Goal: Information Seeking & Learning: Learn about a topic

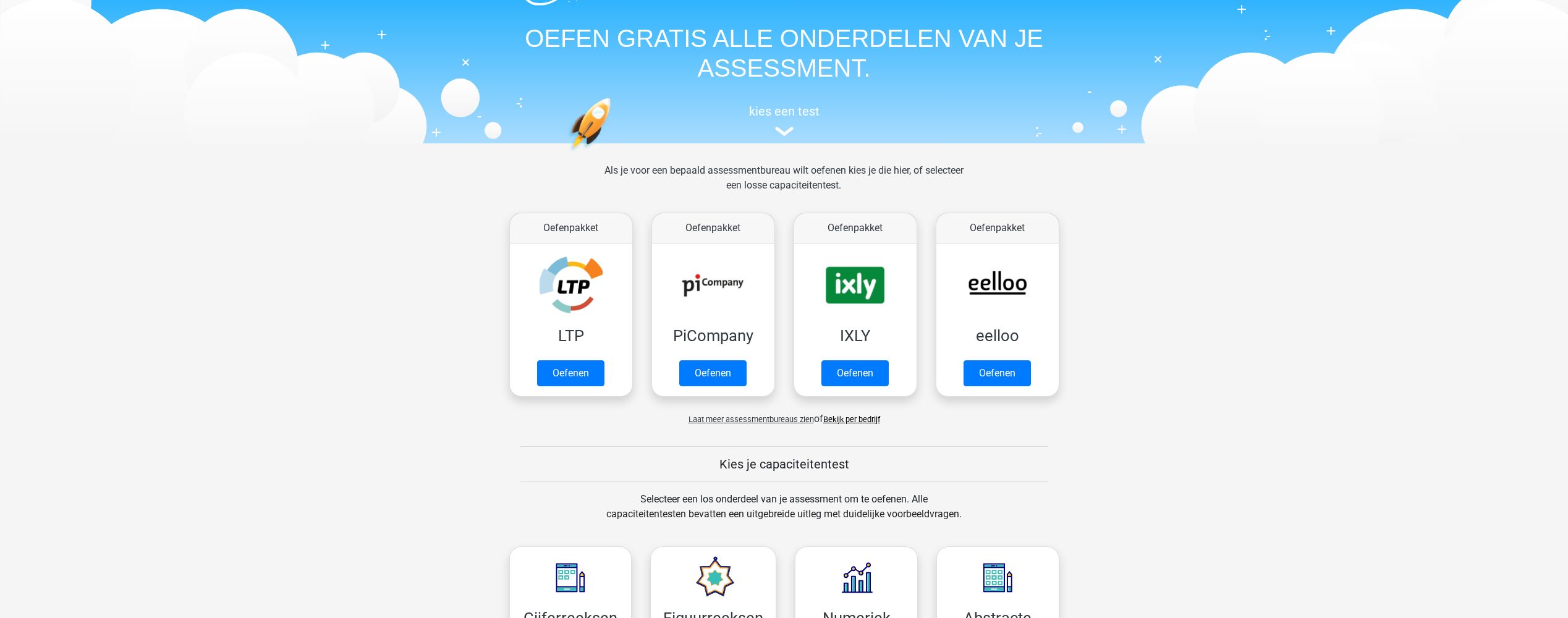
scroll to position [62, 0]
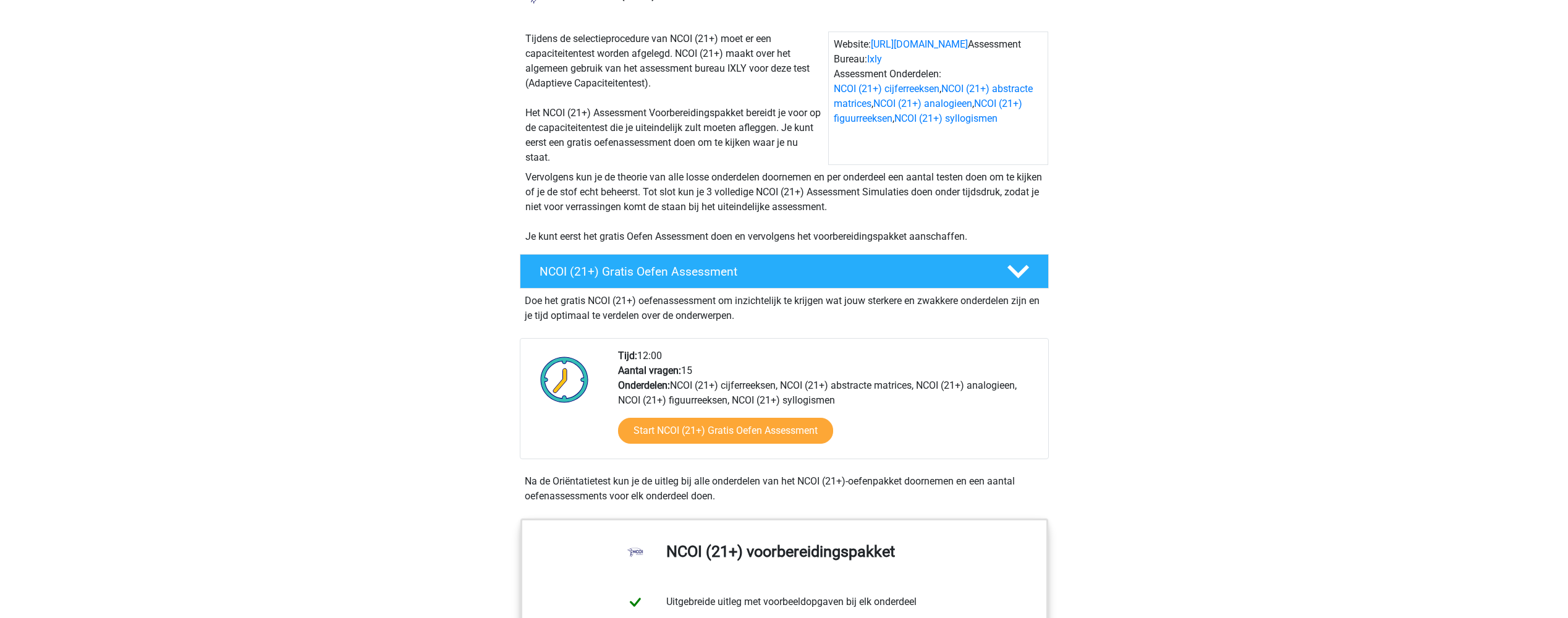
scroll to position [123, 0]
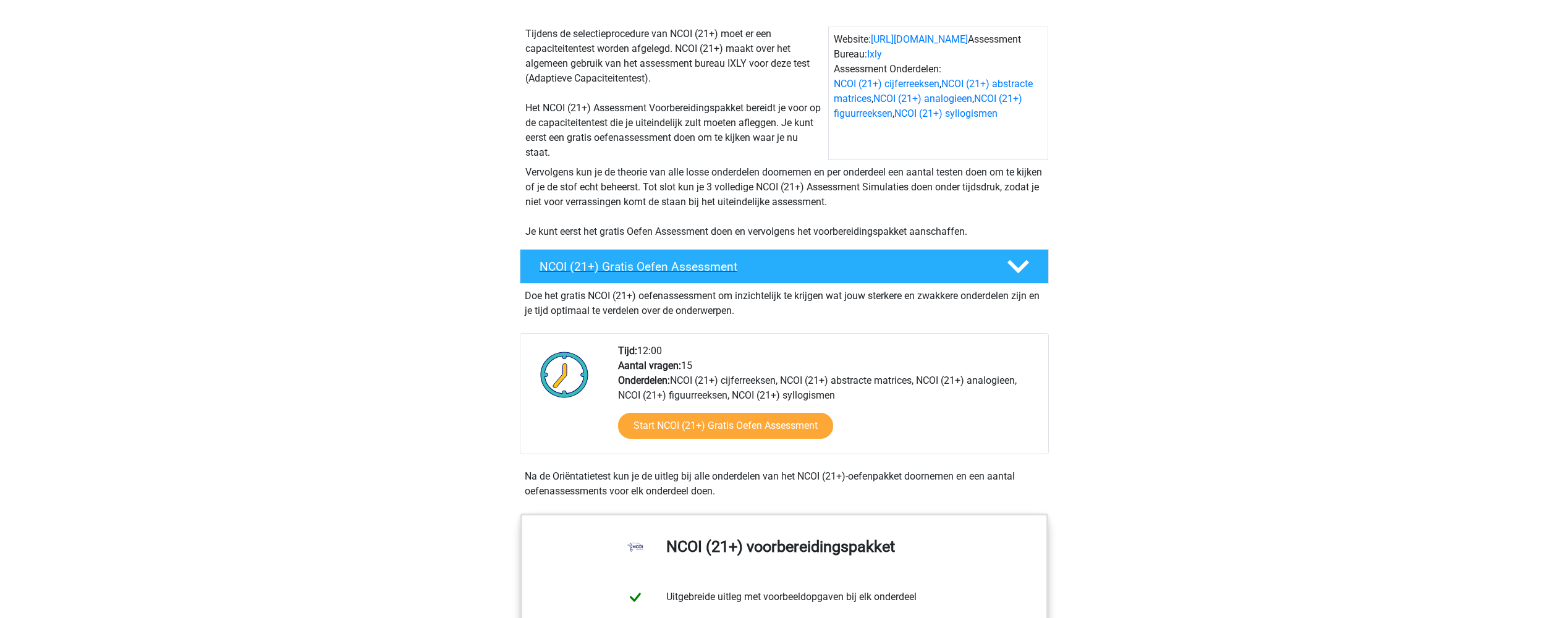
click at [705, 269] on h4 "NCOI (21+) Gratis Oefen Assessment" at bounding box center [763, 266] width 447 height 14
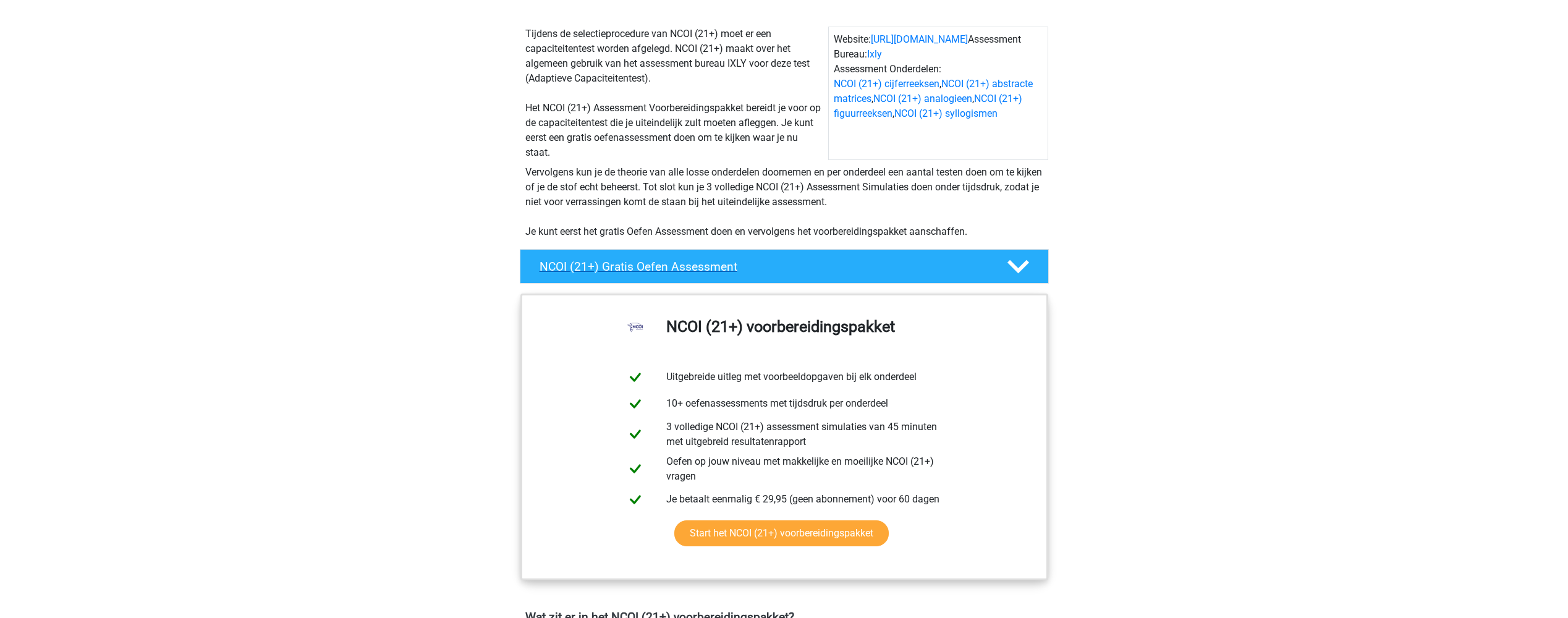
click at [705, 270] on h4 "NCOI (21+) Gratis Oefen Assessment" at bounding box center [763, 266] width 447 height 14
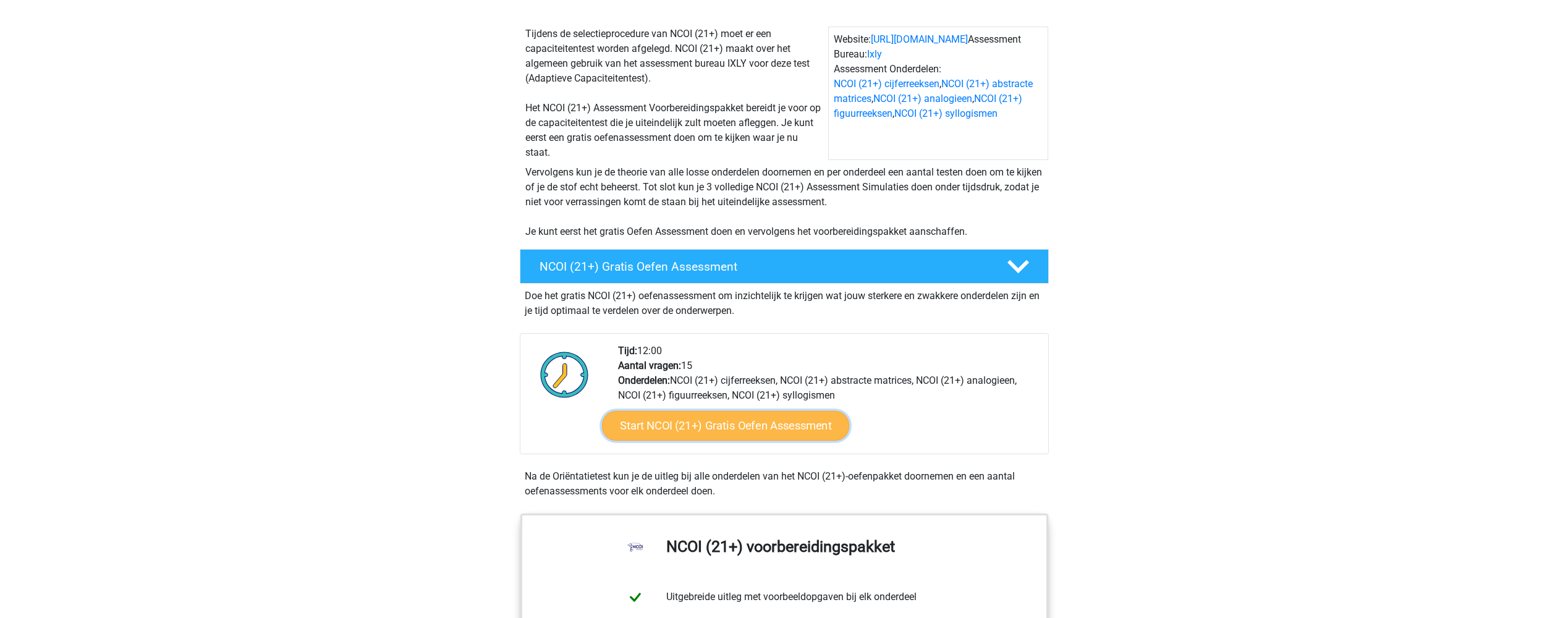
click at [713, 423] on link "Start NCOI (21+) Gratis Oefen Assessment" at bounding box center [725, 426] width 247 height 29
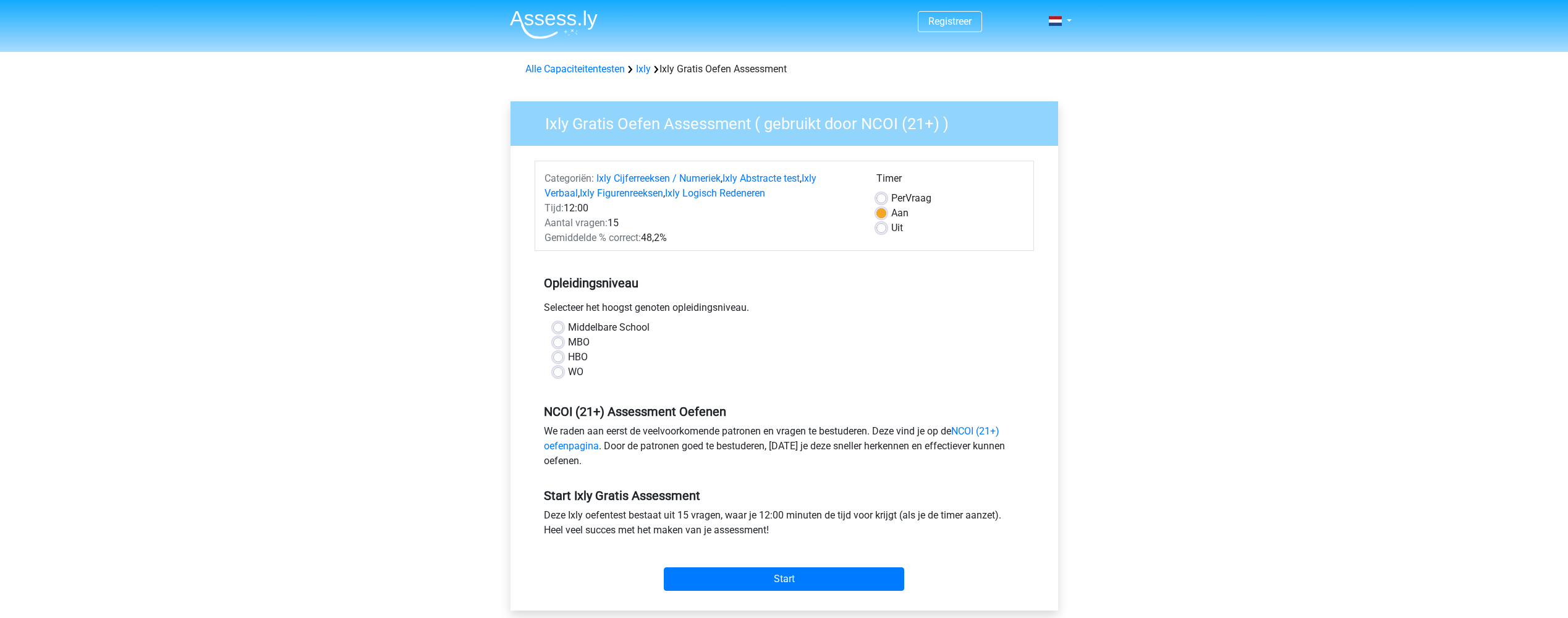
click at [568, 355] on label "HBO" at bounding box center [577, 357] width 19 height 15
click at [559, 355] on input "HBO" at bounding box center [558, 356] width 10 height 12
radio input "true"
click at [736, 589] on input "Start" at bounding box center [784, 579] width 240 height 24
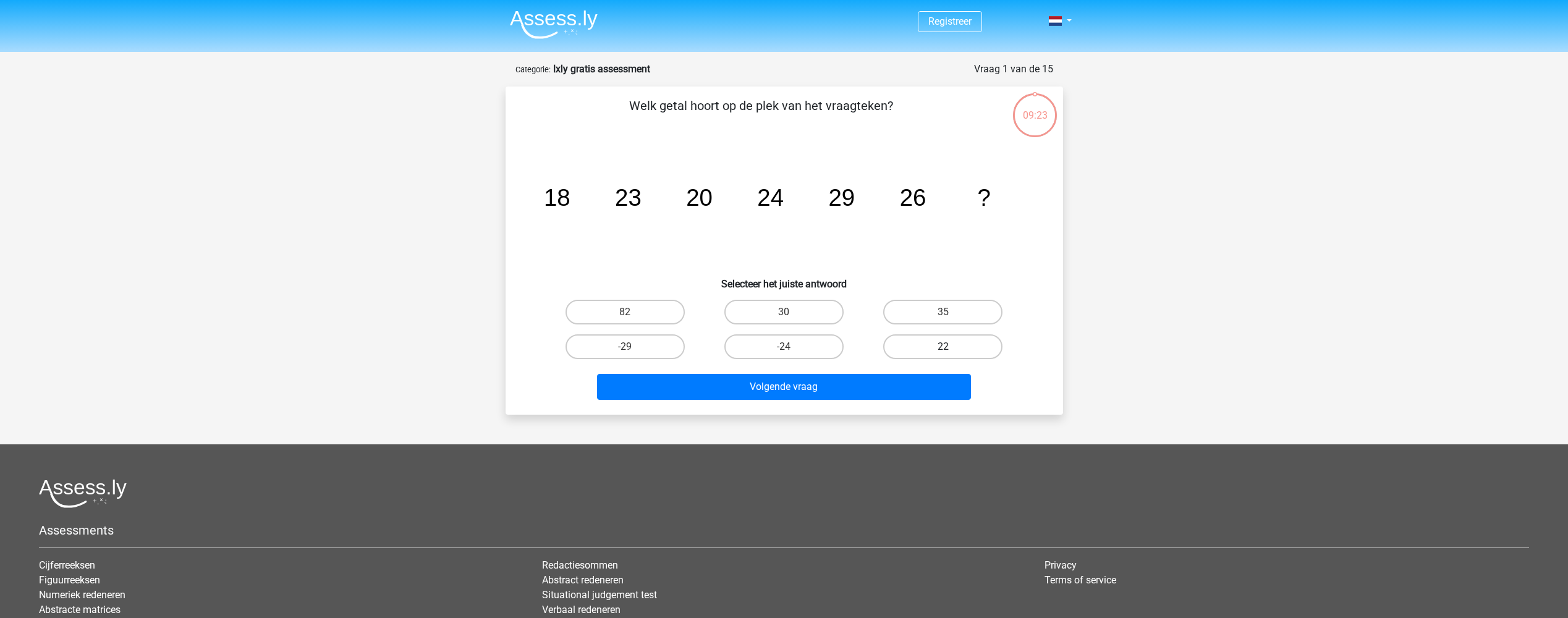
click at [922, 346] on label "22" at bounding box center [943, 346] width 120 height 25
click at [943, 346] on input "22" at bounding box center [947, 350] width 8 height 8
radio input "true"
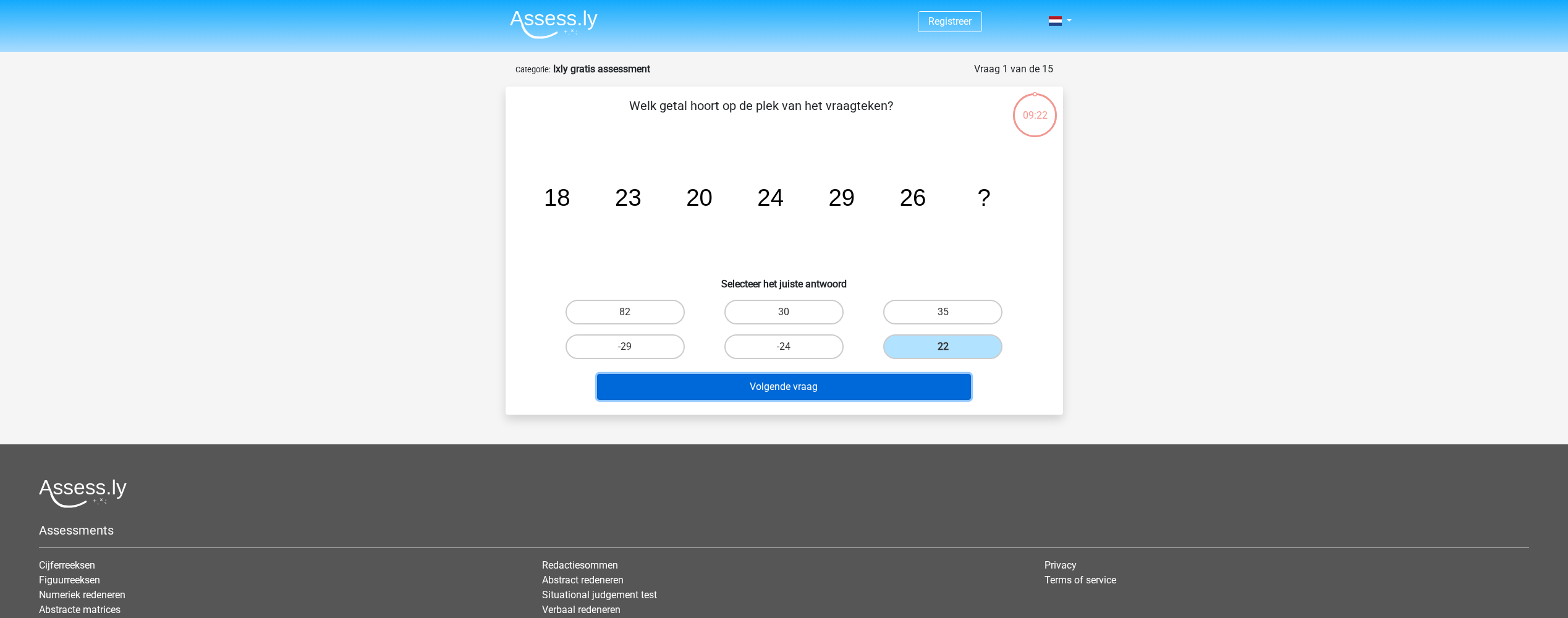
click at [835, 393] on button "Volgende vraag" at bounding box center [784, 387] width 374 height 26
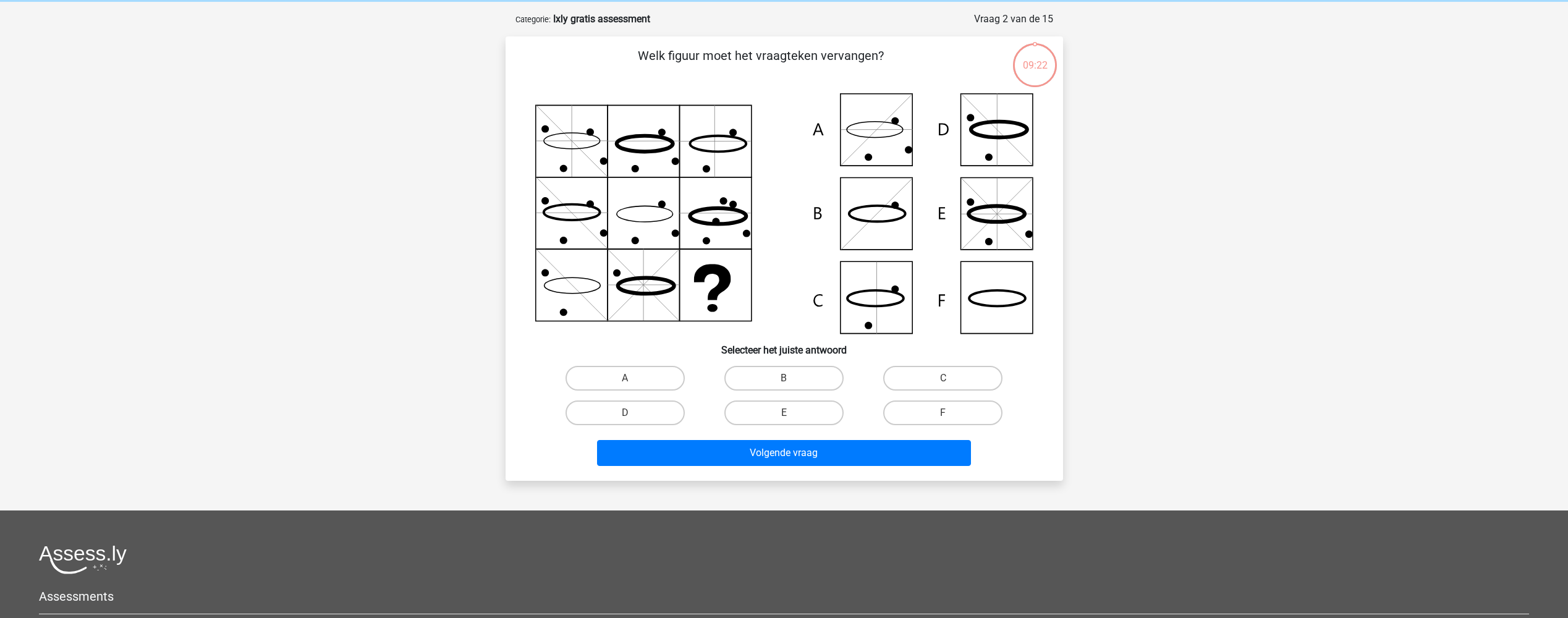
scroll to position [62, 0]
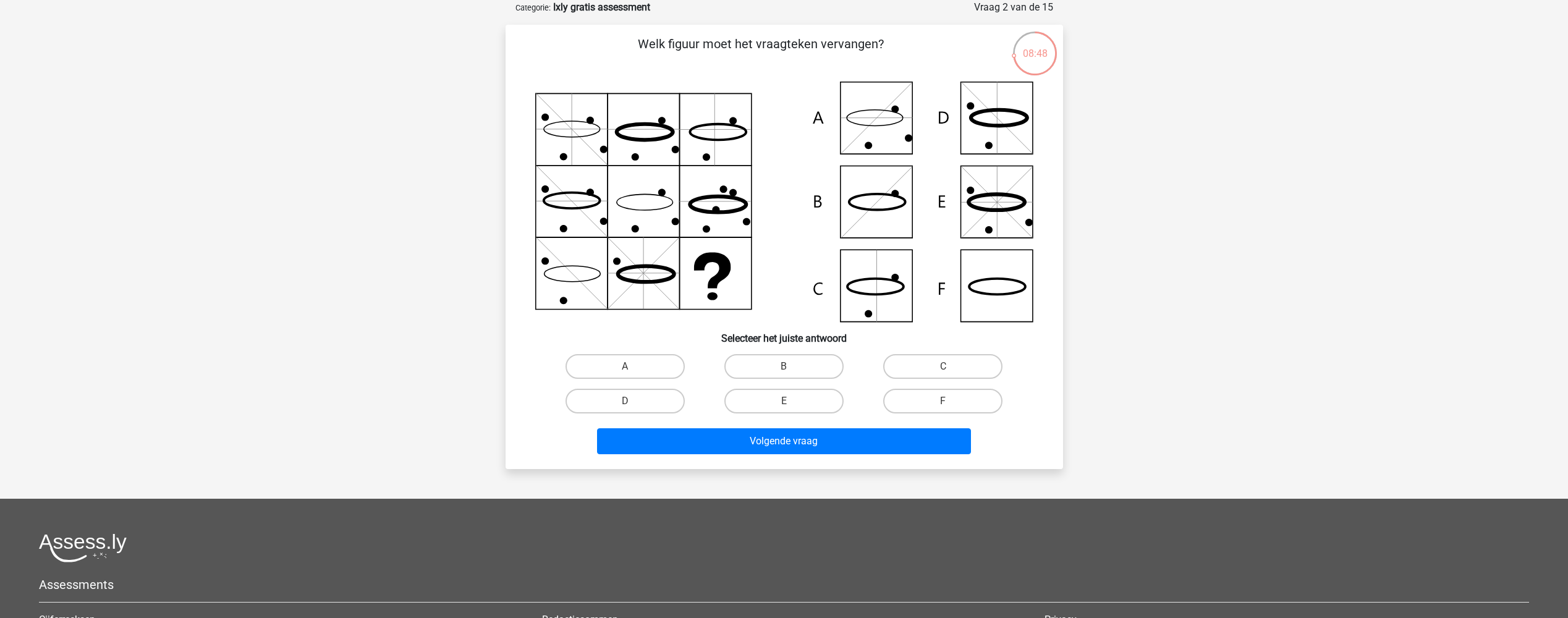
click at [872, 122] on icon at bounding box center [784, 202] width 498 height 240
click at [645, 365] on label "A" at bounding box center [625, 367] width 120 height 25
click at [633, 367] on input "A" at bounding box center [628, 370] width 8 height 8
radio input "true"
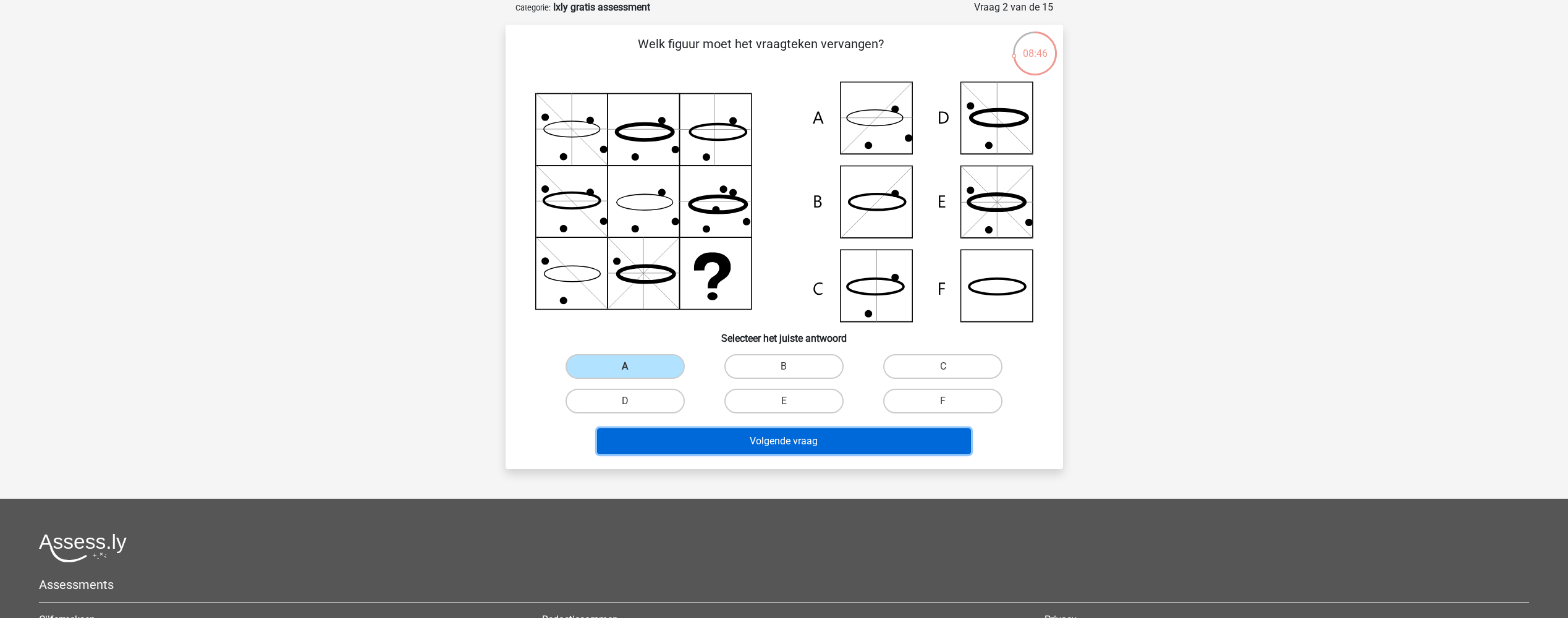
click at [733, 438] on button "Volgende vraag" at bounding box center [784, 441] width 374 height 26
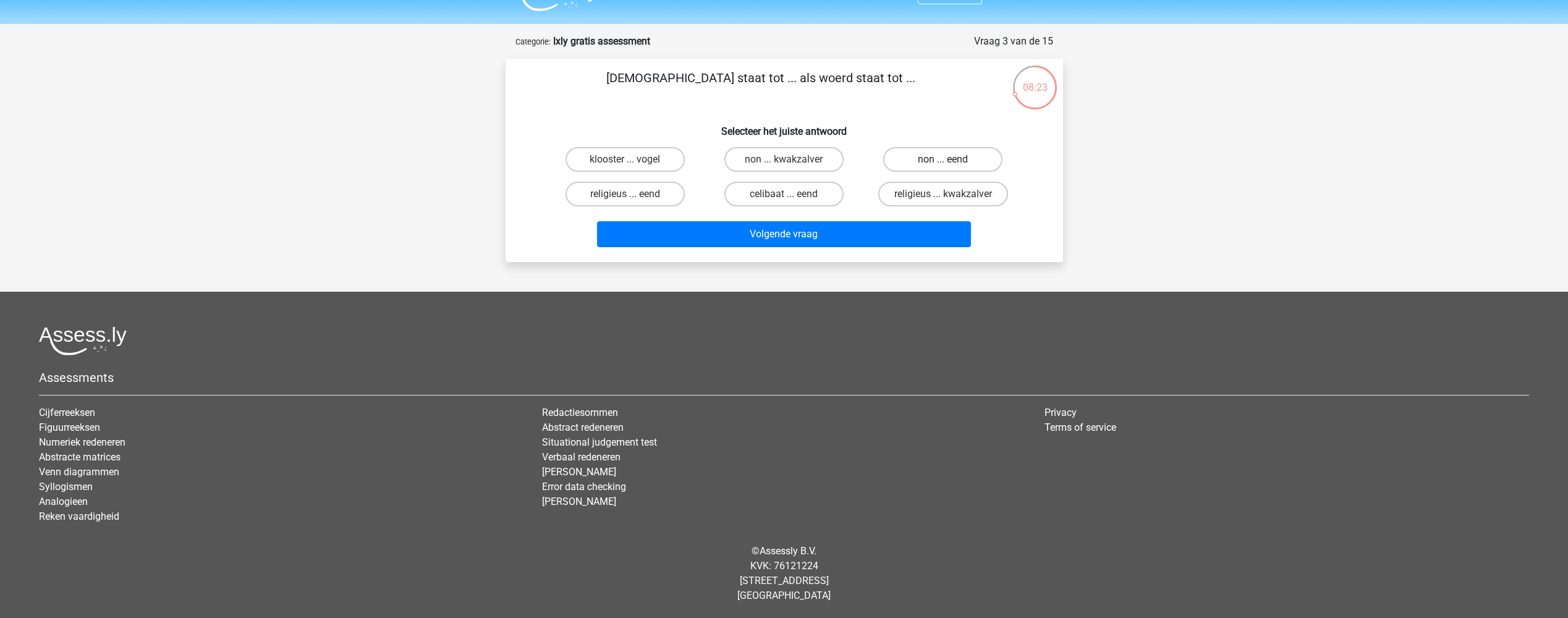
drag, startPoint x: 958, startPoint y: 156, endPoint x: 952, endPoint y: 163, distance: 9.2
click at [958, 157] on label "non ... eend" at bounding box center [943, 159] width 120 height 25
click at [951, 159] on input "non ... eend" at bounding box center [947, 163] width 8 height 8
radio input "true"
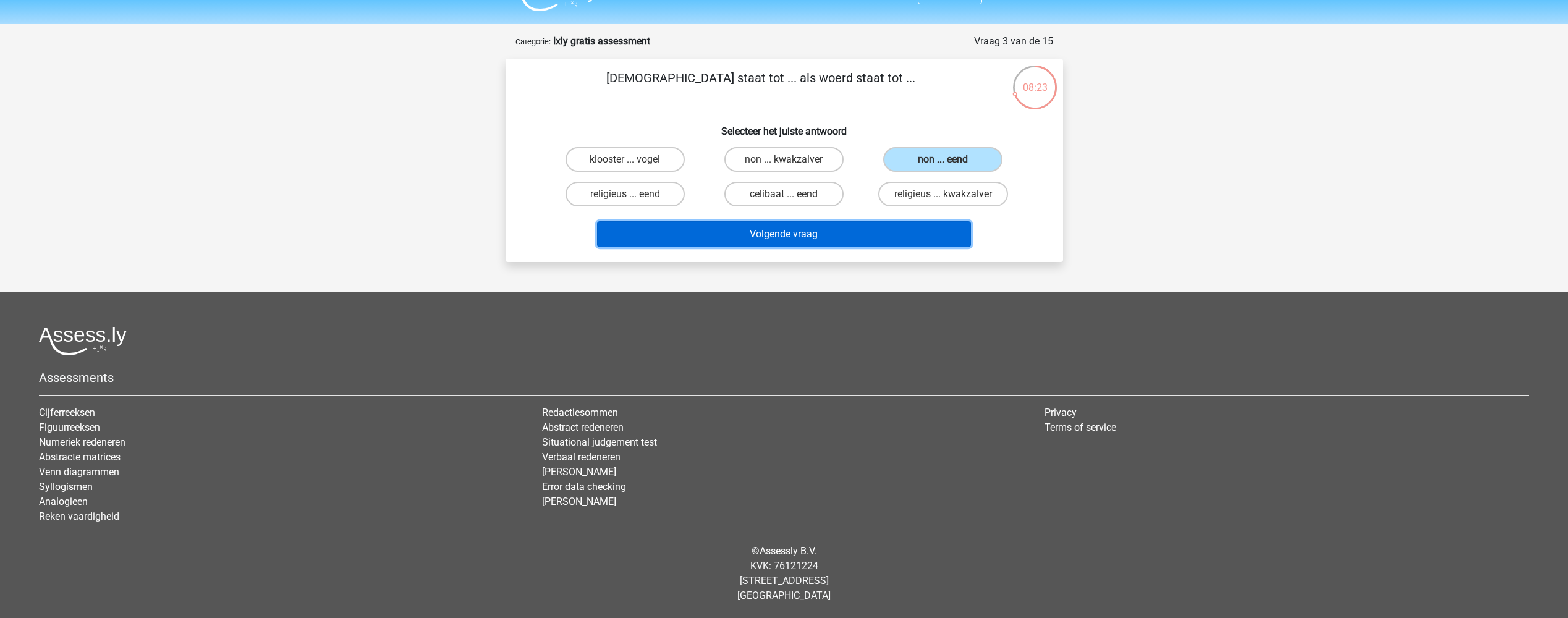
click at [805, 236] on button "Volgende vraag" at bounding box center [784, 234] width 374 height 26
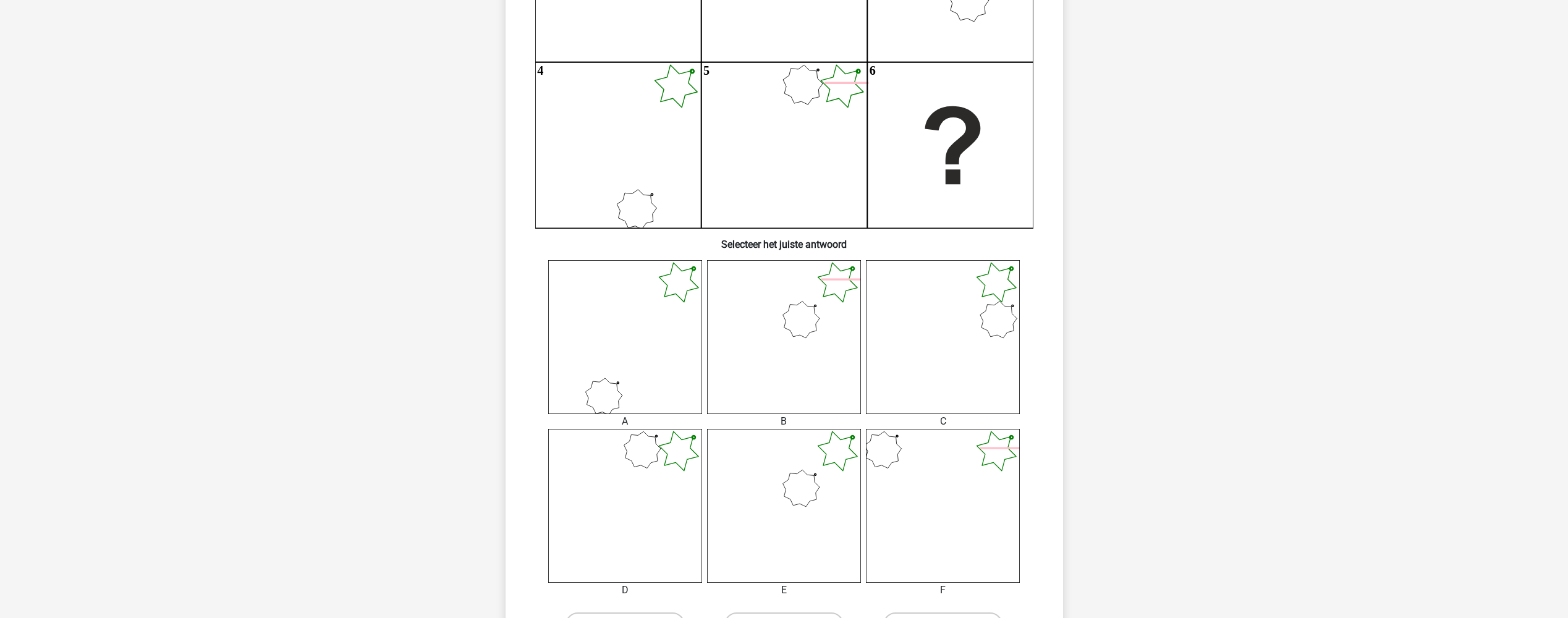
scroll to position [495, 0]
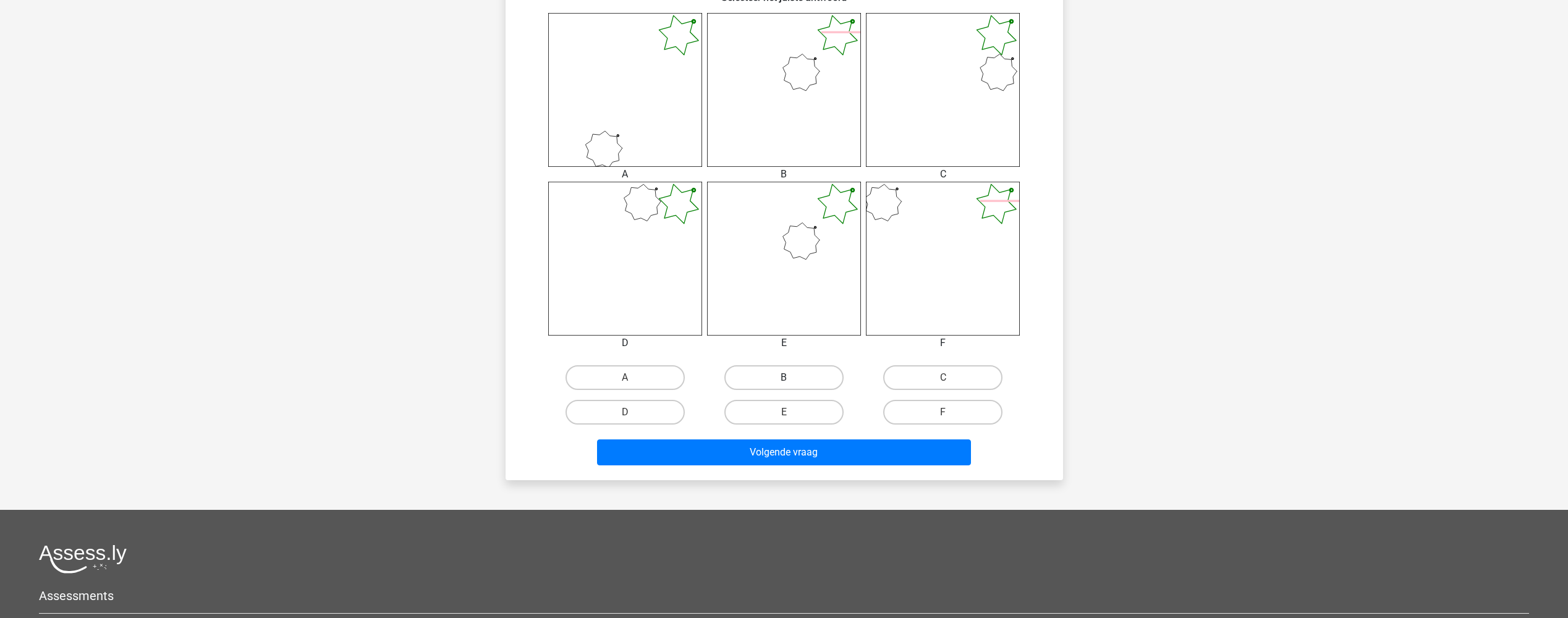
click at [784, 369] on label "B" at bounding box center [784, 378] width 120 height 25
click at [784, 378] on input "B" at bounding box center [787, 381] width 8 height 8
radio input "true"
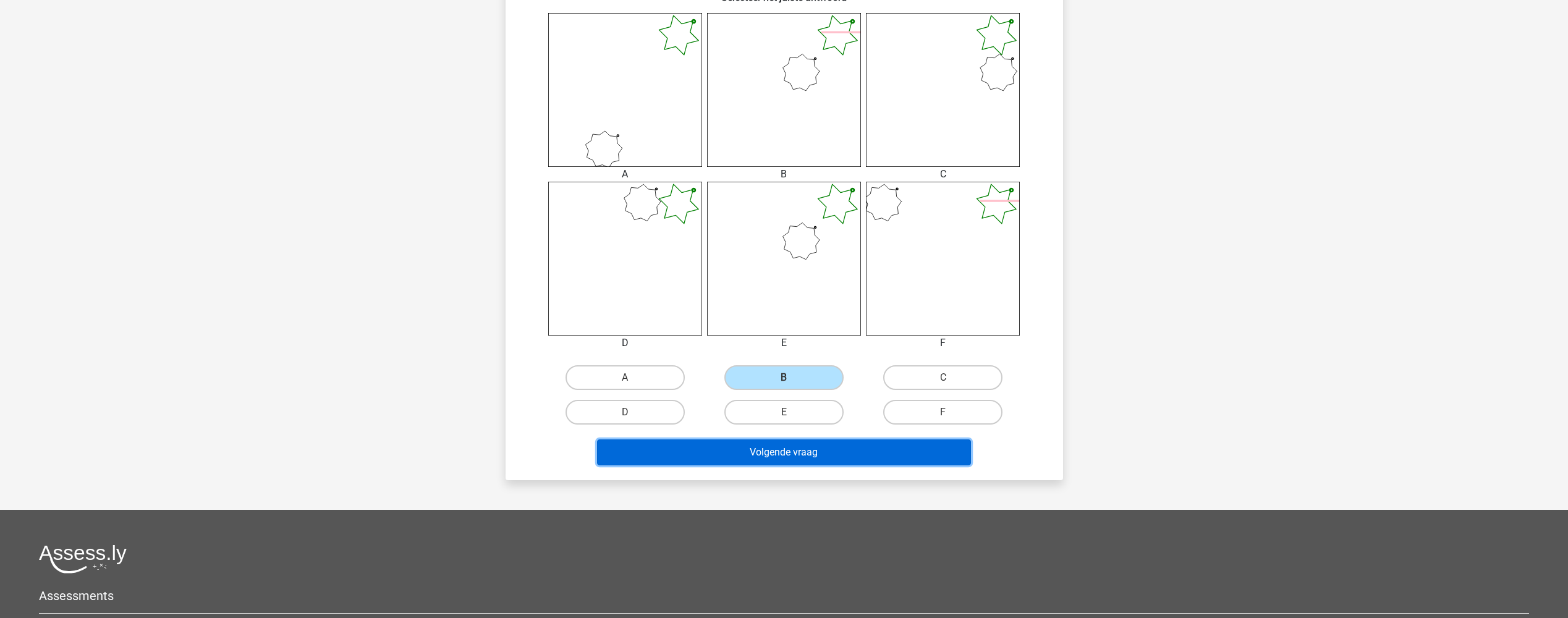
click at [781, 452] on button "Volgende vraag" at bounding box center [784, 452] width 374 height 26
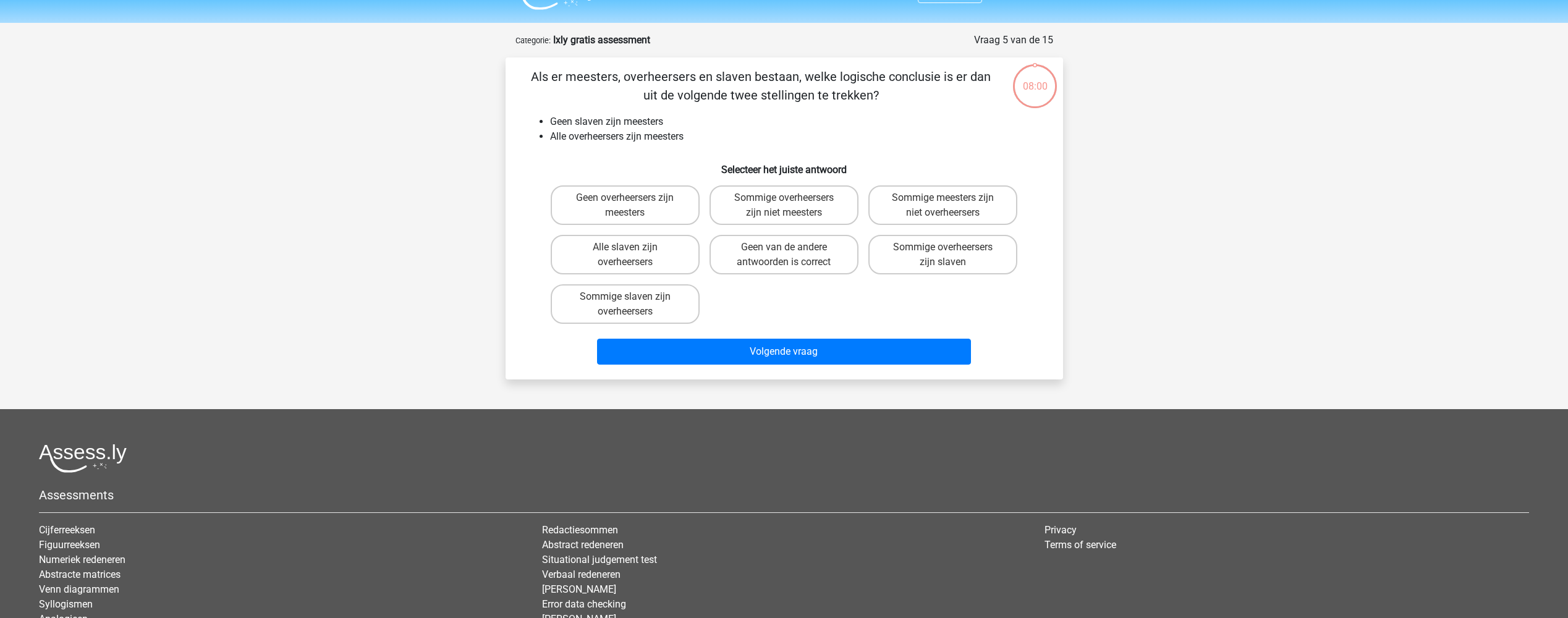
scroll to position [0, 0]
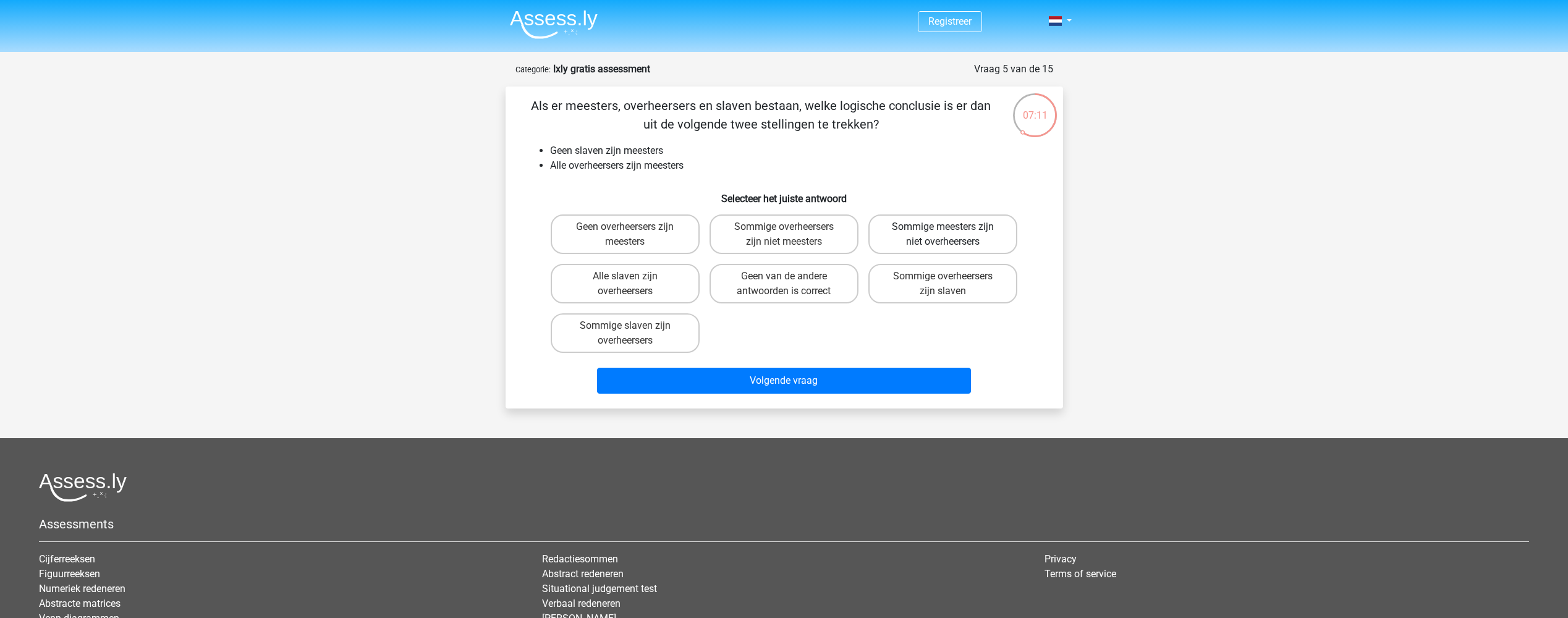
click at [986, 241] on label "Sommige meesters zijn niet overheersers" at bounding box center [943, 234] width 149 height 40
click at [951, 235] on input "Sommige meesters zijn niet overheersers" at bounding box center [947, 230] width 8 height 8
radio input "true"
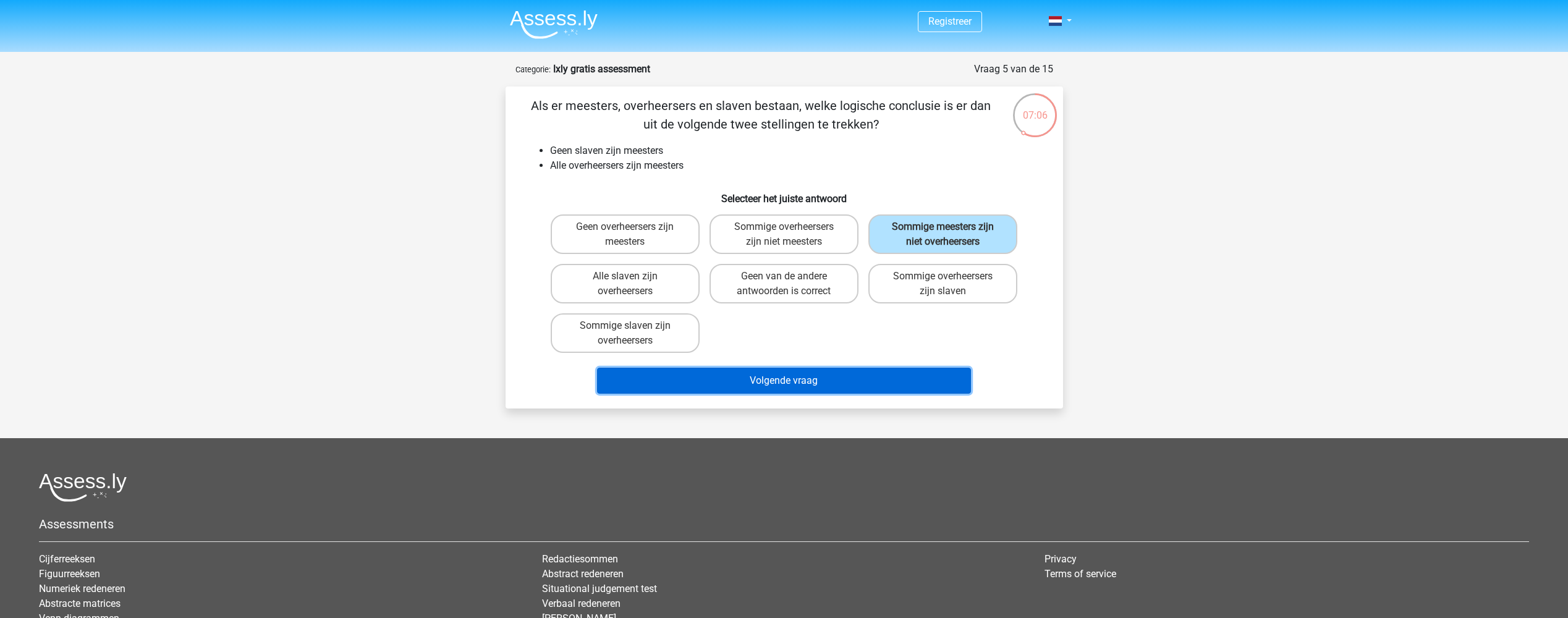
click at [764, 373] on button "Volgende vraag" at bounding box center [784, 380] width 374 height 26
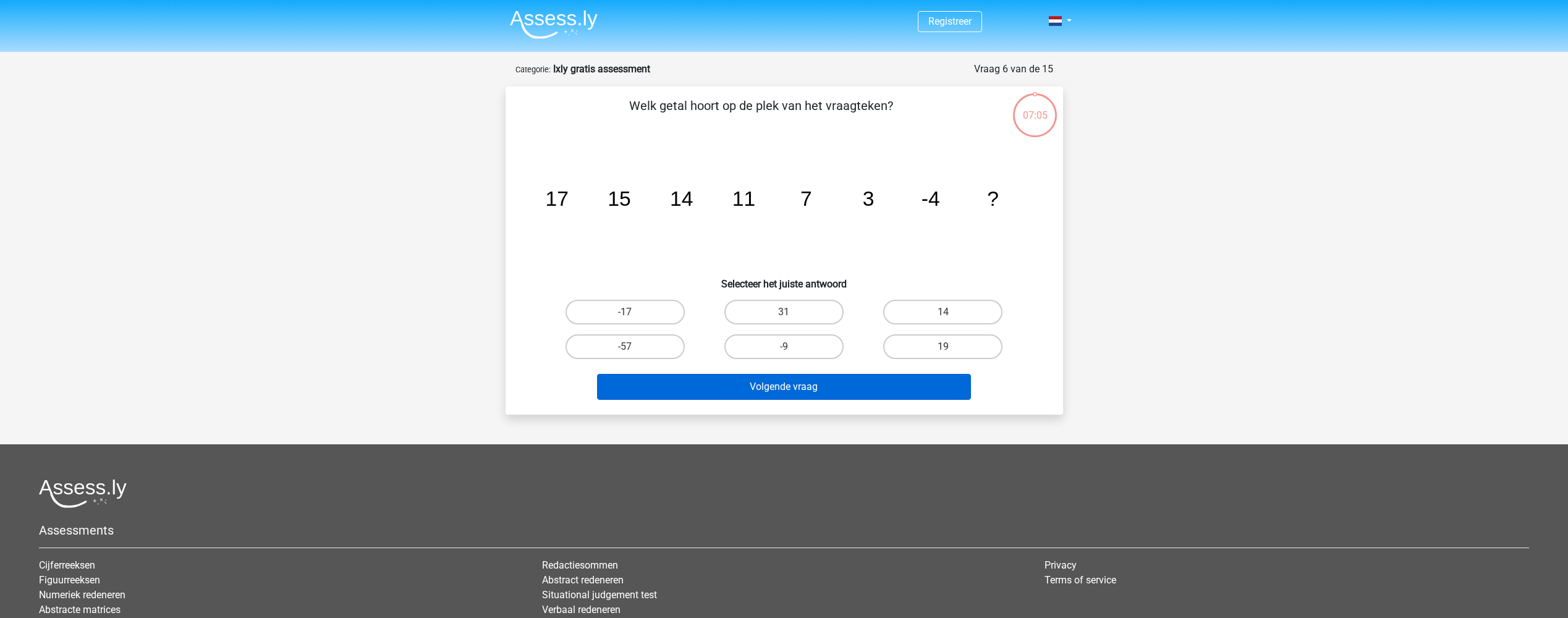
scroll to position [62, 0]
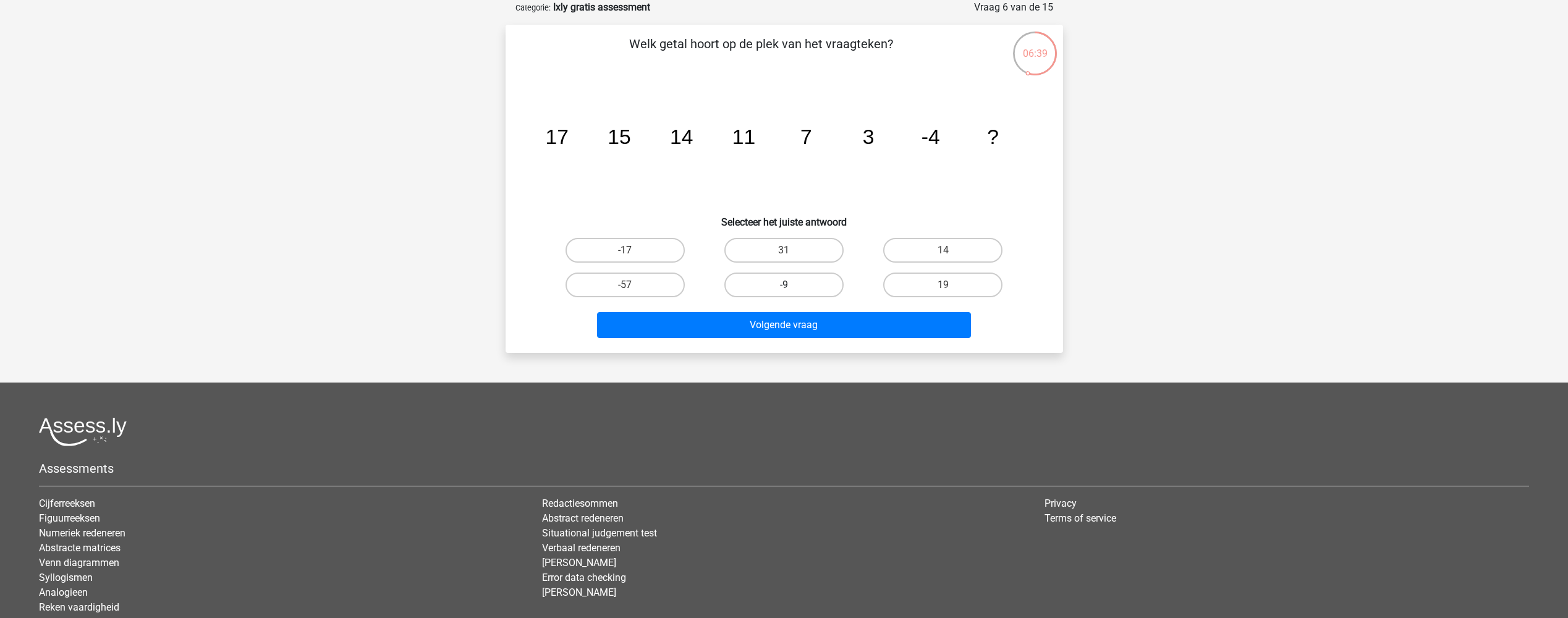
click at [779, 291] on label "-9" at bounding box center [784, 285] width 120 height 25
click at [784, 291] on input "-9" at bounding box center [787, 288] width 8 height 8
radio input "true"
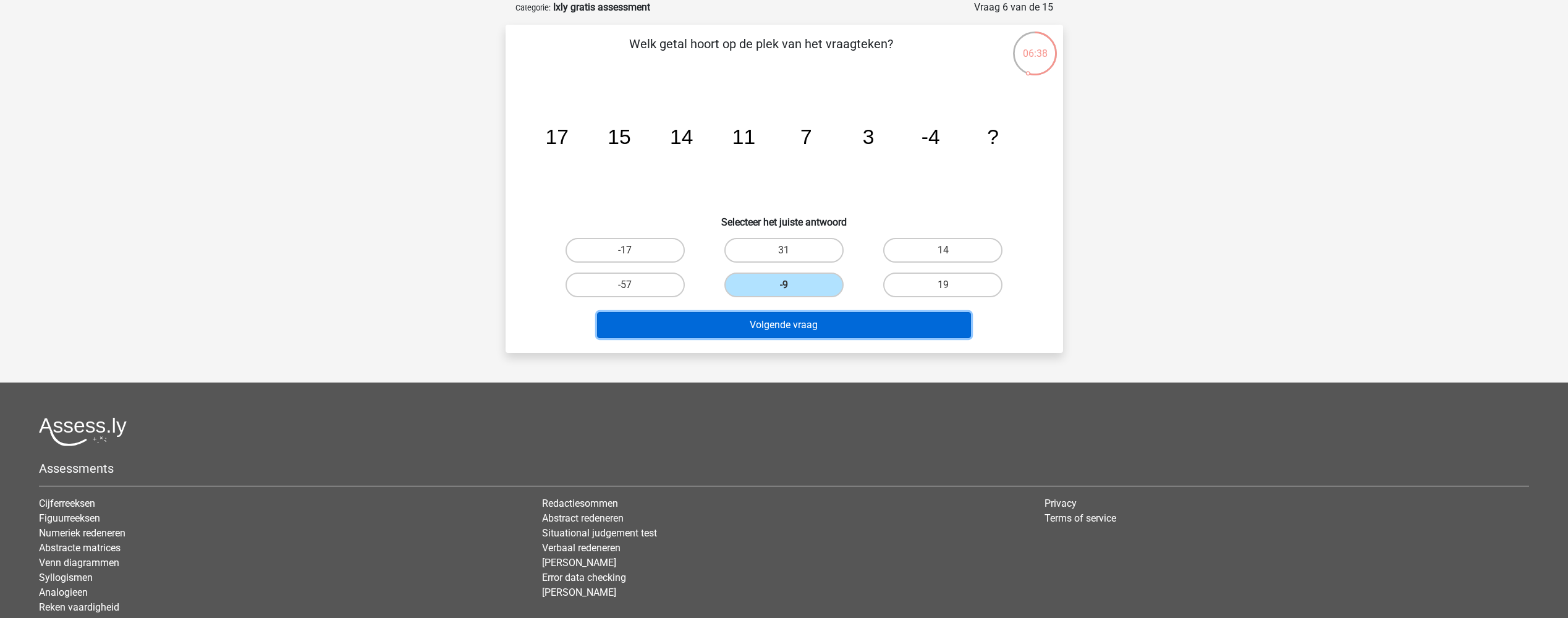
click at [792, 326] on button "Volgende vraag" at bounding box center [784, 325] width 374 height 26
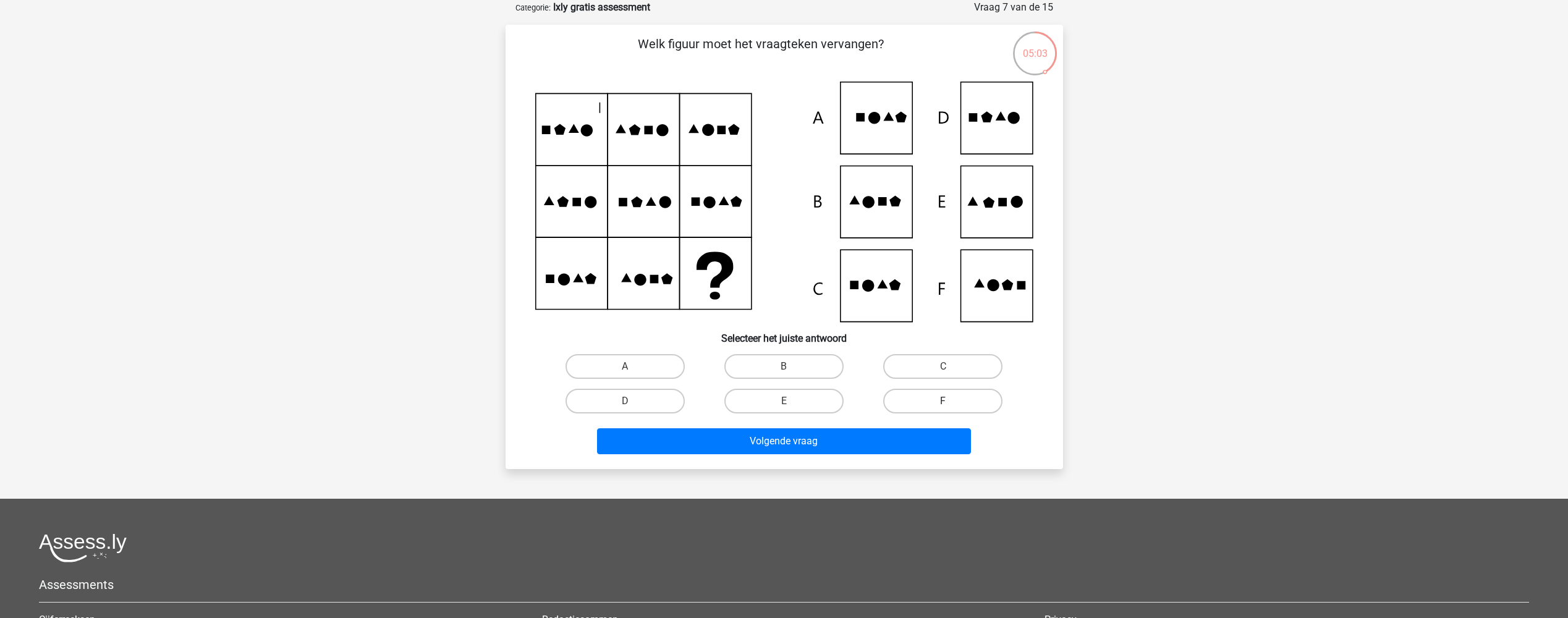
click at [929, 400] on label "F" at bounding box center [943, 401] width 120 height 25
click at [943, 402] on input "F" at bounding box center [947, 405] width 8 height 8
radio input "true"
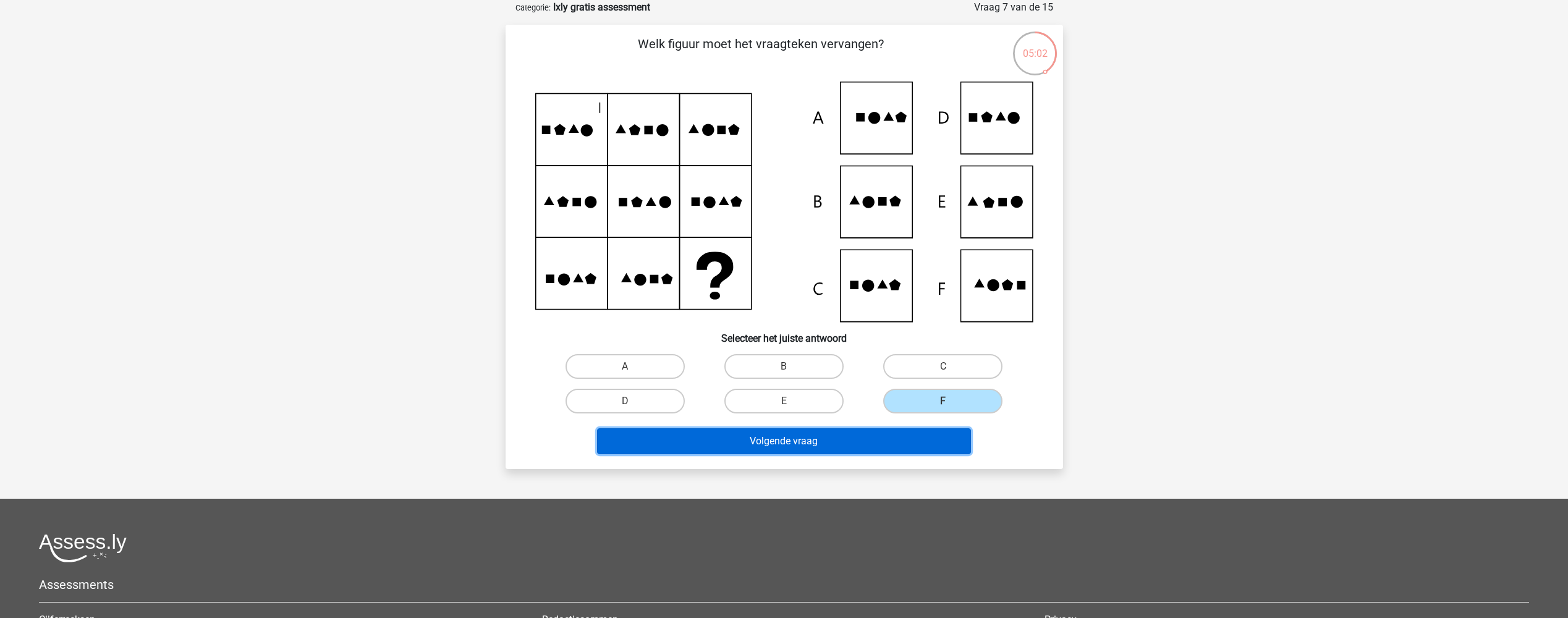
click at [882, 448] on button "Volgende vraag" at bounding box center [784, 441] width 374 height 26
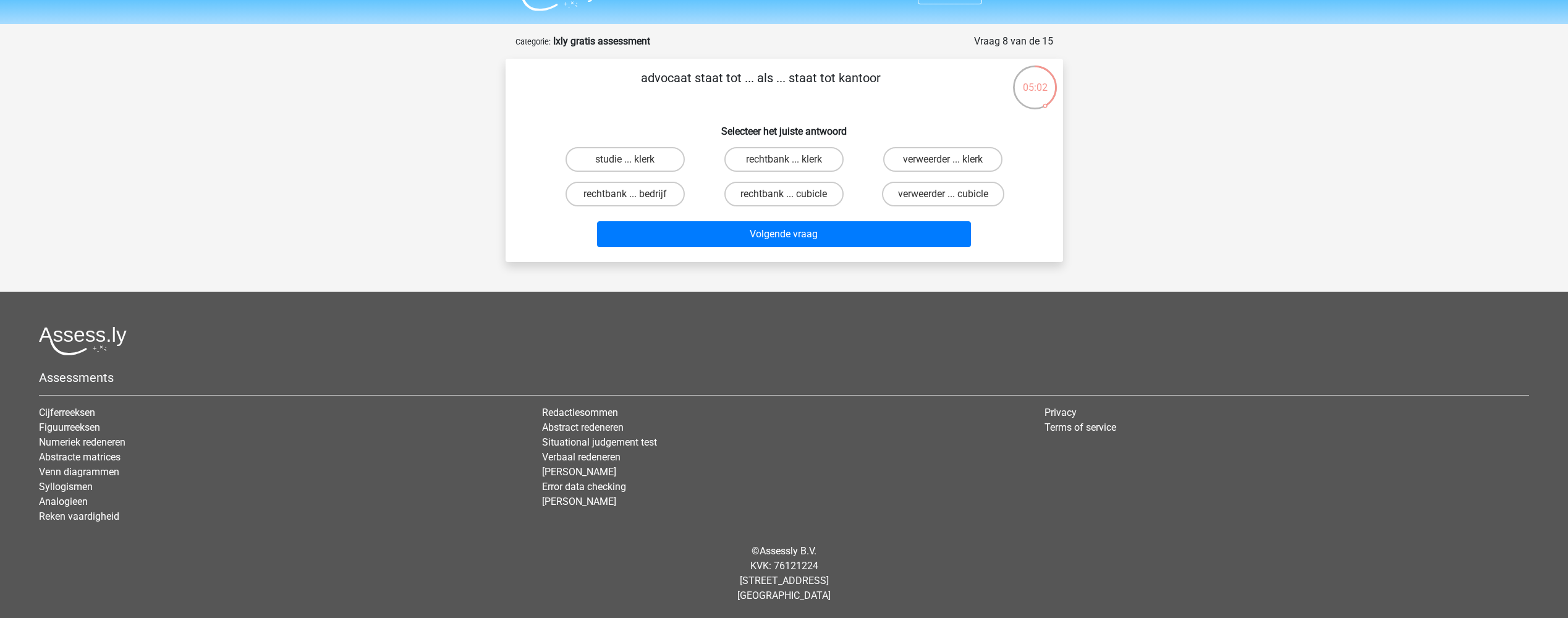
scroll to position [28, 0]
click at [767, 160] on label "rechtbank ... klerk" at bounding box center [784, 159] width 120 height 25
click at [784, 160] on input "rechtbank ... klerk" at bounding box center [787, 163] width 8 height 8
radio input "true"
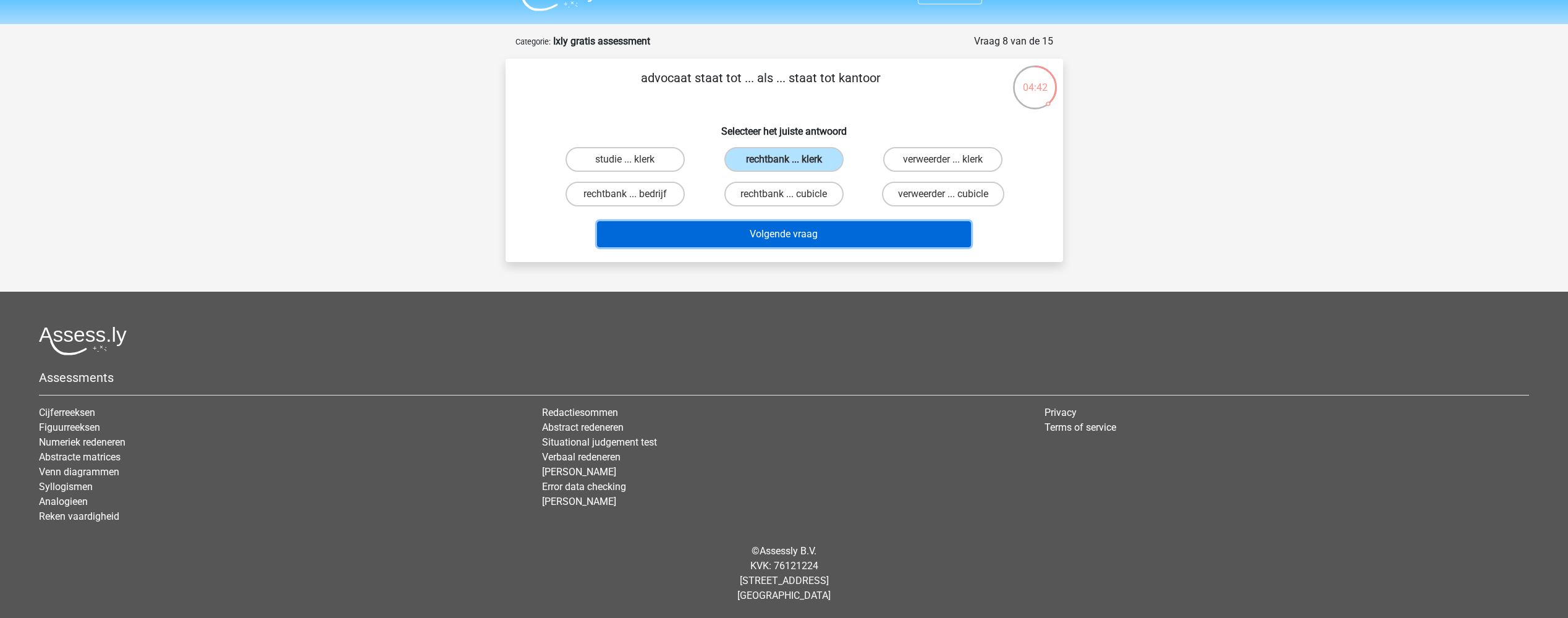
click at [801, 228] on button "Volgende vraag" at bounding box center [784, 234] width 374 height 26
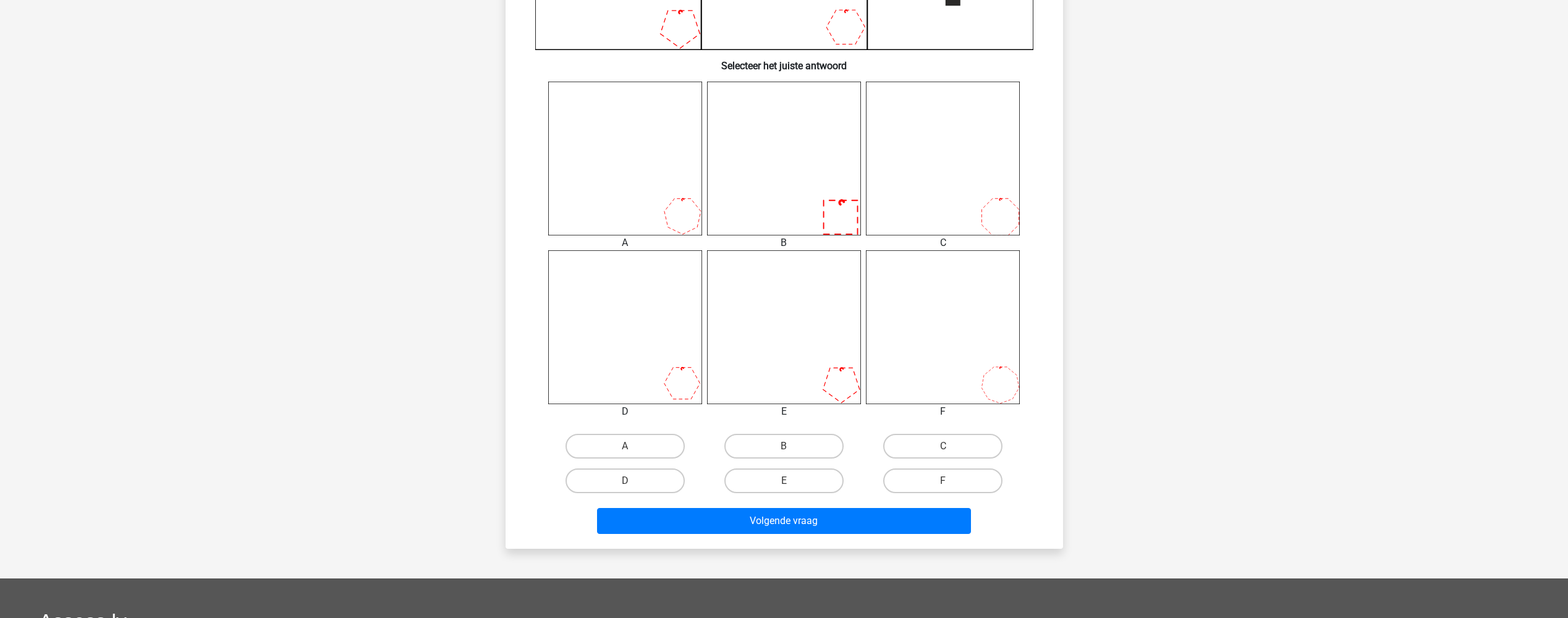
scroll to position [433, 0]
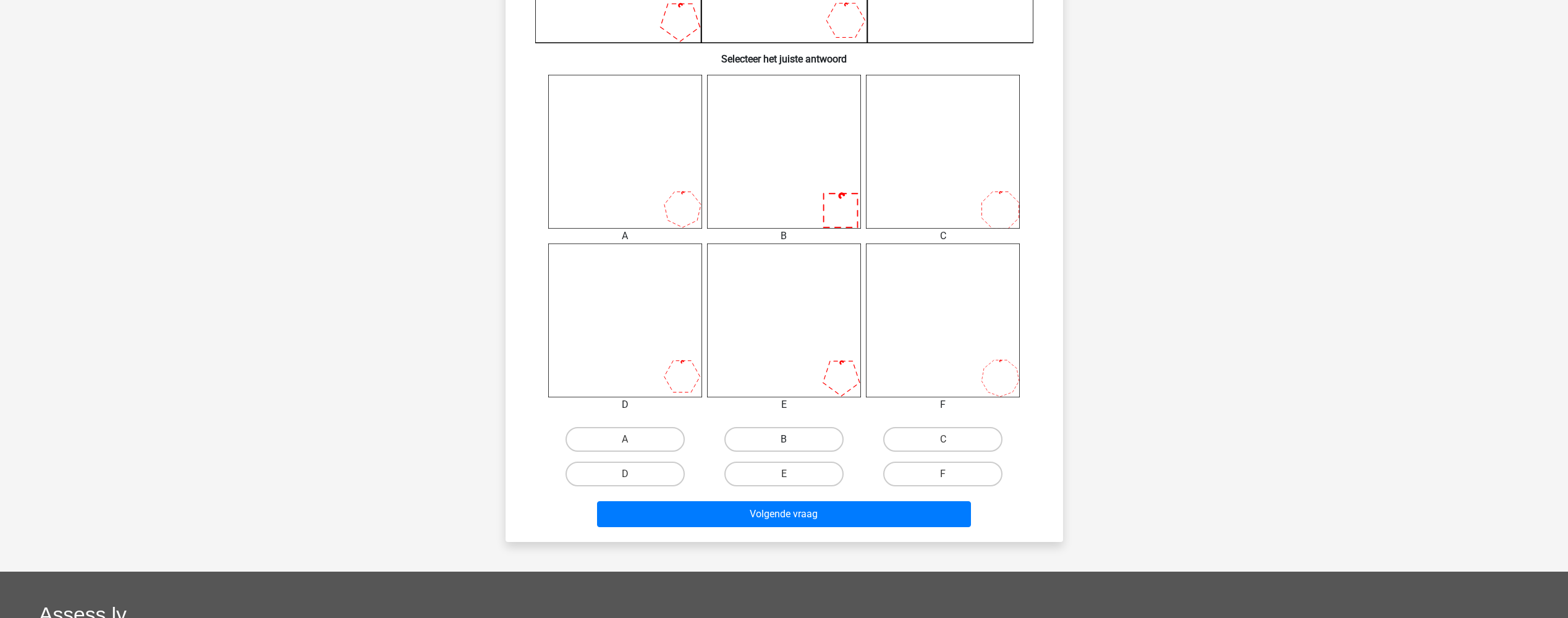
click at [806, 441] on label "B" at bounding box center [784, 439] width 120 height 25
click at [792, 441] on input "B" at bounding box center [787, 443] width 8 height 8
radio input "true"
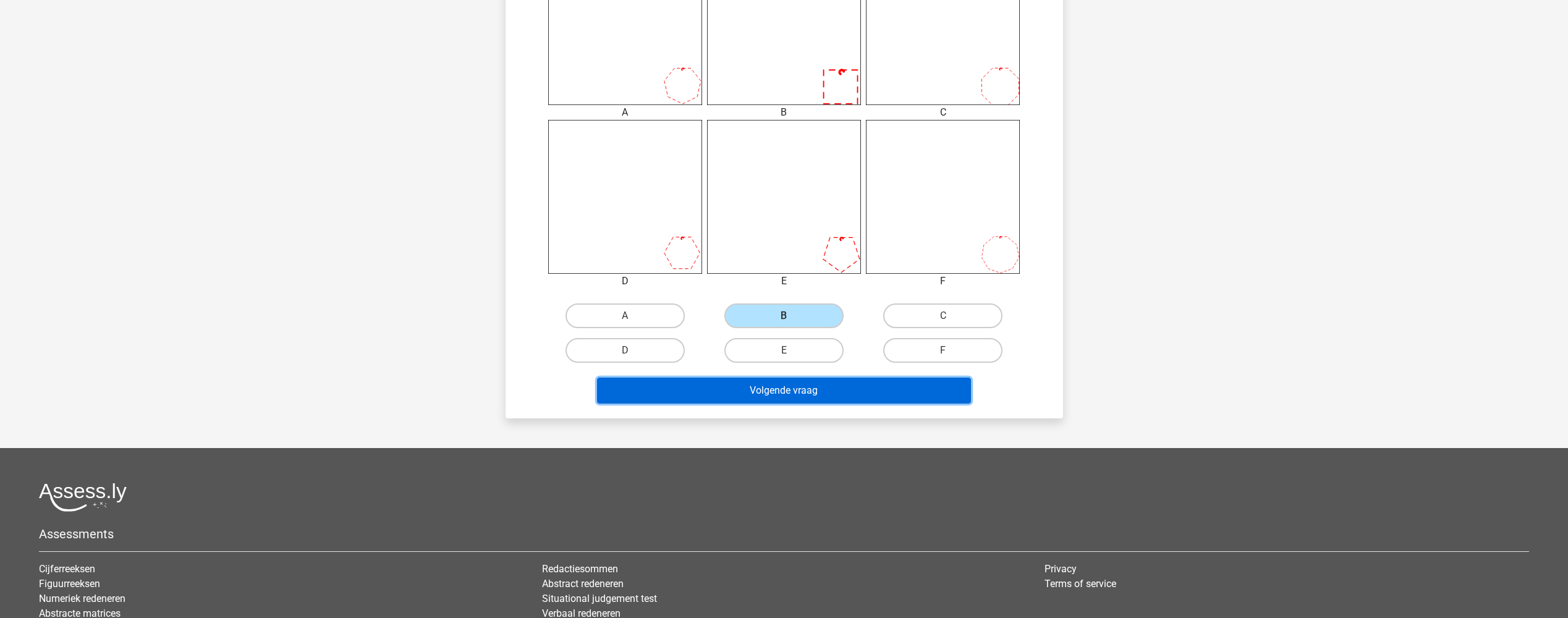
click at [831, 391] on button "Volgende vraag" at bounding box center [784, 391] width 374 height 26
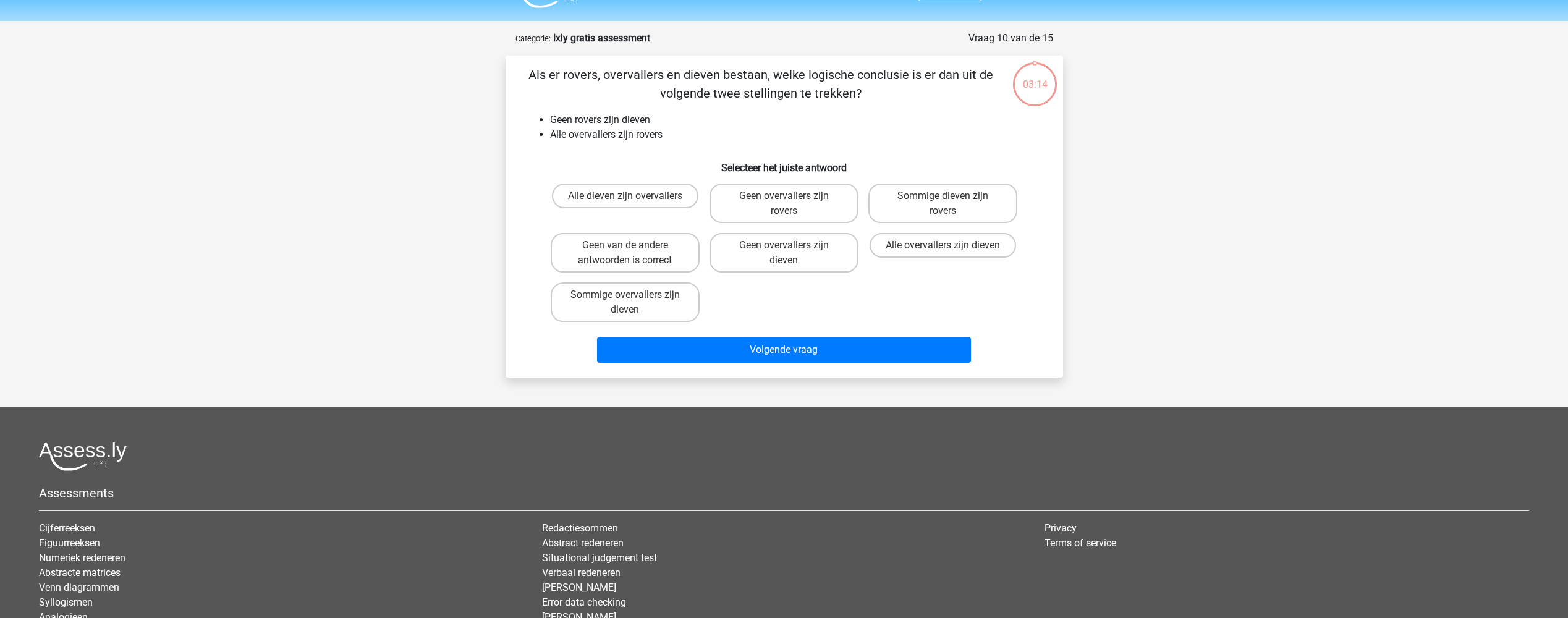
scroll to position [0, 0]
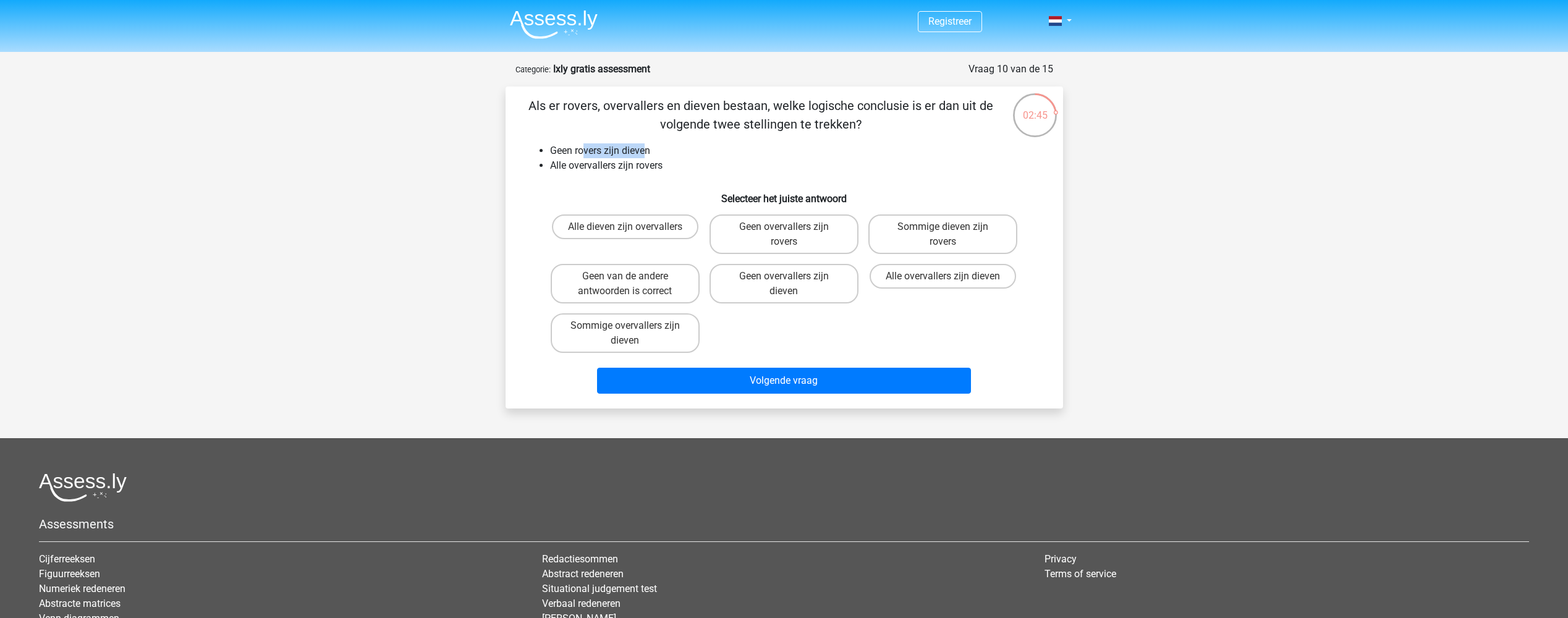
drag, startPoint x: 582, startPoint y: 148, endPoint x: 644, endPoint y: 149, distance: 62.0
click at [644, 149] on li "Geen rovers zijn dieven" at bounding box center [796, 151] width 494 height 15
click at [571, 145] on li "Geen rovers zijn dieven" at bounding box center [796, 151] width 494 height 15
drag, startPoint x: 582, startPoint y: 155, endPoint x: 650, endPoint y: 149, distance: 68.3
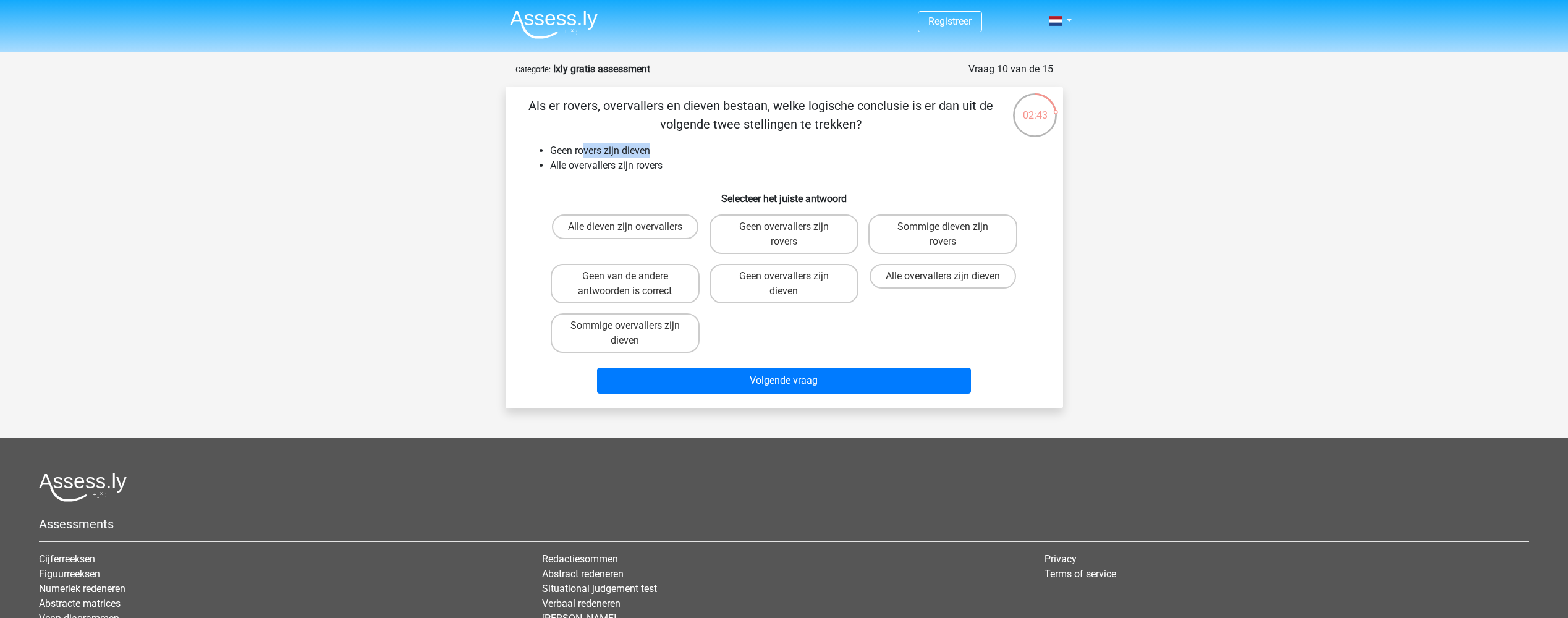
click at [650, 149] on li "Geen rovers zijn dieven" at bounding box center [796, 151] width 494 height 15
drag, startPoint x: 635, startPoint y: 169, endPoint x: 660, endPoint y: 166, distance: 25.2
click at [660, 166] on li "Alle overvallers zijn rovers" at bounding box center [796, 166] width 494 height 15
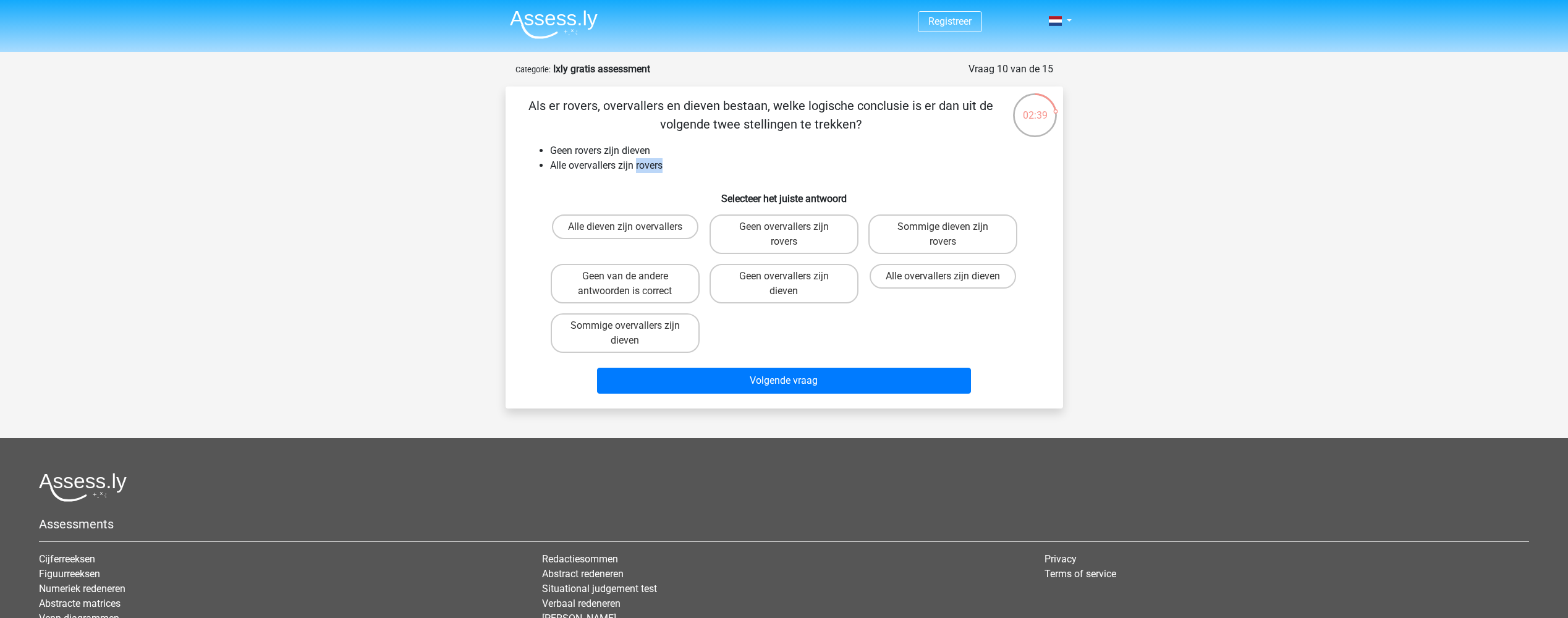
drag, startPoint x: 666, startPoint y: 166, endPoint x: 637, endPoint y: 169, distance: 29.2
click at [637, 169] on li "Alle overvallers zijn rovers" at bounding box center [796, 166] width 494 height 15
drag, startPoint x: 638, startPoint y: 168, endPoint x: 671, endPoint y: 173, distance: 33.4
click at [671, 173] on li "Alle overvallers zijn rovers" at bounding box center [796, 166] width 494 height 15
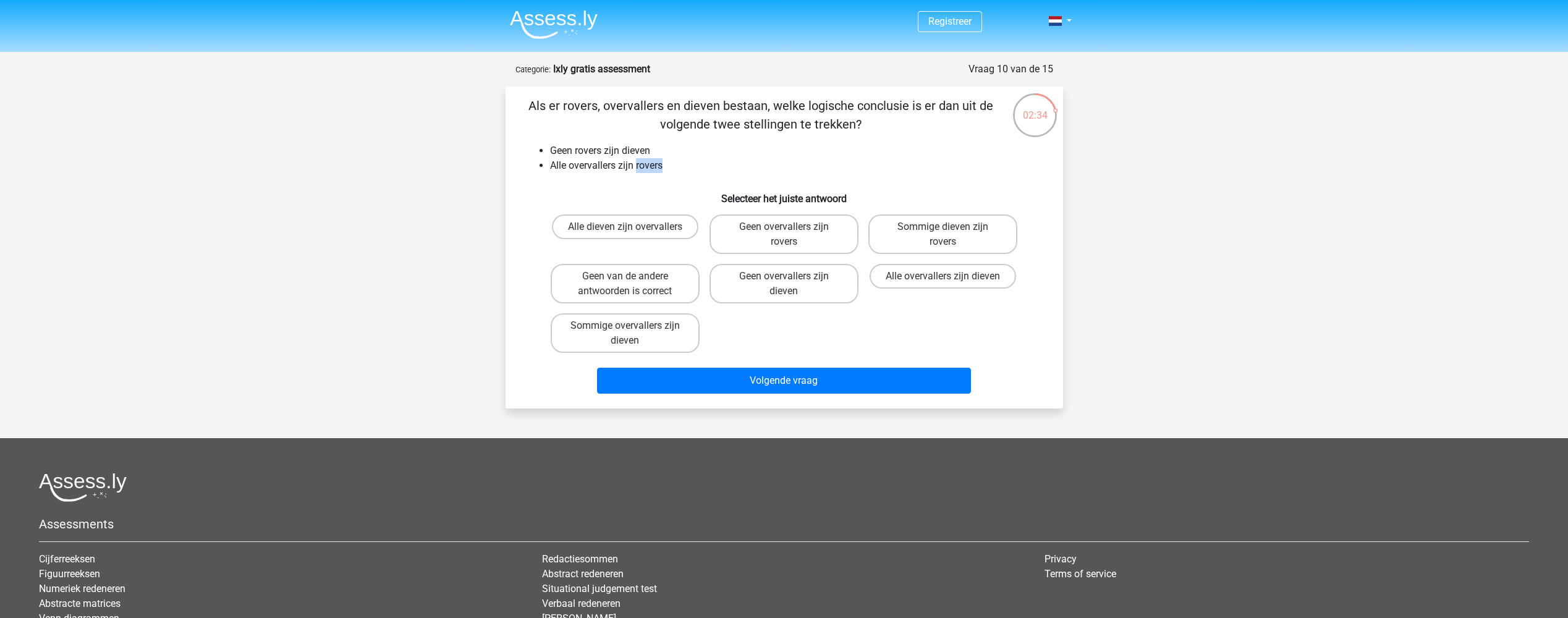
click at [671, 173] on li "Alle overvallers zijn rovers" at bounding box center [796, 166] width 494 height 15
drag, startPoint x: 562, startPoint y: 150, endPoint x: 617, endPoint y: 152, distance: 55.0
click at [617, 152] on li "Geen rovers zijn dieven" at bounding box center [796, 151] width 494 height 15
click at [617, 153] on li "Geen rovers zijn dieven" at bounding box center [796, 151] width 494 height 15
click at [580, 149] on li "Geen rovers zijn dieven" at bounding box center [796, 151] width 494 height 15
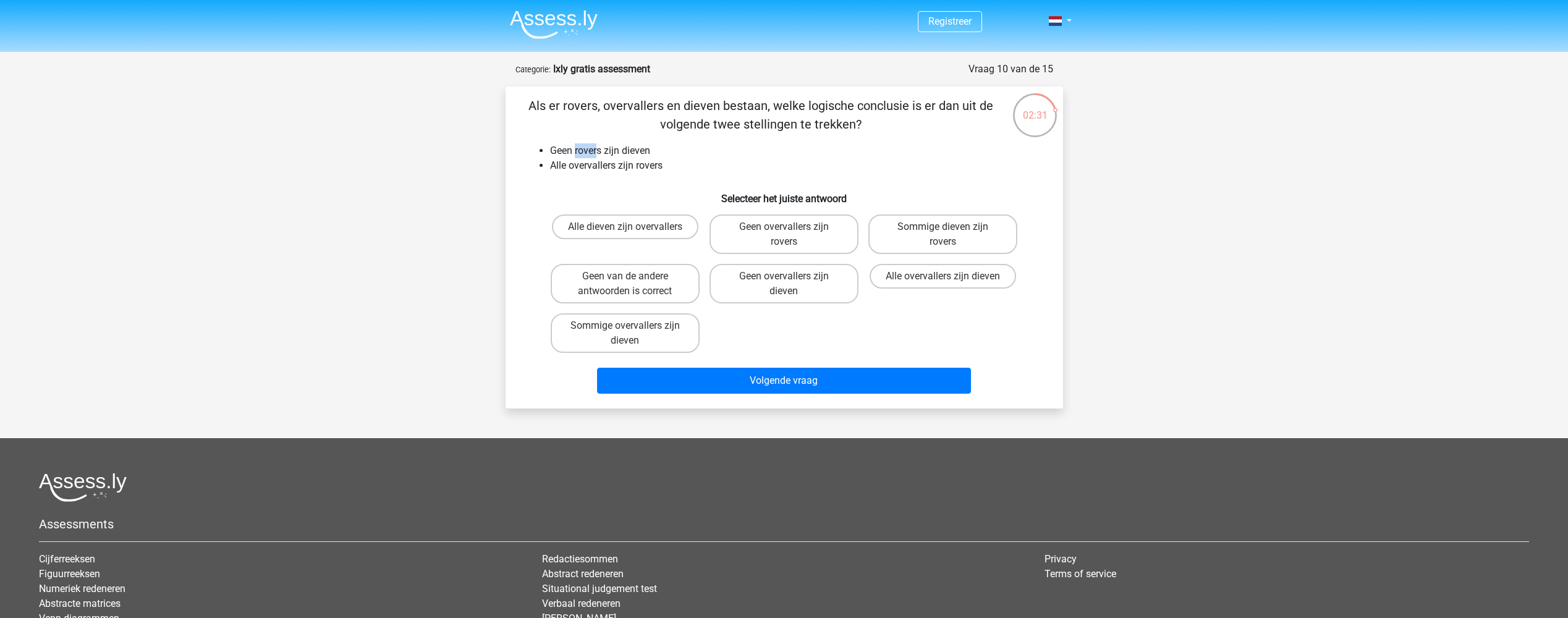
drag, startPoint x: 575, startPoint y: 147, endPoint x: 598, endPoint y: 149, distance: 23.1
click at [598, 149] on li "Geen rovers zijn dieven" at bounding box center [796, 151] width 494 height 15
drag, startPoint x: 573, startPoint y: 102, endPoint x: 592, endPoint y: 108, distance: 19.9
click at [592, 108] on p "Als er rovers, overvallers en dieven bestaan, welke logische conclusie is er da…" at bounding box center [761, 115] width 471 height 37
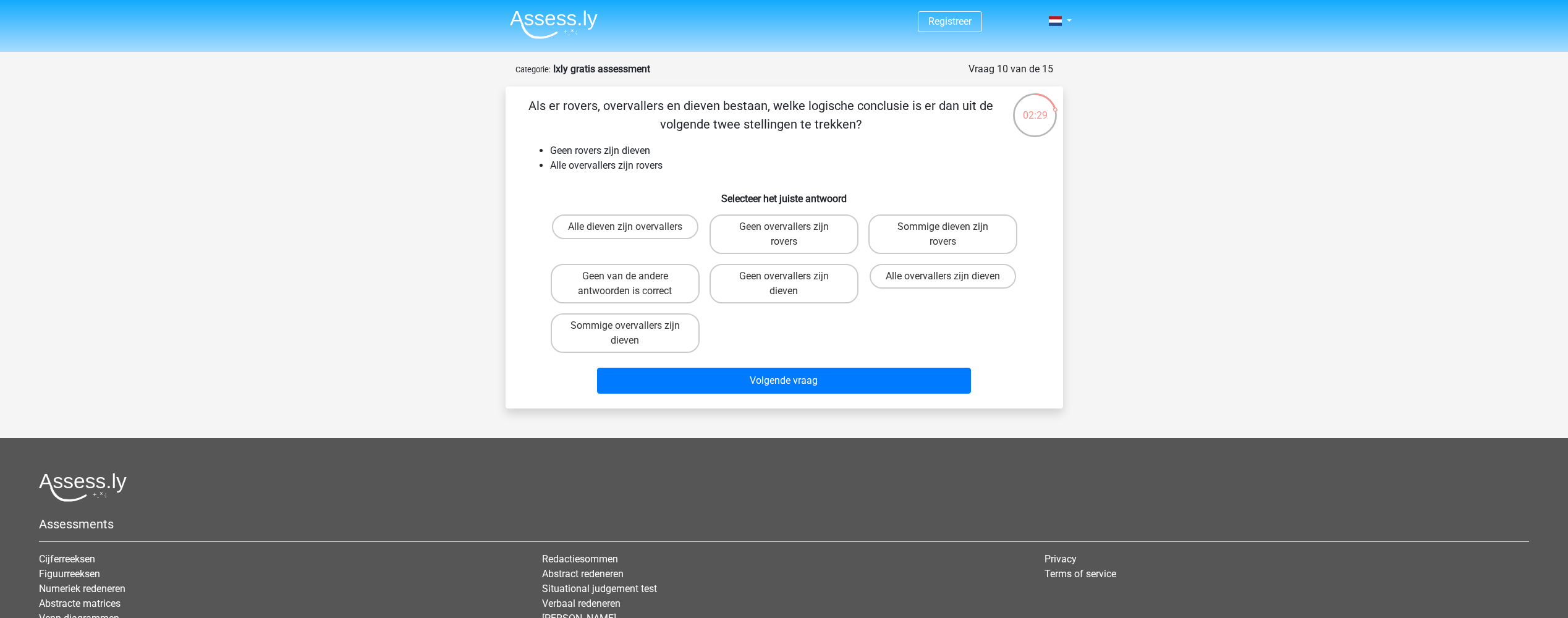
click at [597, 111] on p "Als er rovers, overvallers en dieven bestaan, welke logische conclusie is er da…" at bounding box center [761, 115] width 471 height 37
click at [587, 108] on p "Als er rovers, overvallers en dieven bestaan, welke logische conclusie is er da…" at bounding box center [761, 115] width 471 height 37
click at [594, 112] on p "Als er rovers, overvallers en dieven bestaan, welke logische conclusie is er da…" at bounding box center [761, 115] width 471 height 37
click at [760, 286] on label "Geen overvallers zijn dieven" at bounding box center [784, 284] width 149 height 40
click at [784, 285] on input "Geen overvallers zijn dieven" at bounding box center [787, 280] width 8 height 8
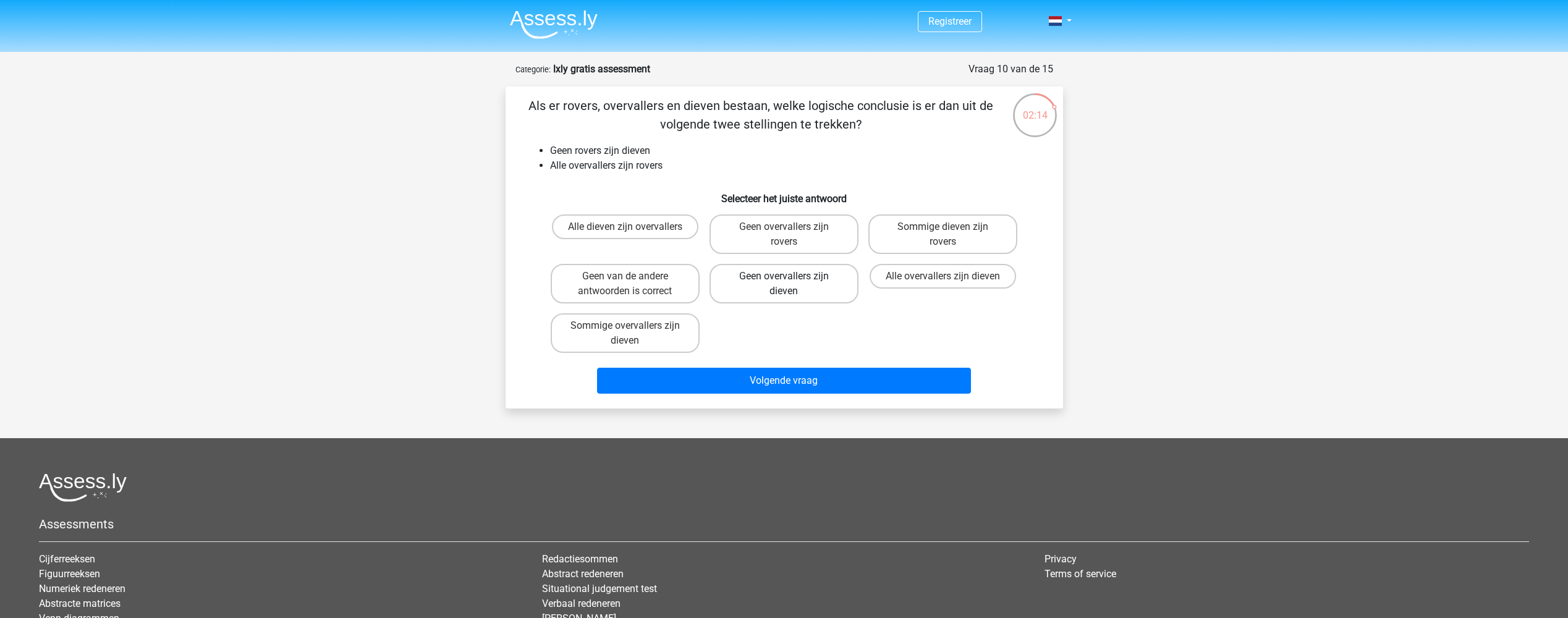
radio input "true"
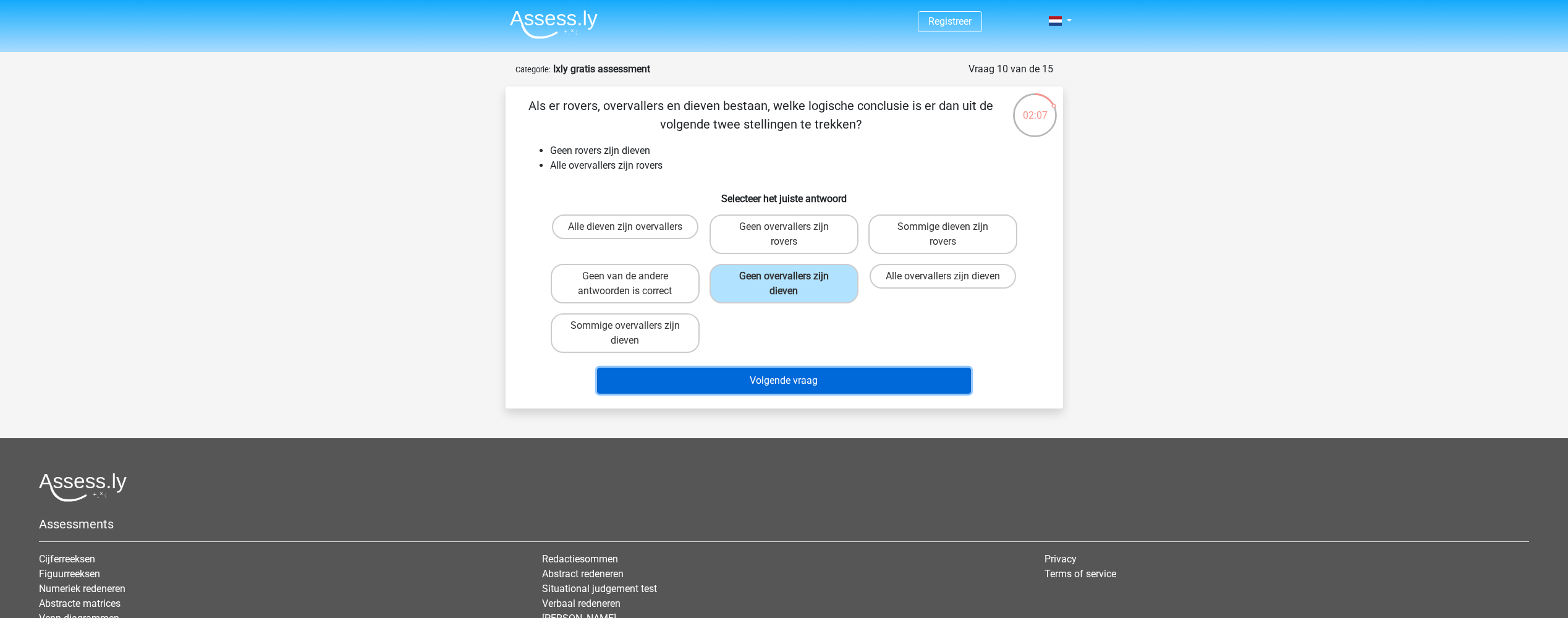
click at [772, 379] on button "Volgende vraag" at bounding box center [784, 380] width 374 height 26
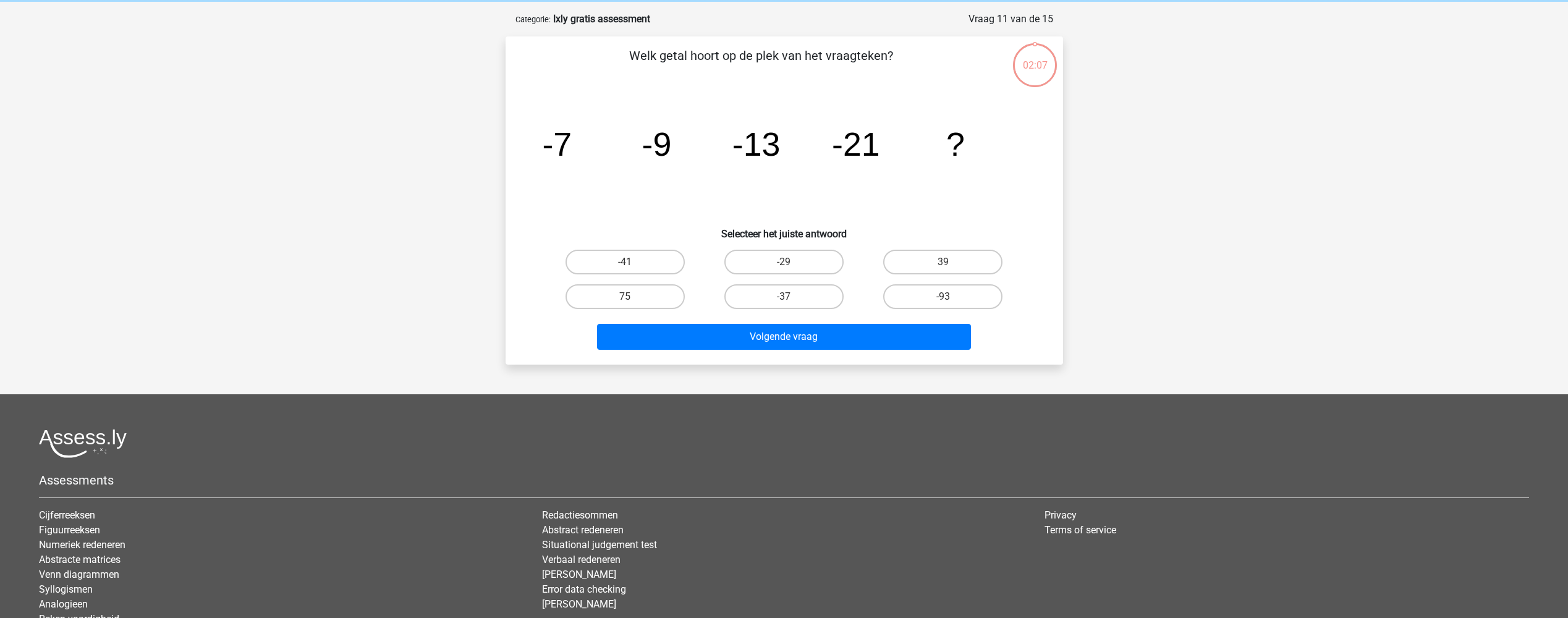
scroll to position [62, 0]
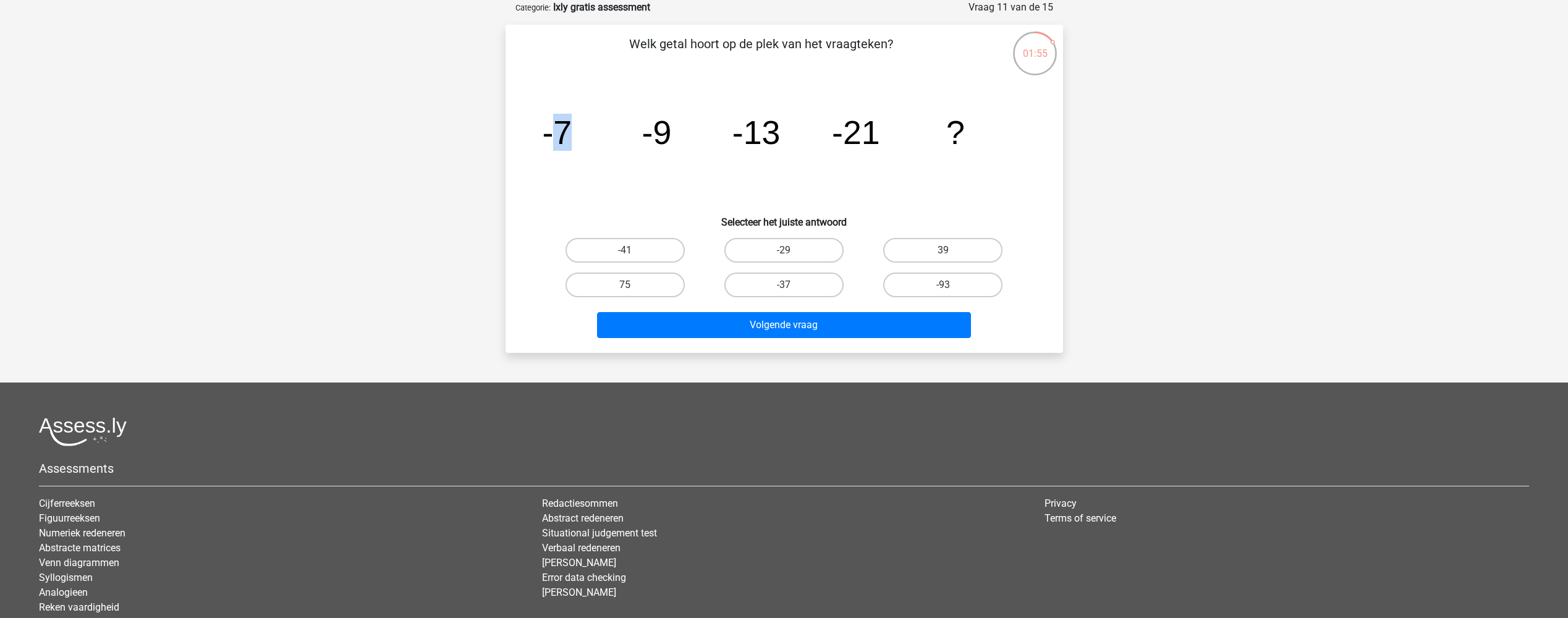
drag, startPoint x: 562, startPoint y: 119, endPoint x: 590, endPoint y: 124, distance: 28.4
click at [590, 124] on icon "image/svg+xml -7 -9 -13 -21 ?" at bounding box center [784, 145] width 498 height 125
drag, startPoint x: 590, startPoint y: 124, endPoint x: 613, endPoint y: 124, distance: 23.0
click at [590, 124] on icon "image/svg+xml -7 -9 -13 -21 ?" at bounding box center [784, 145] width 498 height 125
drag, startPoint x: 645, startPoint y: 124, endPoint x: 673, endPoint y: 134, distance: 29.7
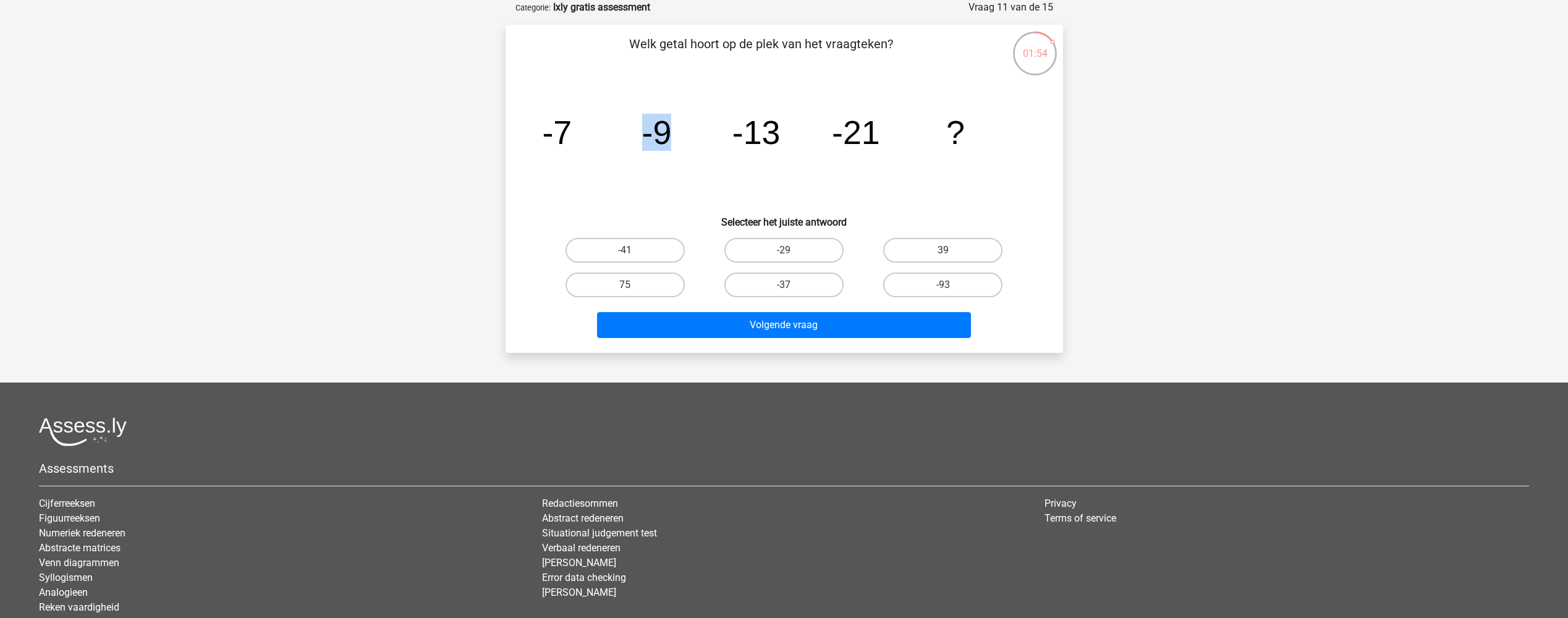
click at [673, 134] on icon "image/svg+xml -7 -9 -13 -21 ?" at bounding box center [784, 145] width 498 height 125
drag, startPoint x: 742, startPoint y: 134, endPoint x: 794, endPoint y: 136, distance: 52.0
click at [794, 136] on icon "image/svg+xml -7 -9 -13 -21 ?" at bounding box center [784, 145] width 498 height 125
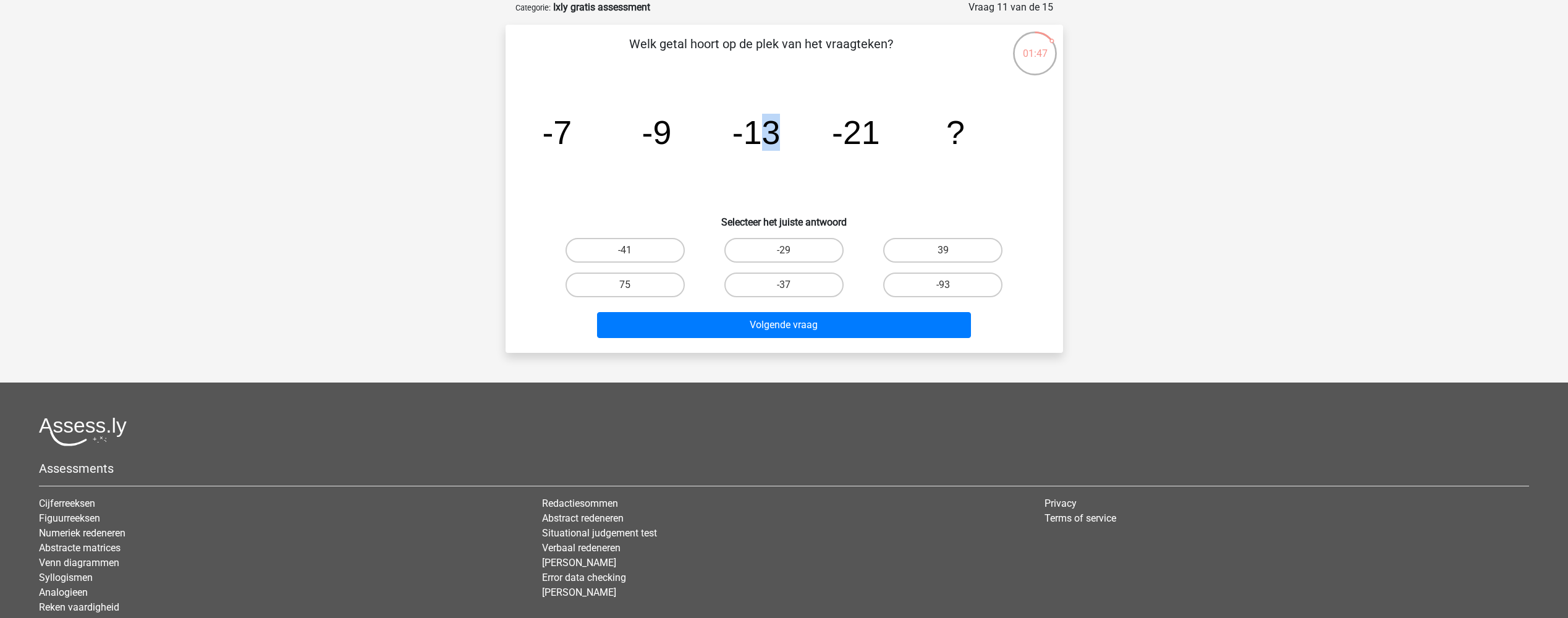
drag, startPoint x: 758, startPoint y: 134, endPoint x: 780, endPoint y: 138, distance: 22.4
click at [780, 138] on icon "image/svg+xml -7 -9 -13 -21 ?" at bounding box center [784, 145] width 498 height 125
click at [801, 273] on label "-37" at bounding box center [784, 285] width 120 height 25
click at [792, 285] on input "-37" at bounding box center [787, 288] width 8 height 8
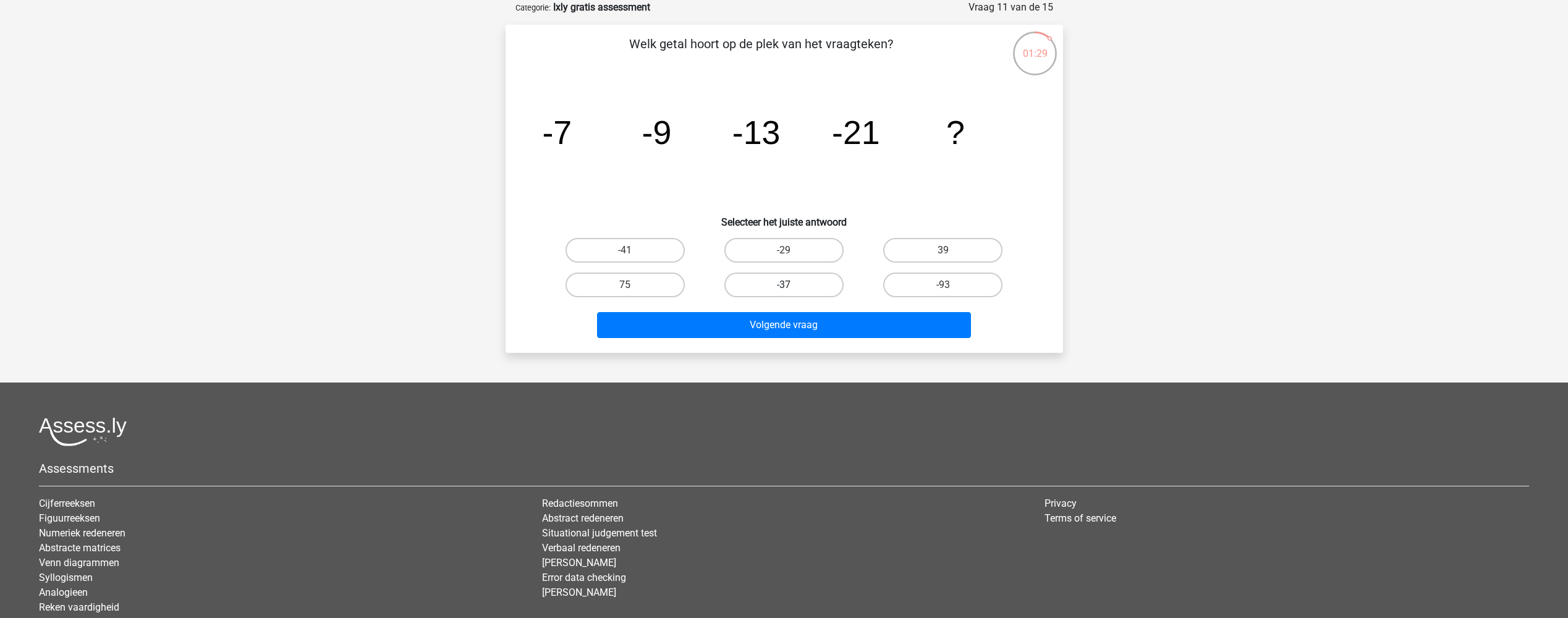
radio input "true"
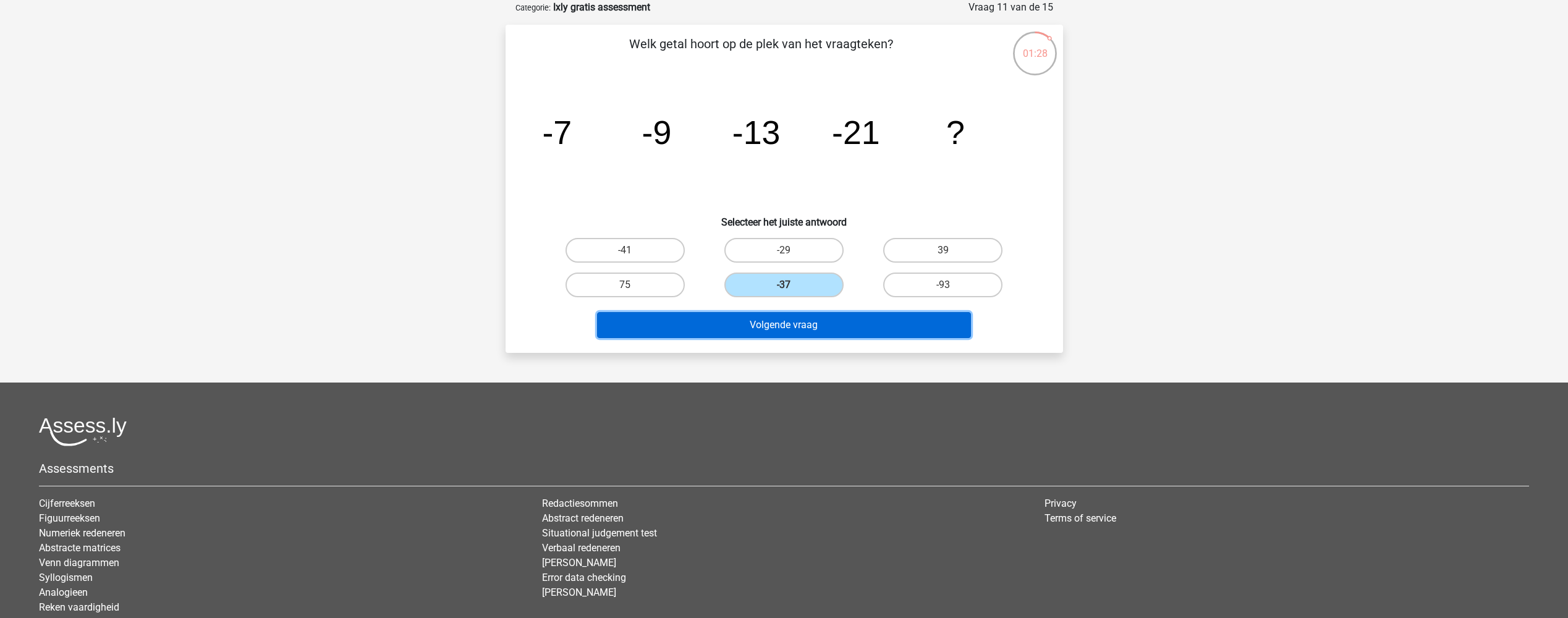
click at [799, 330] on button "Volgende vraag" at bounding box center [784, 325] width 374 height 26
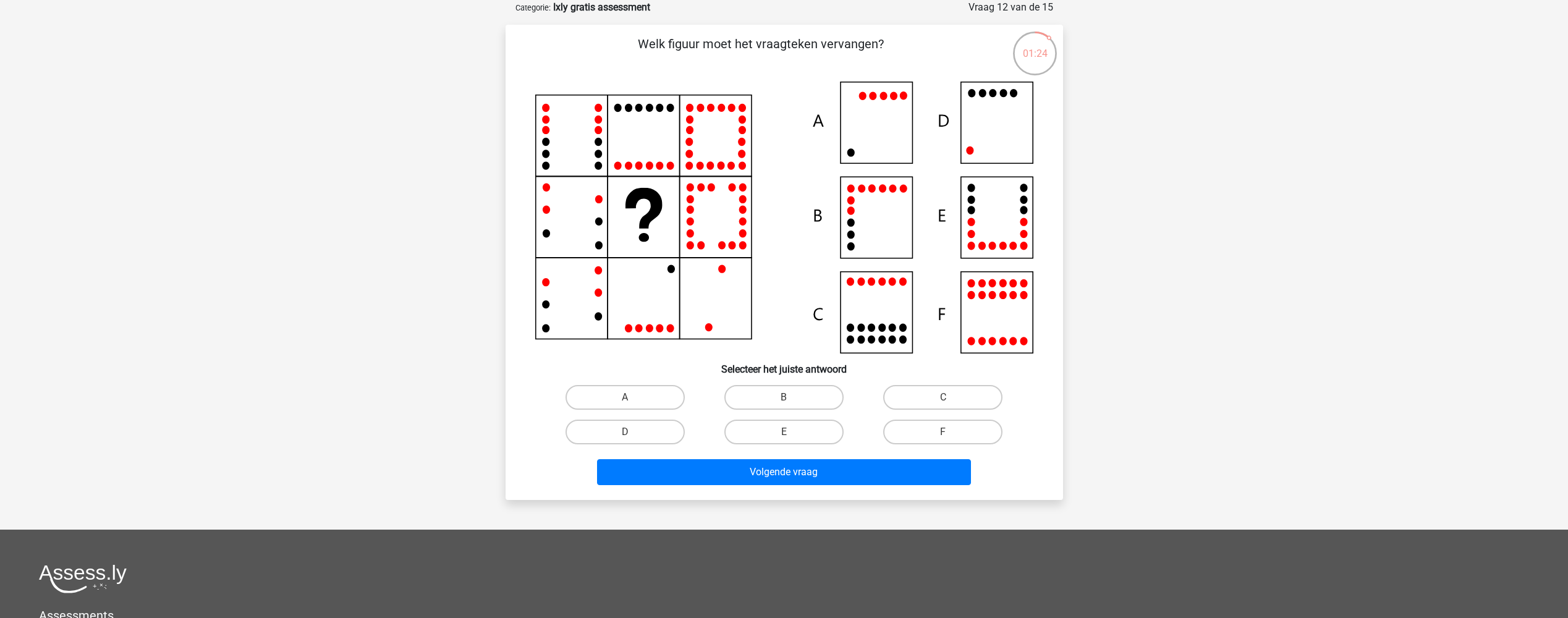
drag, startPoint x: 741, startPoint y: 45, endPoint x: 773, endPoint y: 52, distance: 32.8
click at [773, 52] on p "Welk figuur moet het vraagteken vervangen?" at bounding box center [761, 53] width 471 height 37
click at [653, 426] on label "D" at bounding box center [625, 432] width 120 height 25
click at [633, 432] on input "D" at bounding box center [628, 436] width 8 height 8
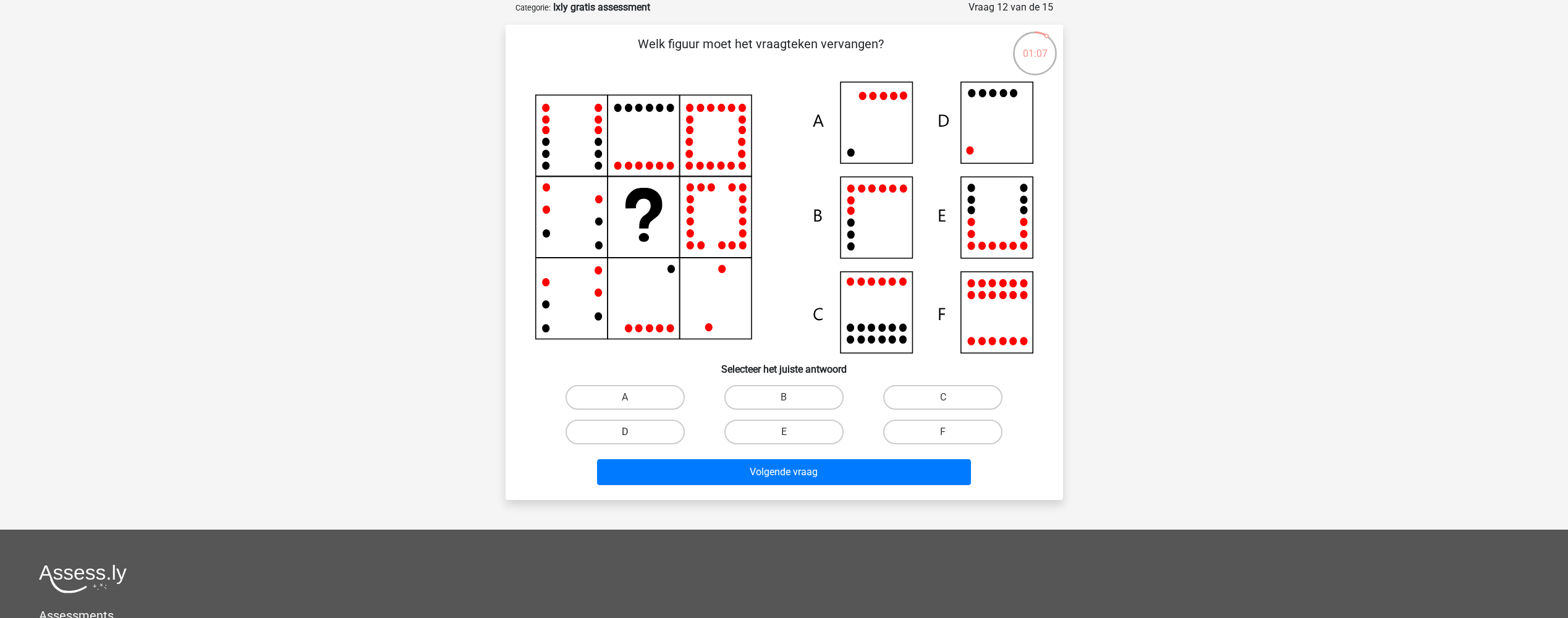
radio input "true"
click at [726, 458] on div "Volgende vraag" at bounding box center [784, 470] width 517 height 41
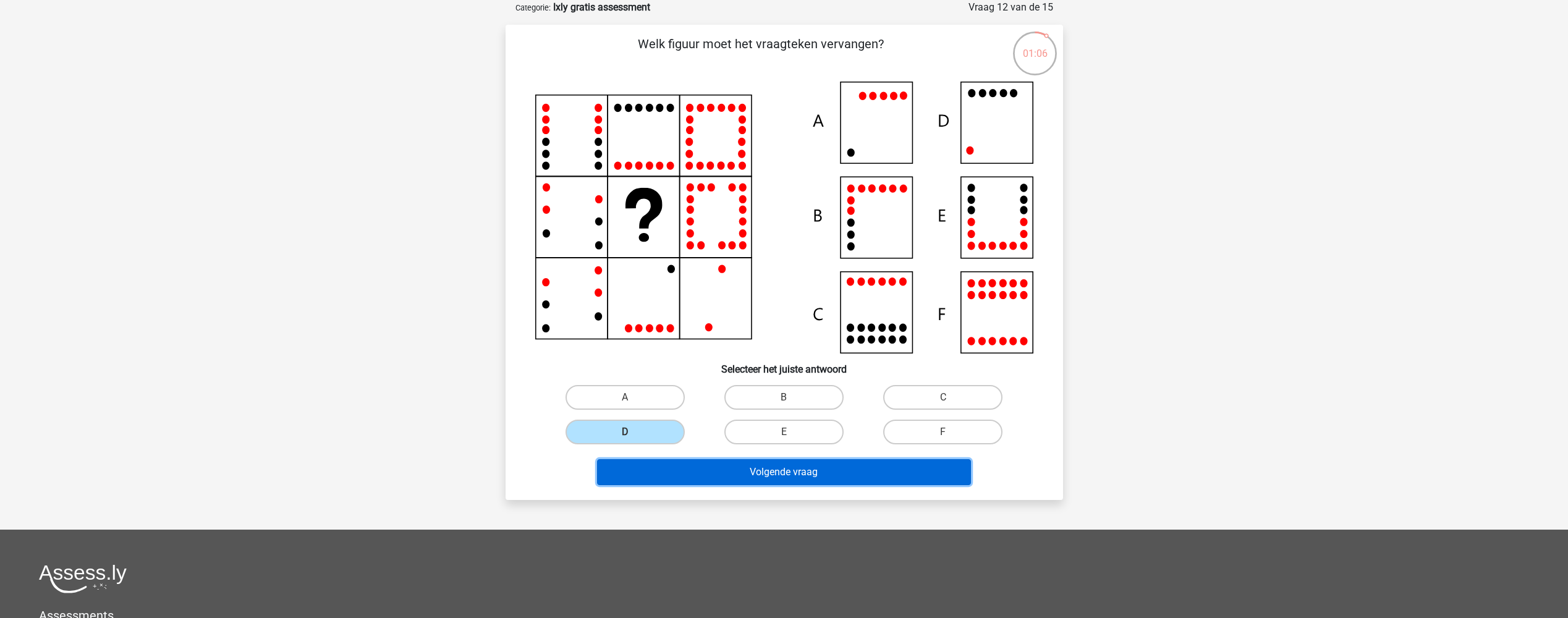
click at [726, 463] on button "Volgende vraag" at bounding box center [784, 472] width 374 height 26
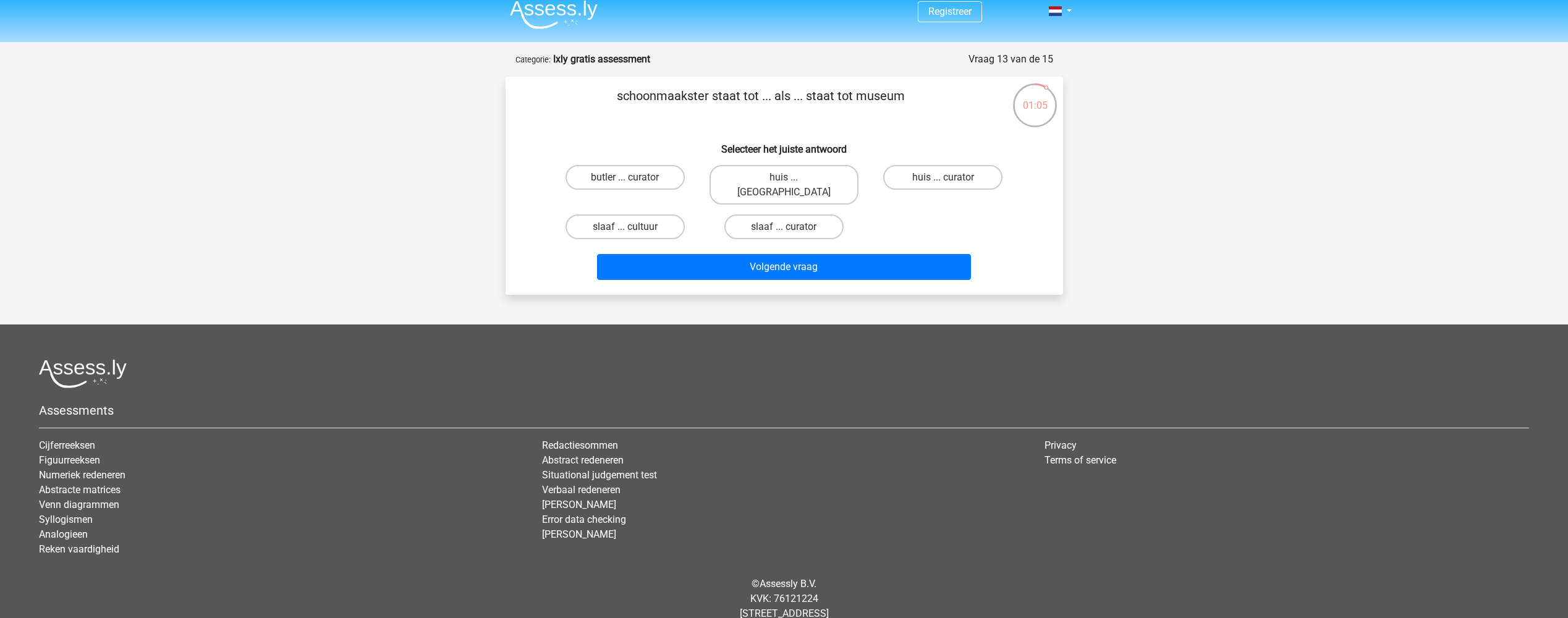
scroll to position [0, 0]
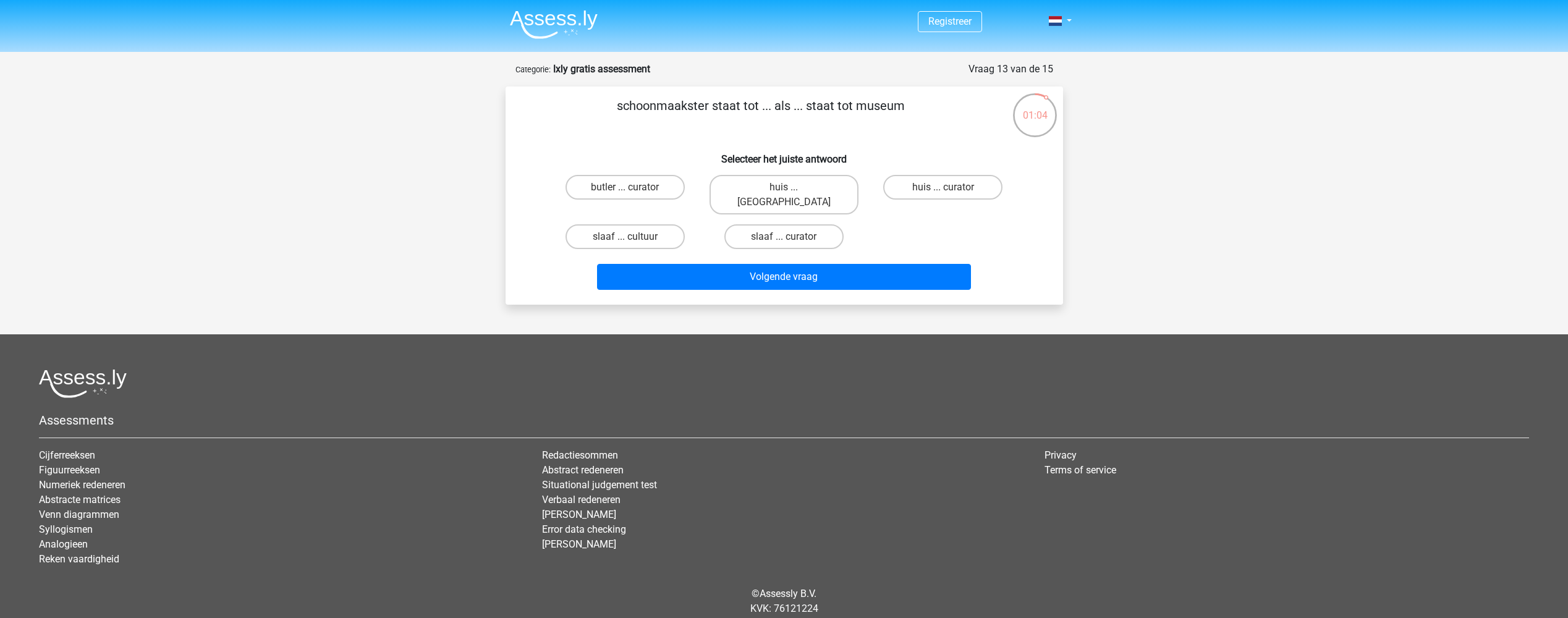
drag, startPoint x: 624, startPoint y: 115, endPoint x: 721, endPoint y: 111, distance: 97.1
click at [721, 111] on p "schoonmaakster staat tot ... als ... staat tot museum" at bounding box center [761, 115] width 471 height 37
drag, startPoint x: 716, startPoint y: 110, endPoint x: 755, endPoint y: 110, distance: 39.0
click at [755, 110] on p "schoonmaakster staat tot ... als ... staat tot museum" at bounding box center [761, 115] width 471 height 37
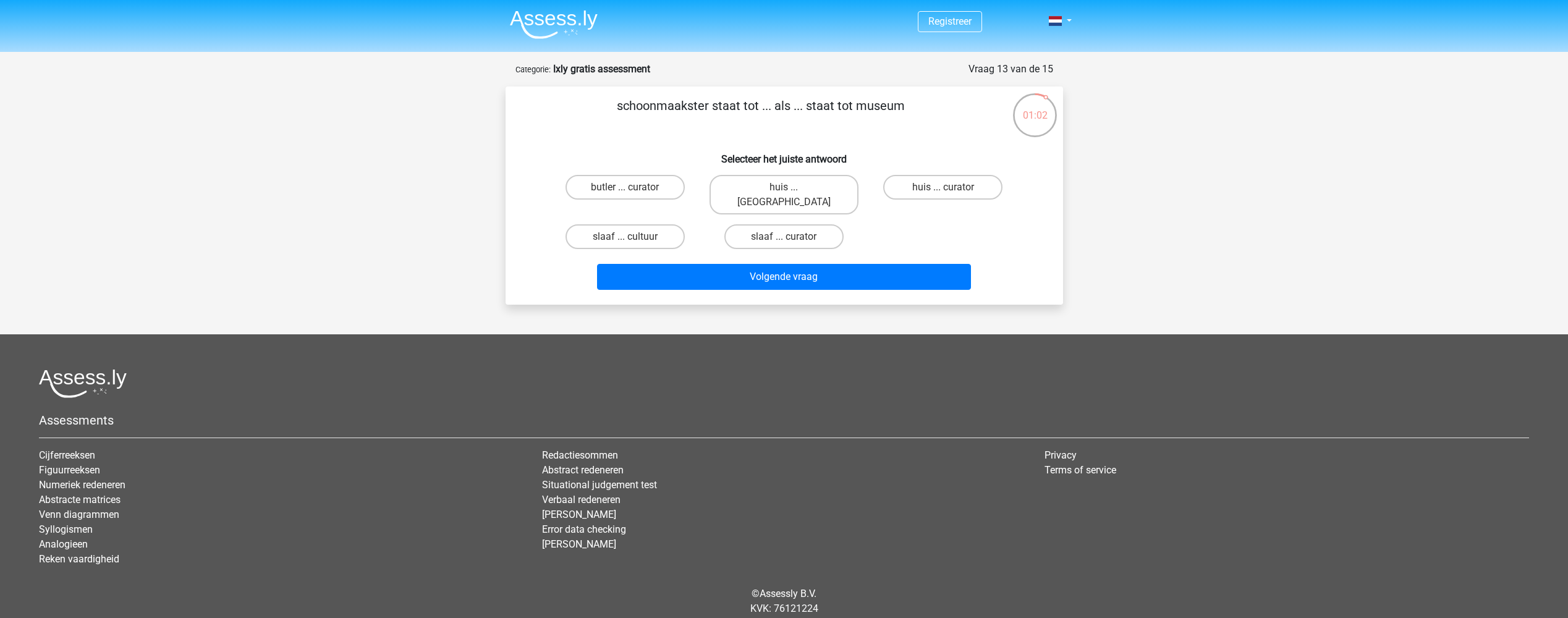
click at [755, 110] on p "schoonmaakster staat tot ... als ... staat tot museum" at bounding box center [761, 115] width 471 height 37
click at [913, 191] on label "huis ... curator" at bounding box center [943, 187] width 120 height 25
click at [943, 191] on input "huis ... curator" at bounding box center [947, 191] width 8 height 8
radio input "true"
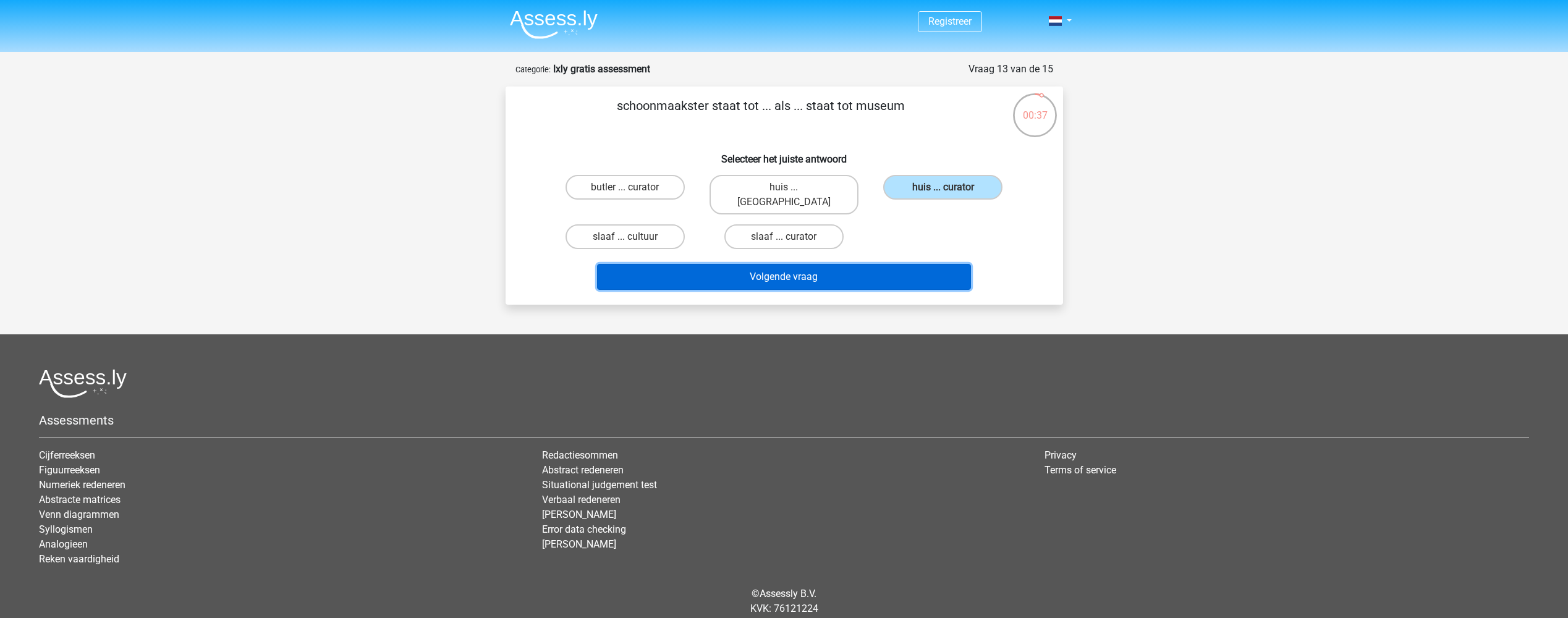
click at [840, 264] on button "Volgende vraag" at bounding box center [784, 277] width 374 height 26
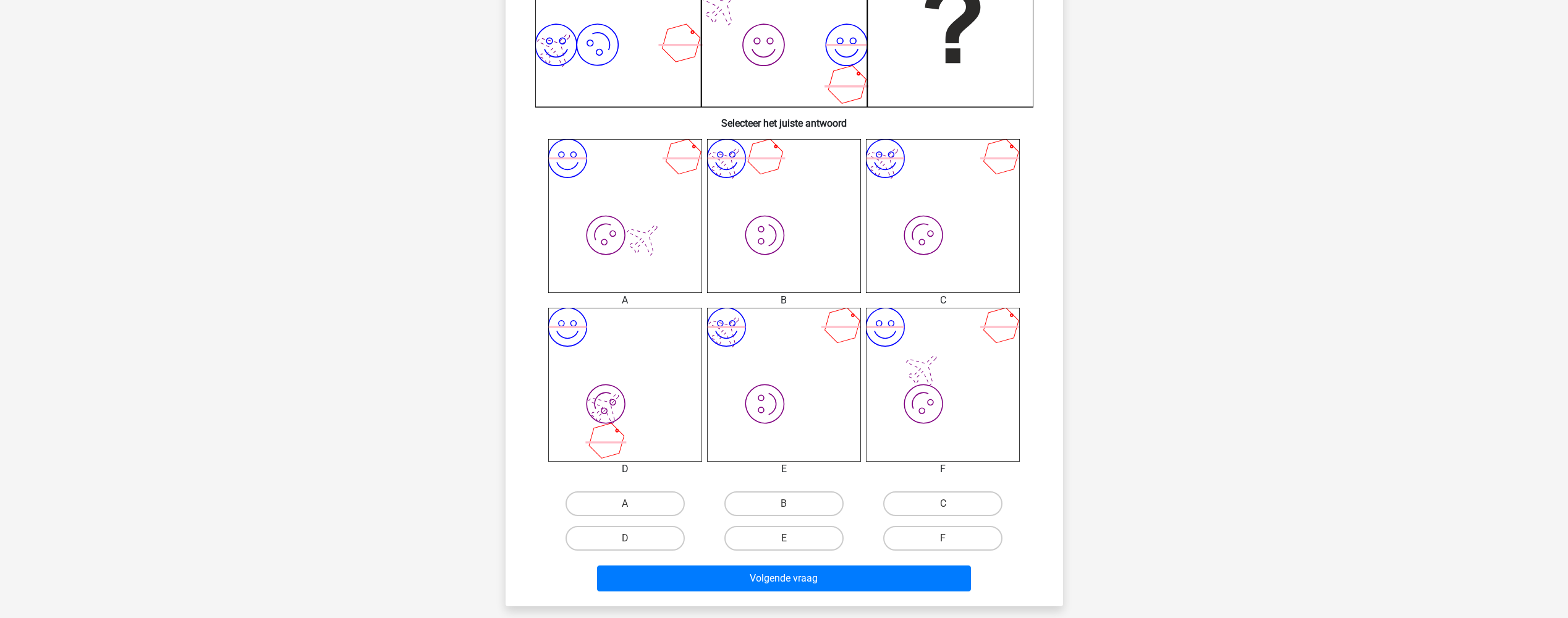
scroll to position [371, 0]
click at [772, 541] on label "E" at bounding box center [784, 535] width 120 height 25
click at [784, 541] on input "E" at bounding box center [787, 540] width 8 height 8
radio input "true"
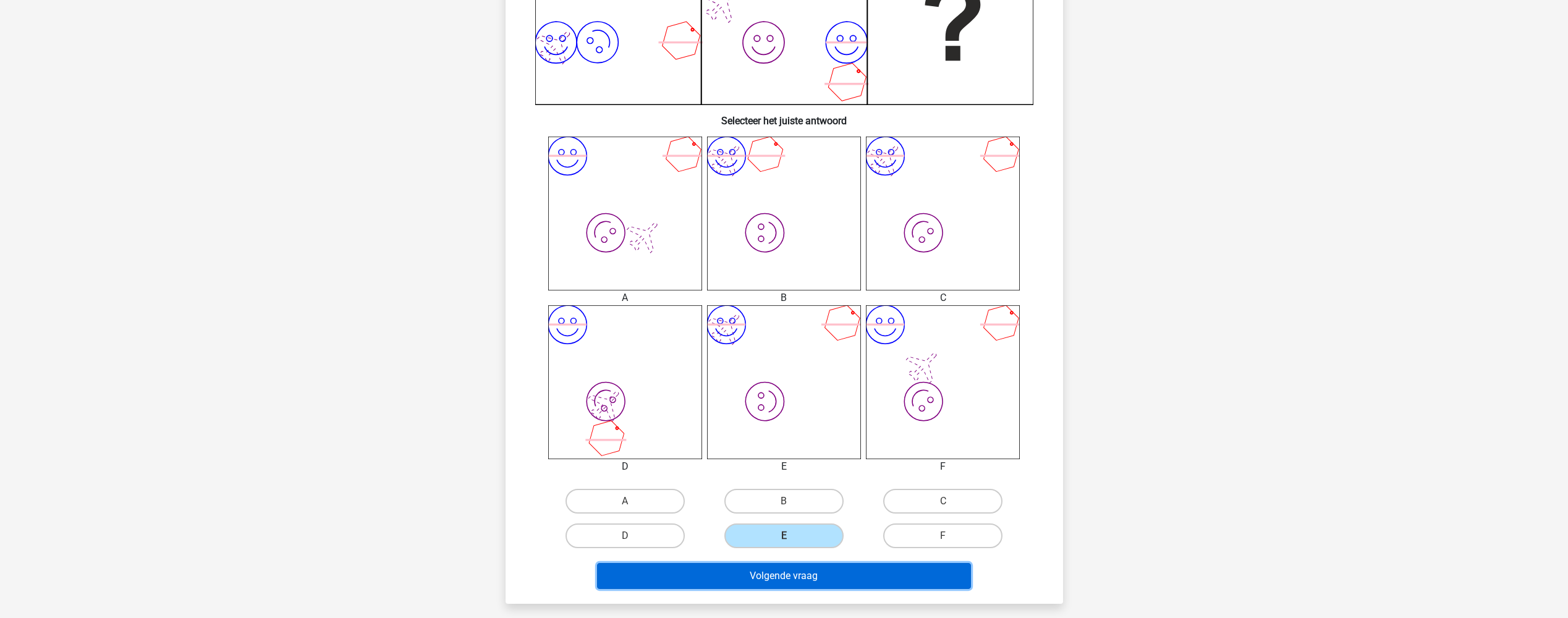
click at [781, 573] on button "Volgende vraag" at bounding box center [784, 576] width 374 height 26
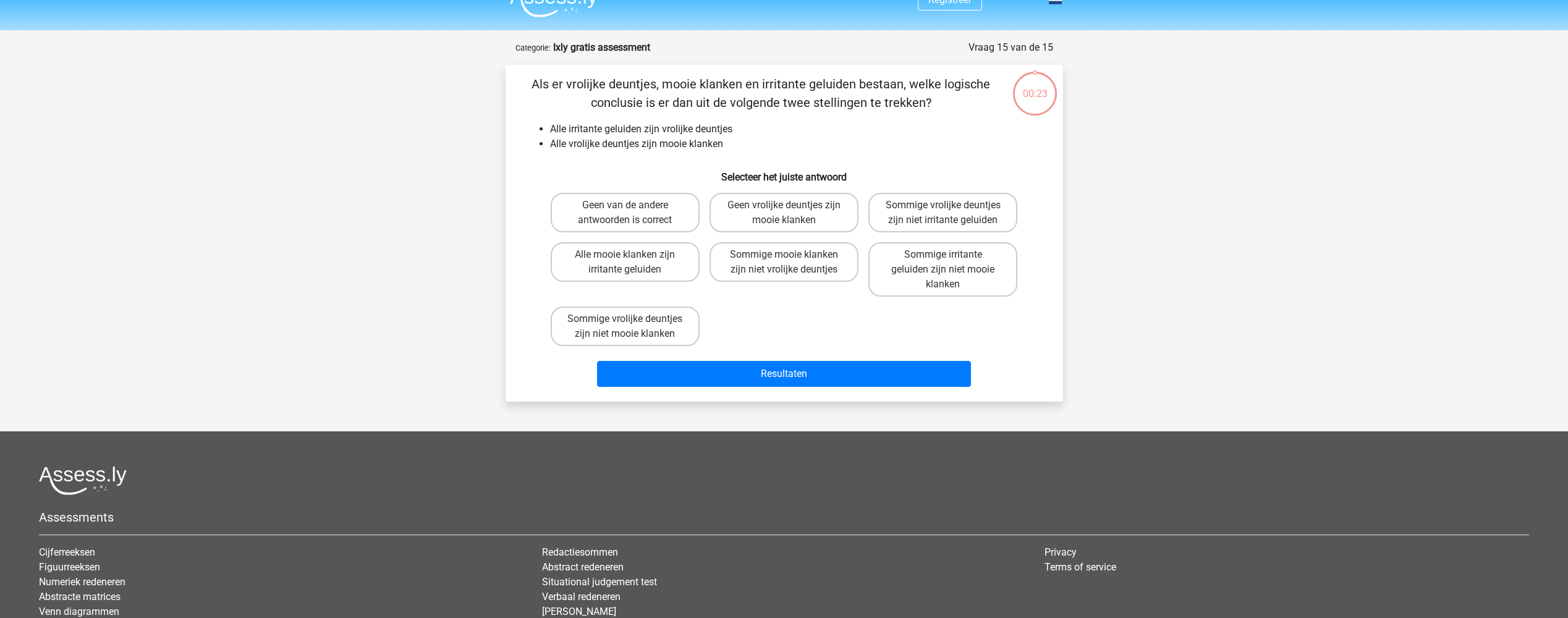
scroll to position [0, 0]
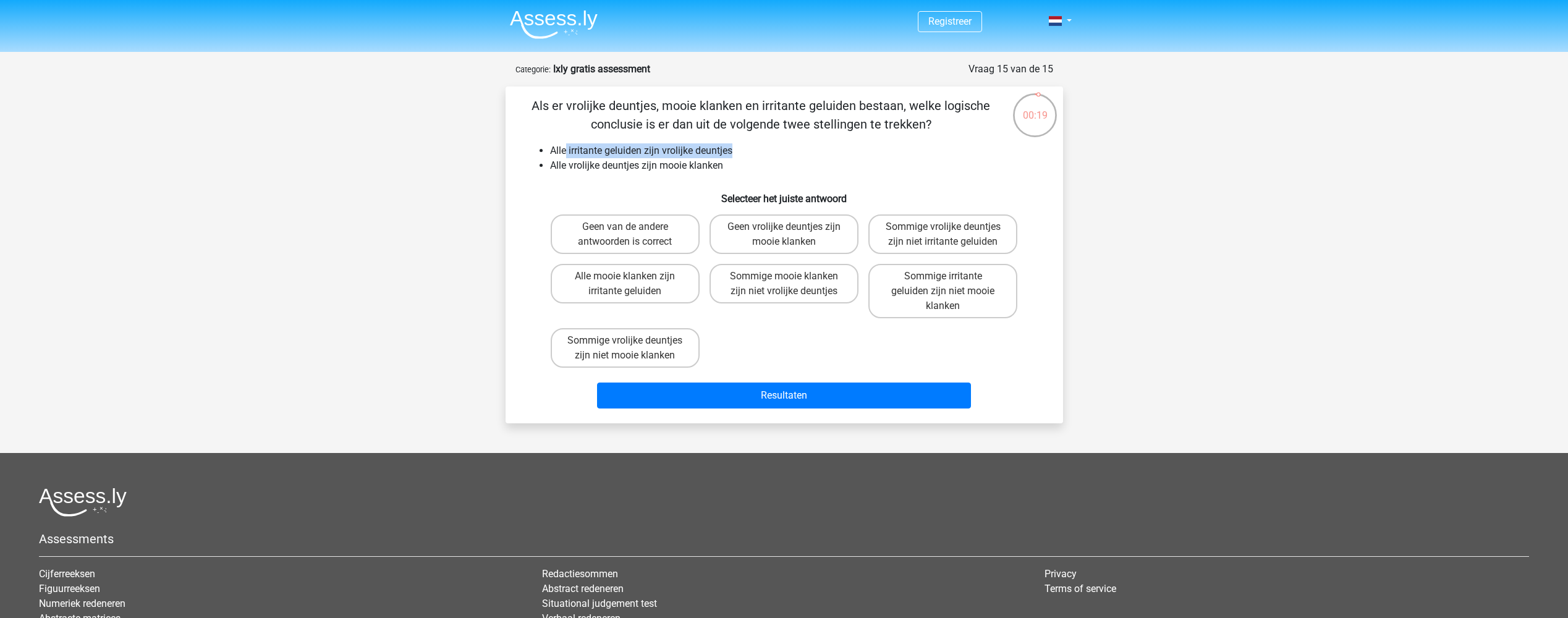
drag, startPoint x: 564, startPoint y: 146, endPoint x: 747, endPoint y: 149, distance: 183.0
click at [747, 149] on li "Alle irritante geluiden zijn vrolijke deuntjes" at bounding box center [796, 151] width 494 height 15
click at [650, 146] on li "Alle irritante geluiden zijn vrolijke deuntjes" at bounding box center [796, 151] width 494 height 15
drag, startPoint x: 574, startPoint y: 167, endPoint x: 685, endPoint y: 169, distance: 111.0
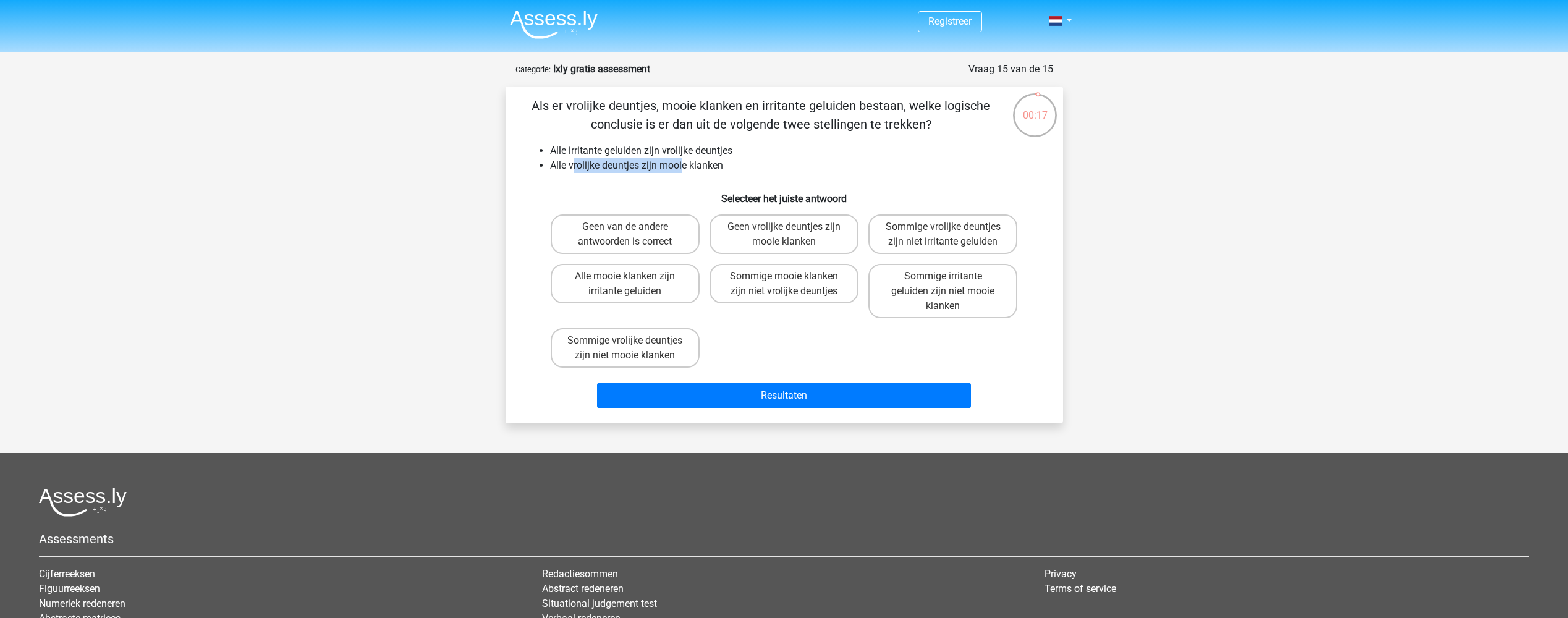
click at [685, 169] on li "Alle vrolijke deuntjes zijn mooie klanken" at bounding box center [796, 166] width 494 height 15
drag, startPoint x: 568, startPoint y: 147, endPoint x: 645, endPoint y: 157, distance: 77.6
click at [645, 157] on li "Alle irritante geluiden zijn vrolijke deuntjes" at bounding box center [796, 151] width 494 height 15
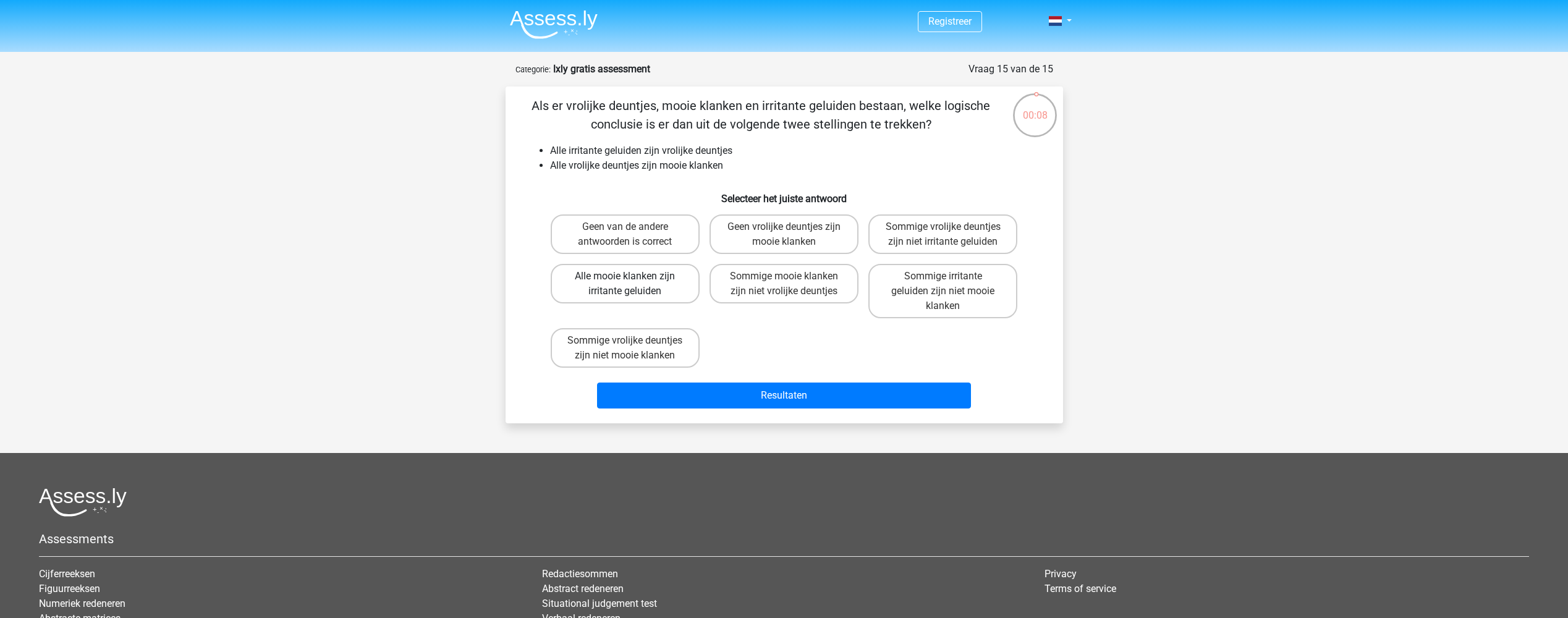
click at [620, 290] on label "Alle mooie klanken zijn irritante geluiden" at bounding box center [625, 284] width 149 height 40
click at [624, 285] on input "Alle mooie klanken zijn irritante geluiden" at bounding box center [628, 280] width 8 height 8
radio input "true"
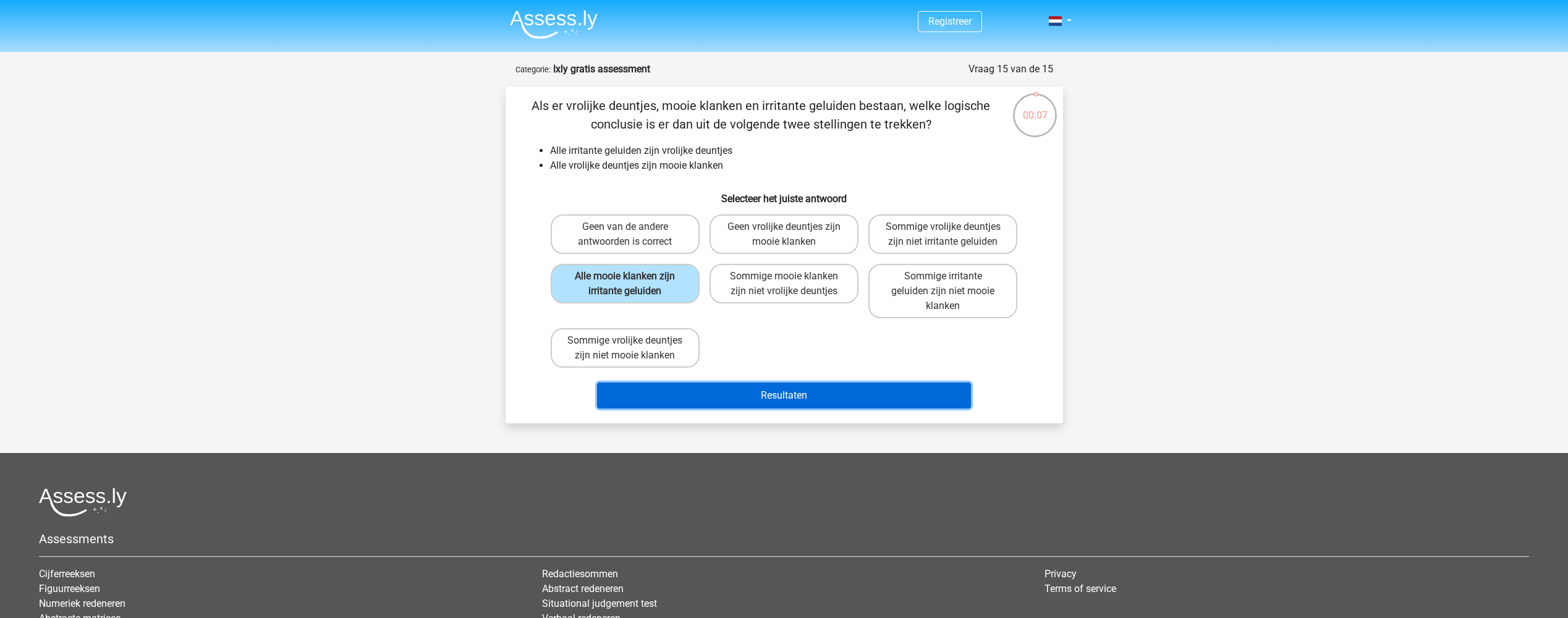
click at [767, 400] on button "Resultaten" at bounding box center [784, 395] width 374 height 26
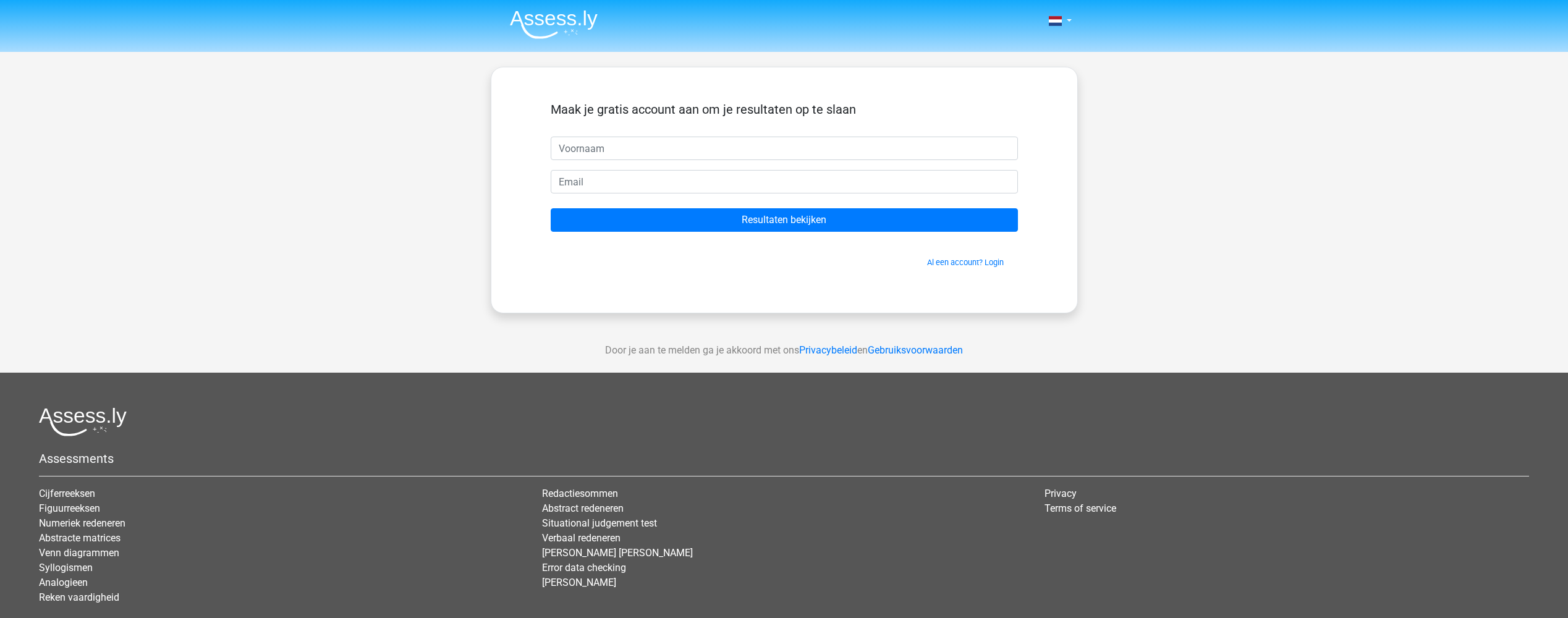
click at [811, 147] on input "text" at bounding box center [784, 148] width 467 height 24
click at [803, 151] on input "text" at bounding box center [784, 148] width 467 height 24
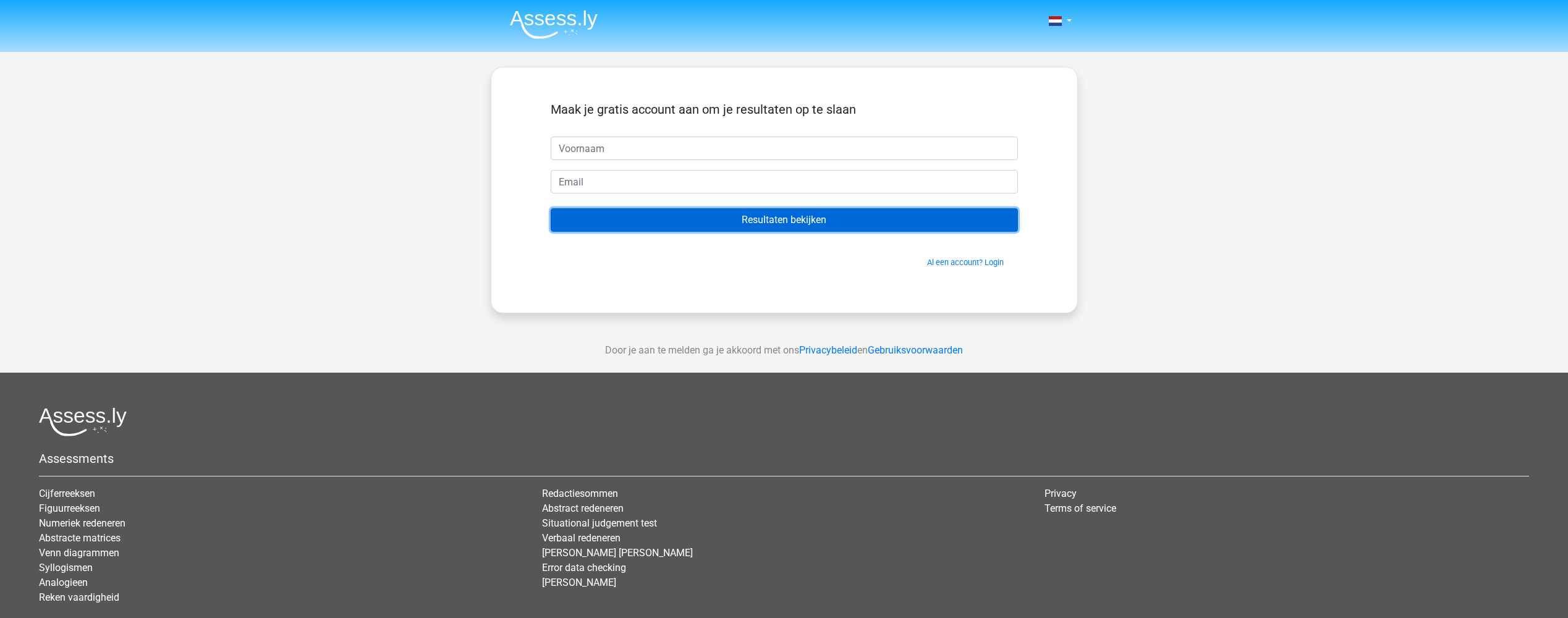
click at [825, 223] on input "Resultaten bekijken" at bounding box center [784, 220] width 467 height 24
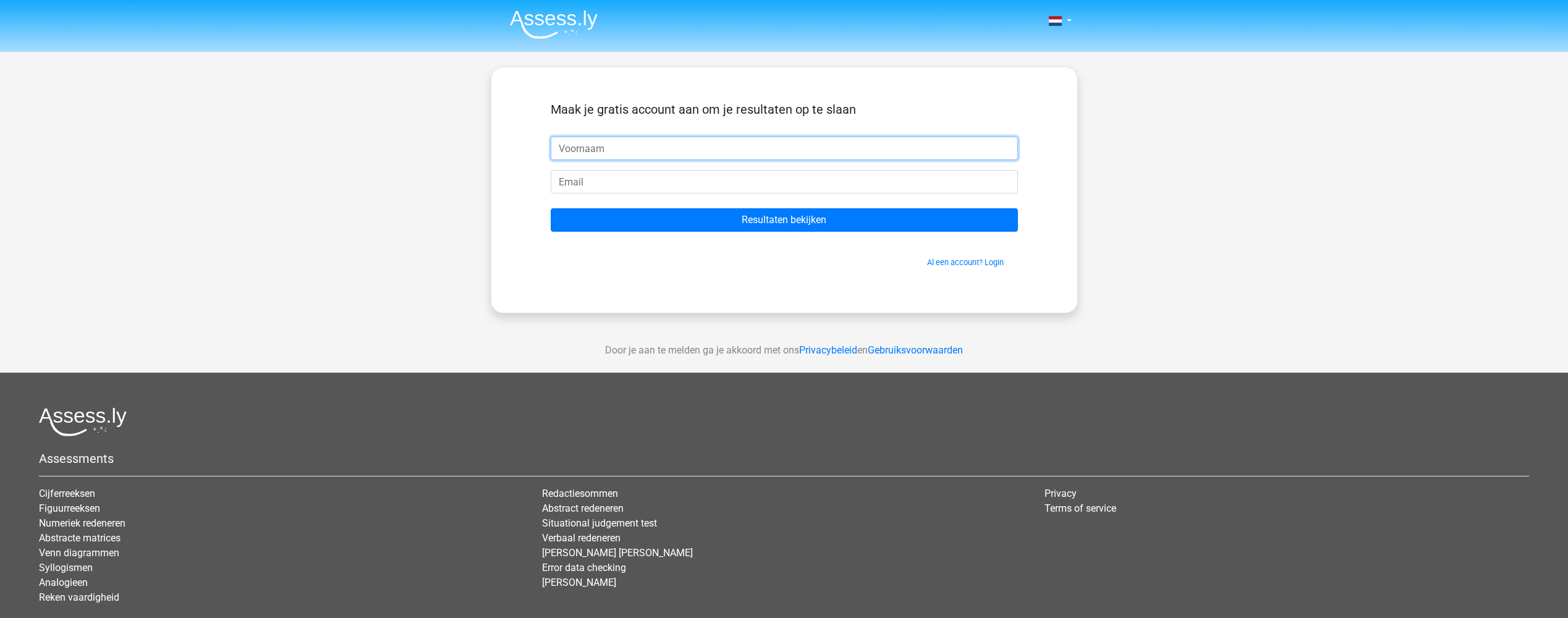
click at [728, 157] on input "text" at bounding box center [784, 148] width 467 height 24
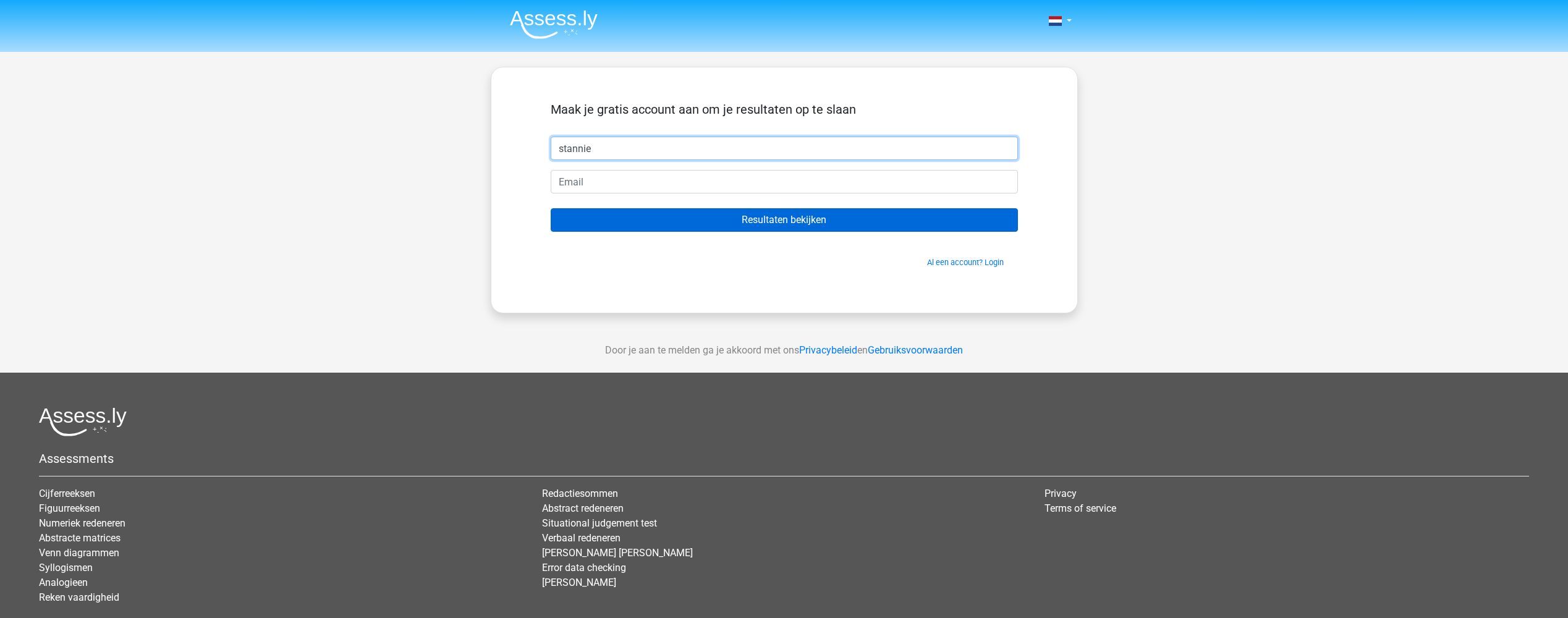
type input "stannie"
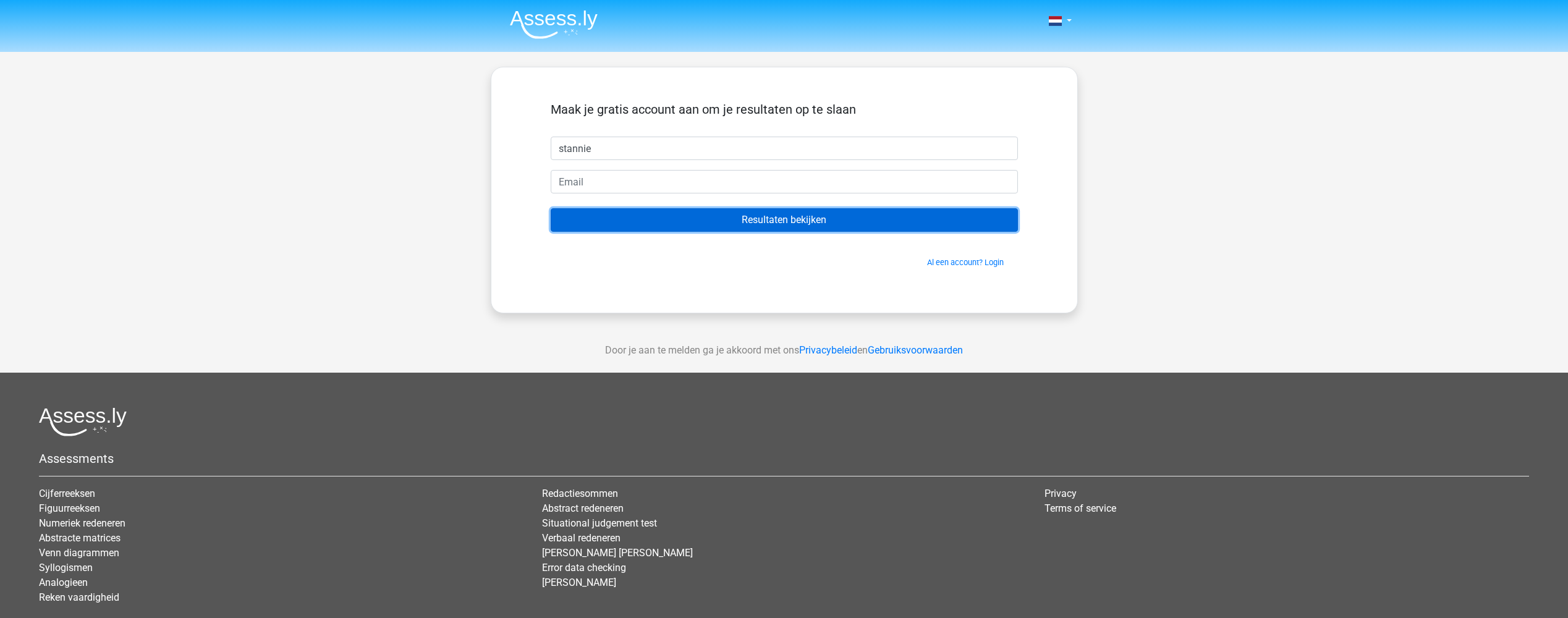
click at [726, 232] on input "Resultaten bekijken" at bounding box center [784, 220] width 467 height 24
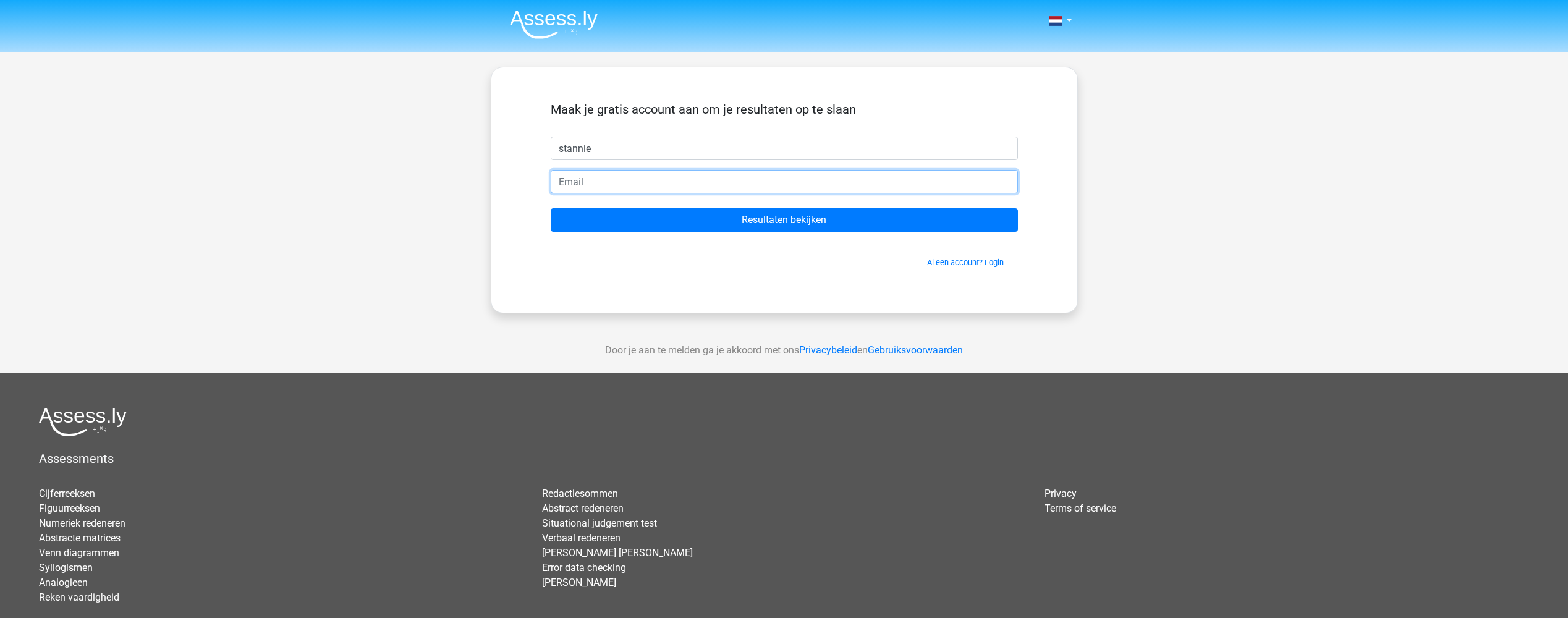
click at [621, 178] on input "email" at bounding box center [784, 182] width 467 height 24
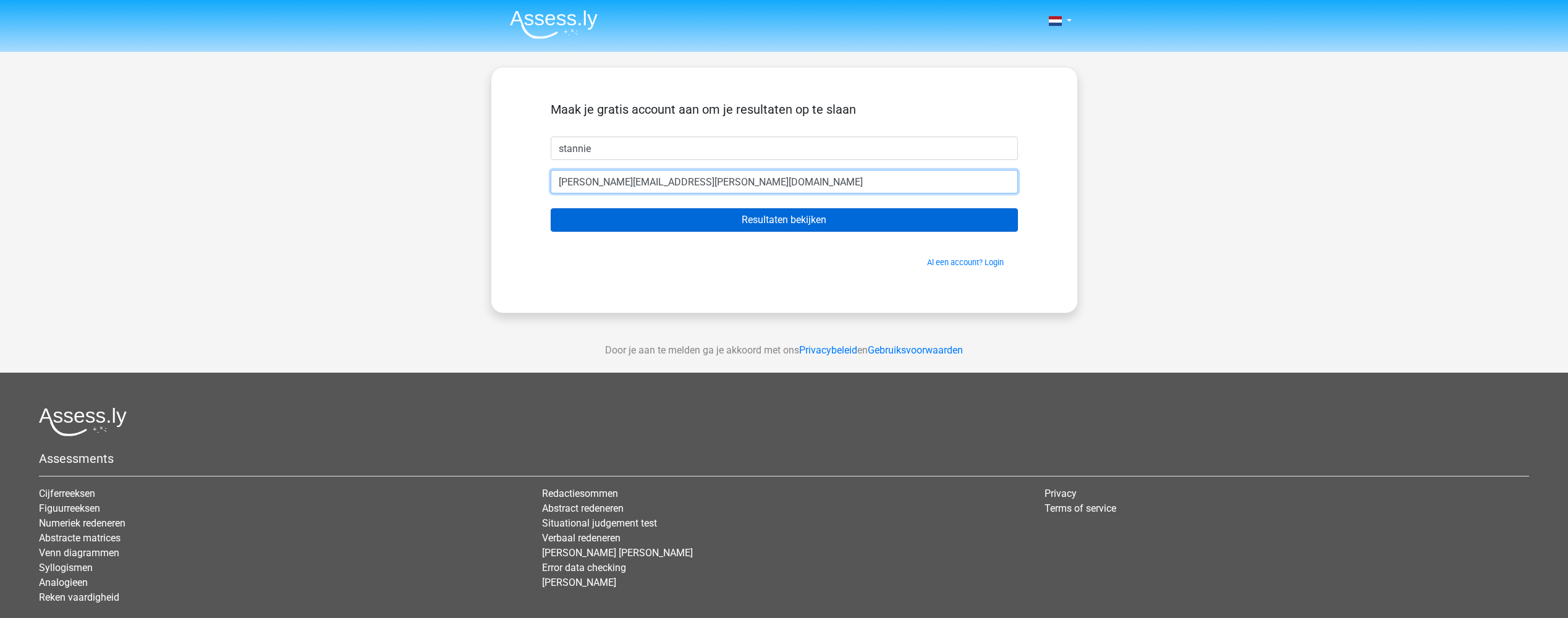
type input "[EMAIL_ADDRESS][DOMAIN_NAME]"
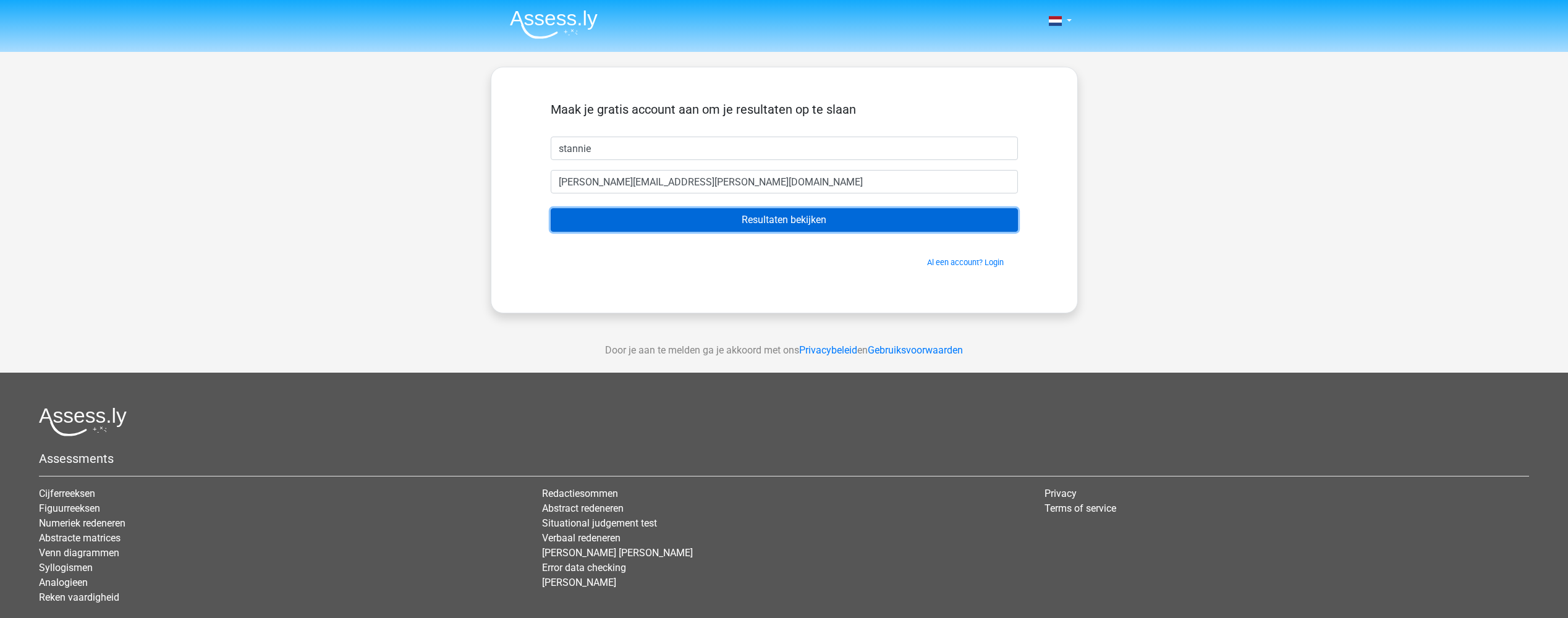
click at [689, 220] on input "Resultaten bekijken" at bounding box center [784, 220] width 467 height 24
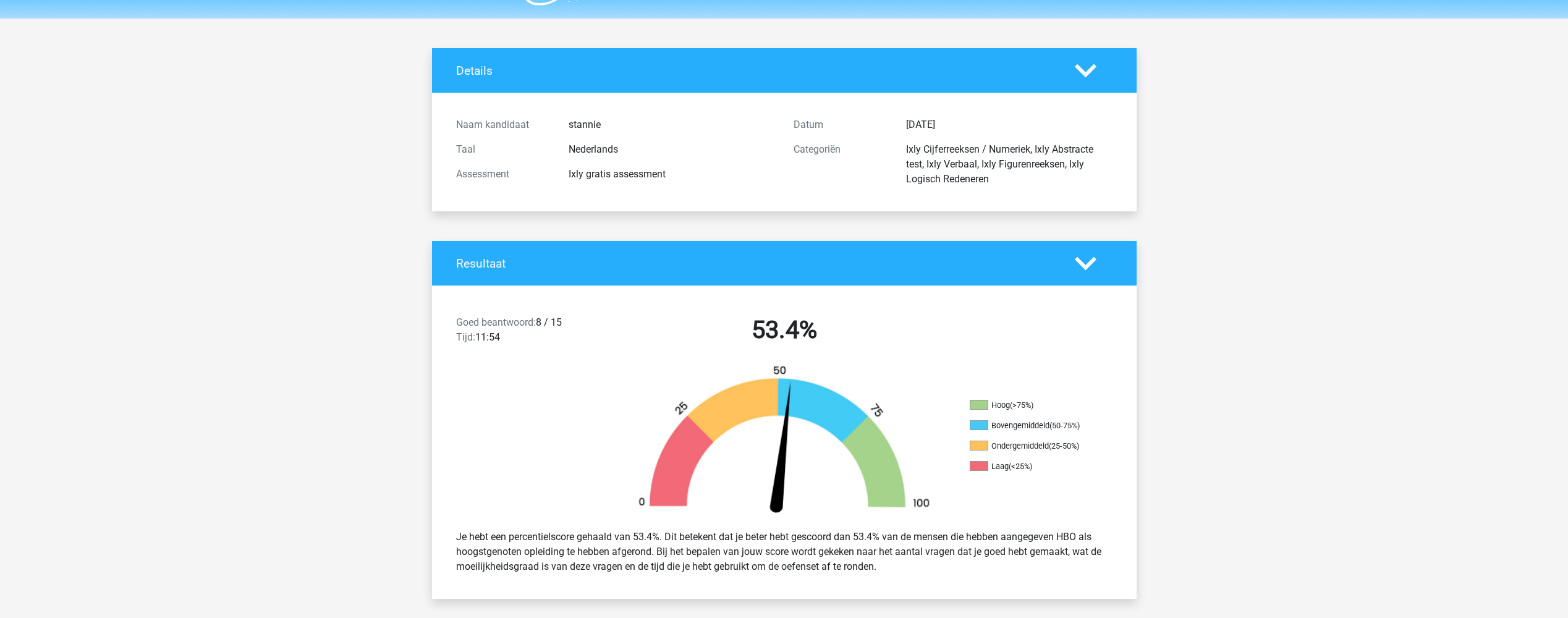
scroll to position [62, 0]
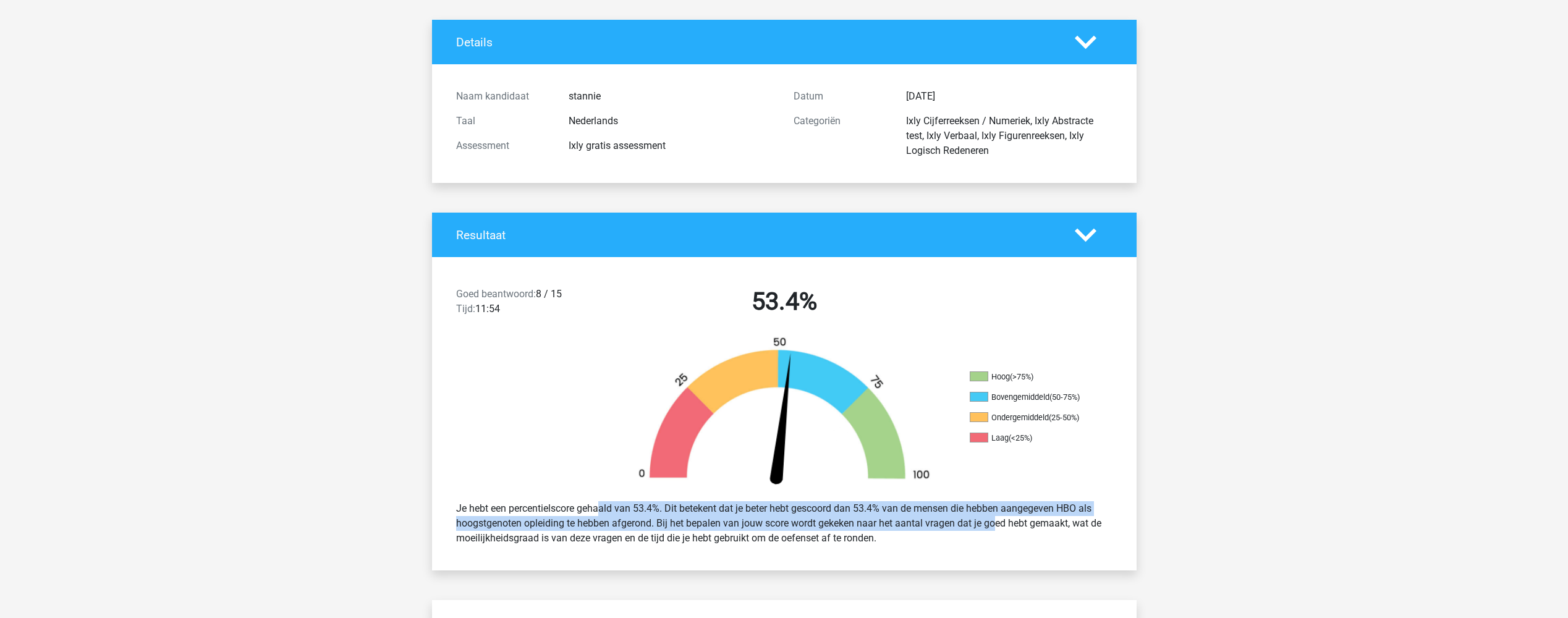
drag, startPoint x: 555, startPoint y: 507, endPoint x: 961, endPoint y: 525, distance: 406.4
click at [961, 525] on div "Je hebt een percentielscore gehaald van 53.4%. Dit betekent dat je beter hebt g…" at bounding box center [784, 523] width 675 height 54
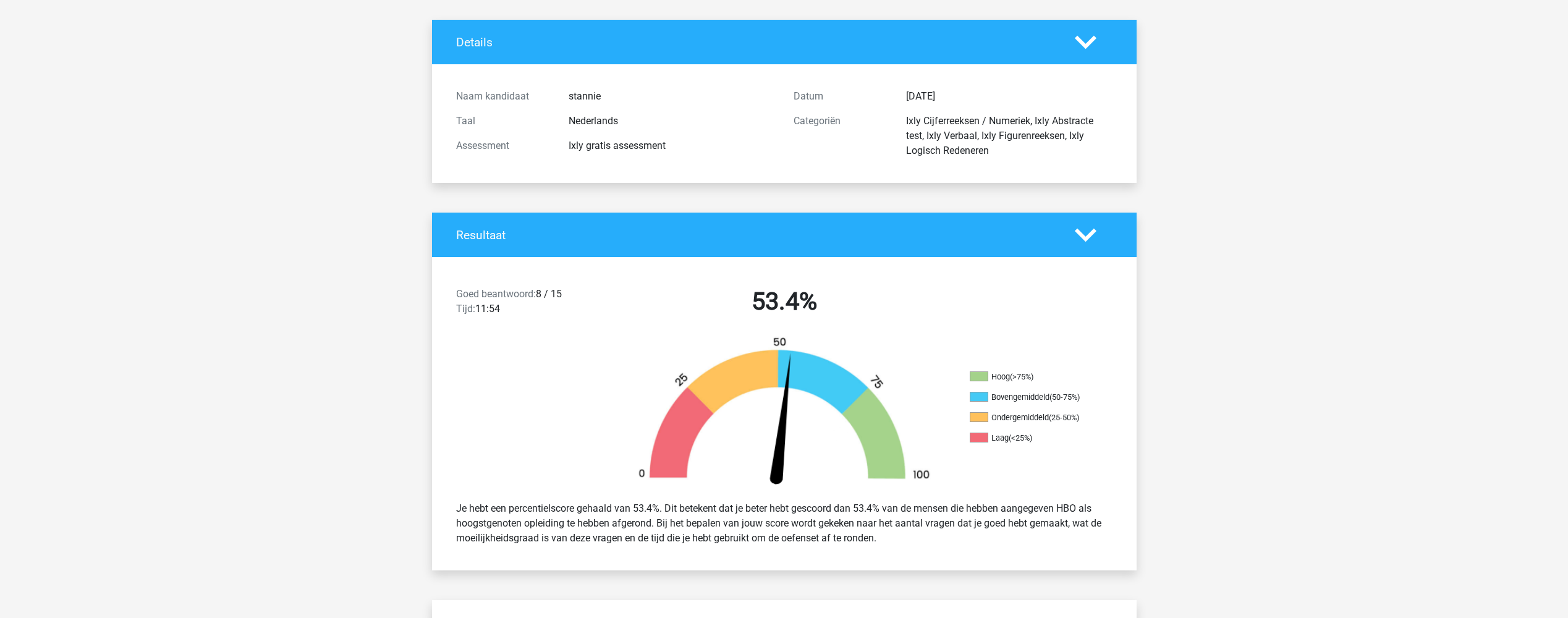
drag, startPoint x: 857, startPoint y: 529, endPoint x: 530, endPoint y: 507, distance: 327.7
click at [530, 507] on div "Je hebt een percentielscore gehaald van 53.4%. Dit betekent dat je beter hebt g…" at bounding box center [784, 523] width 675 height 54
drag, startPoint x: 512, startPoint y: 507, endPoint x: 923, endPoint y: 531, distance: 411.7
click at [923, 531] on div "Je hebt een percentielscore gehaald van 53.4%. Dit betekent dat je beter hebt g…" at bounding box center [784, 523] width 675 height 54
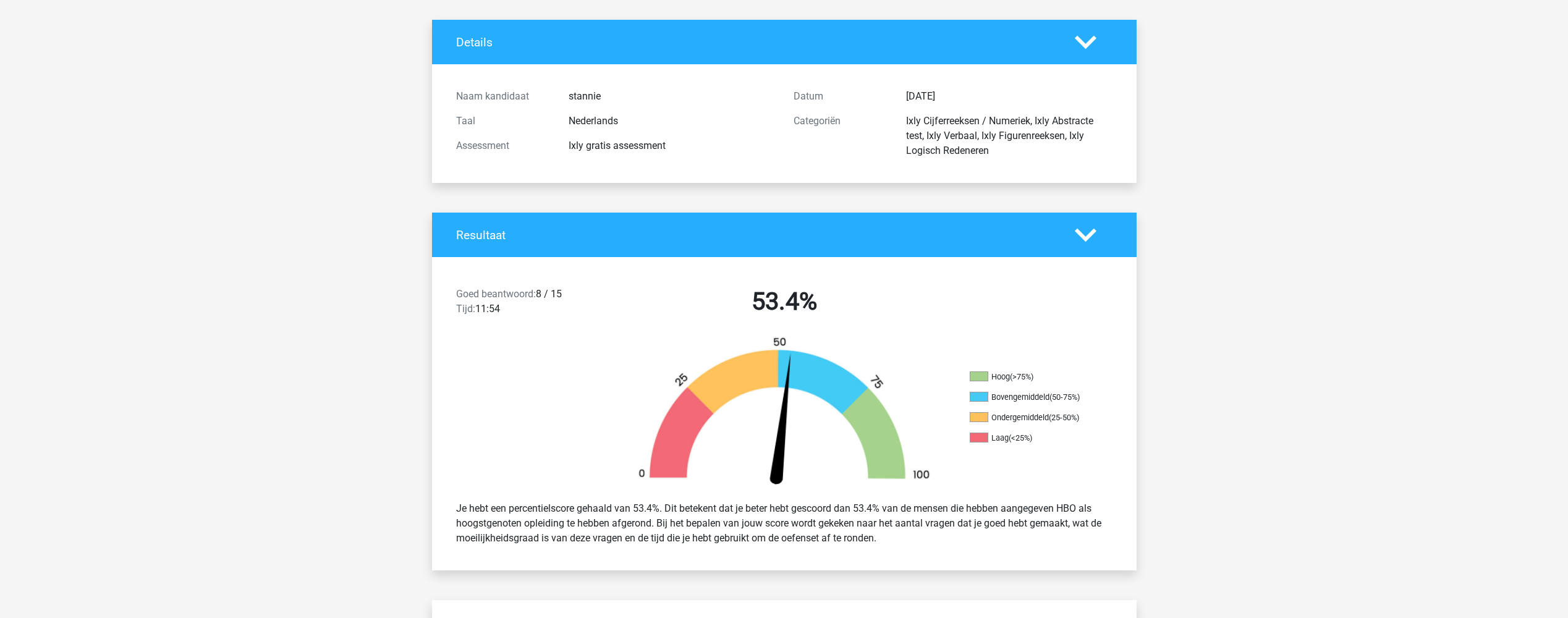
click at [923, 530] on div "Je hebt een percentielscore gehaald van 53.4%. Dit betekent dat je beter hebt g…" at bounding box center [784, 523] width 675 height 54
click at [902, 539] on div "Je hebt een percentielscore gehaald van 53.4%. Dit betekent dat je beter hebt g…" at bounding box center [784, 523] width 675 height 54
drag, startPoint x: 900, startPoint y: 542, endPoint x: 884, endPoint y: 521, distance: 26.4
click at [884, 521] on div "Je hebt een percentielscore gehaald van 53.4%. Dit betekent dat je beter hebt g…" at bounding box center [784, 523] width 675 height 54
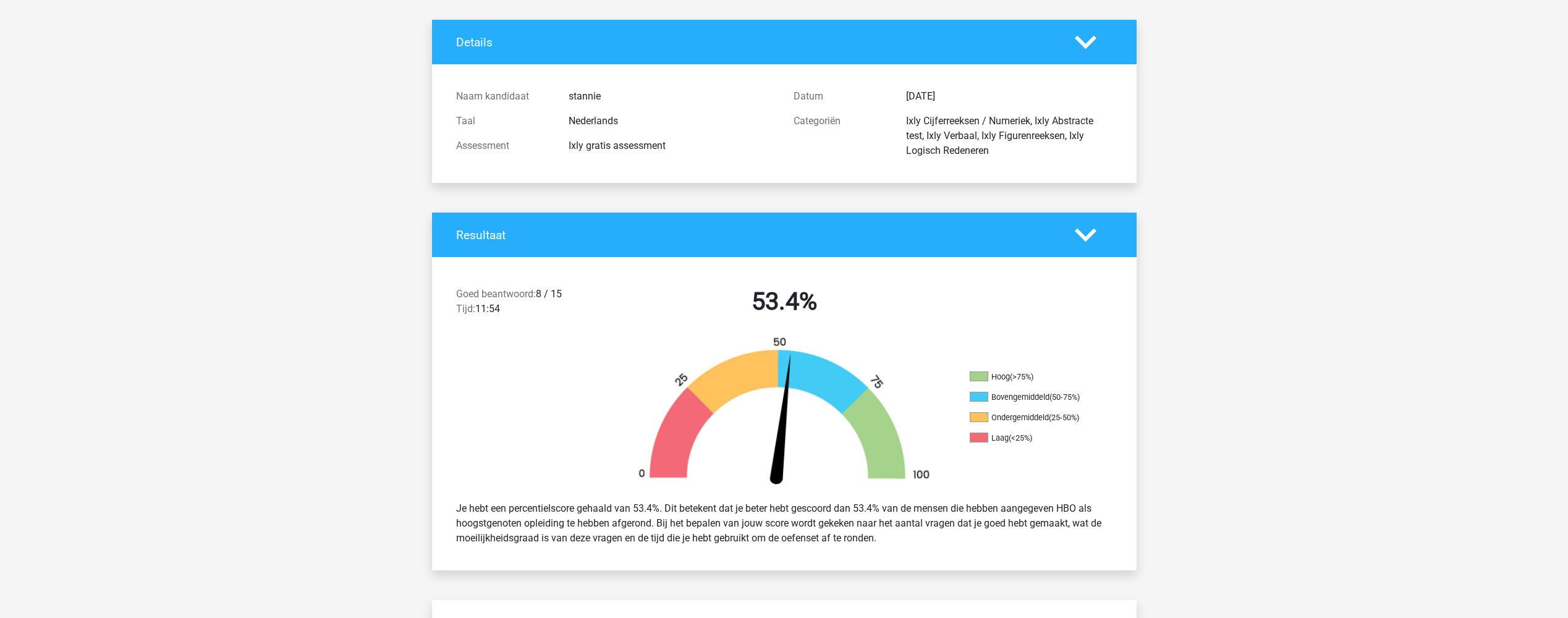
drag, startPoint x: 878, startPoint y: 541, endPoint x: 852, endPoint y: 515, distance: 36.8
click at [852, 515] on div "Je hebt een percentielscore gehaald van 53.4%. Dit betekent dat je beter hebt g…" at bounding box center [784, 523] width 675 height 54
drag, startPoint x: 852, startPoint y: 515, endPoint x: 777, endPoint y: 523, distance: 75.4
click at [786, 522] on div "Je hebt een percentielscore gehaald van 53.4%. Dit betekent dat je beter hebt g…" at bounding box center [784, 523] width 675 height 54
click at [654, 523] on div "Je hebt een percentielscore gehaald van 53.4%. Dit betekent dat je beter hebt g…" at bounding box center [784, 523] width 675 height 54
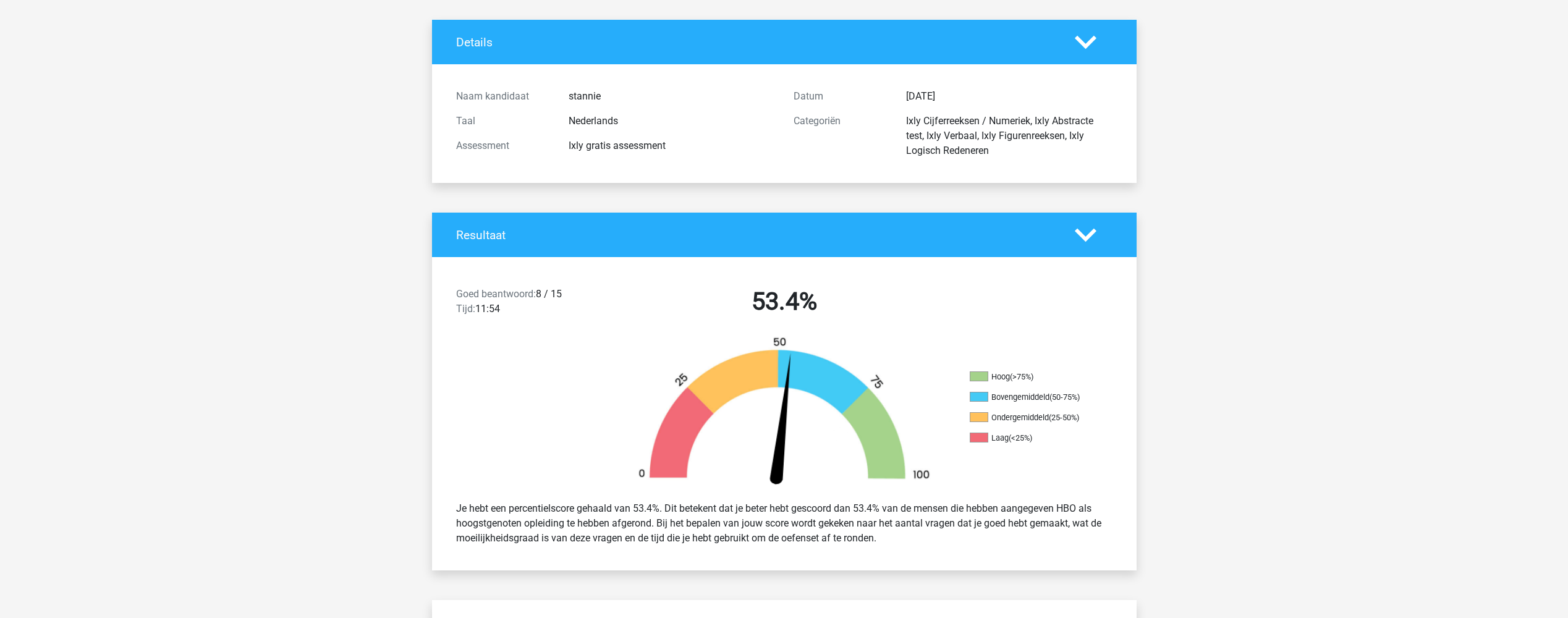
drag, startPoint x: 589, startPoint y: 521, endPoint x: 908, endPoint y: 544, distance: 319.8
click at [908, 544] on div "Je hebt een percentielscore gehaald van 53.4%. Dit betekent dat je beter hebt g…" at bounding box center [784, 523] width 675 height 54
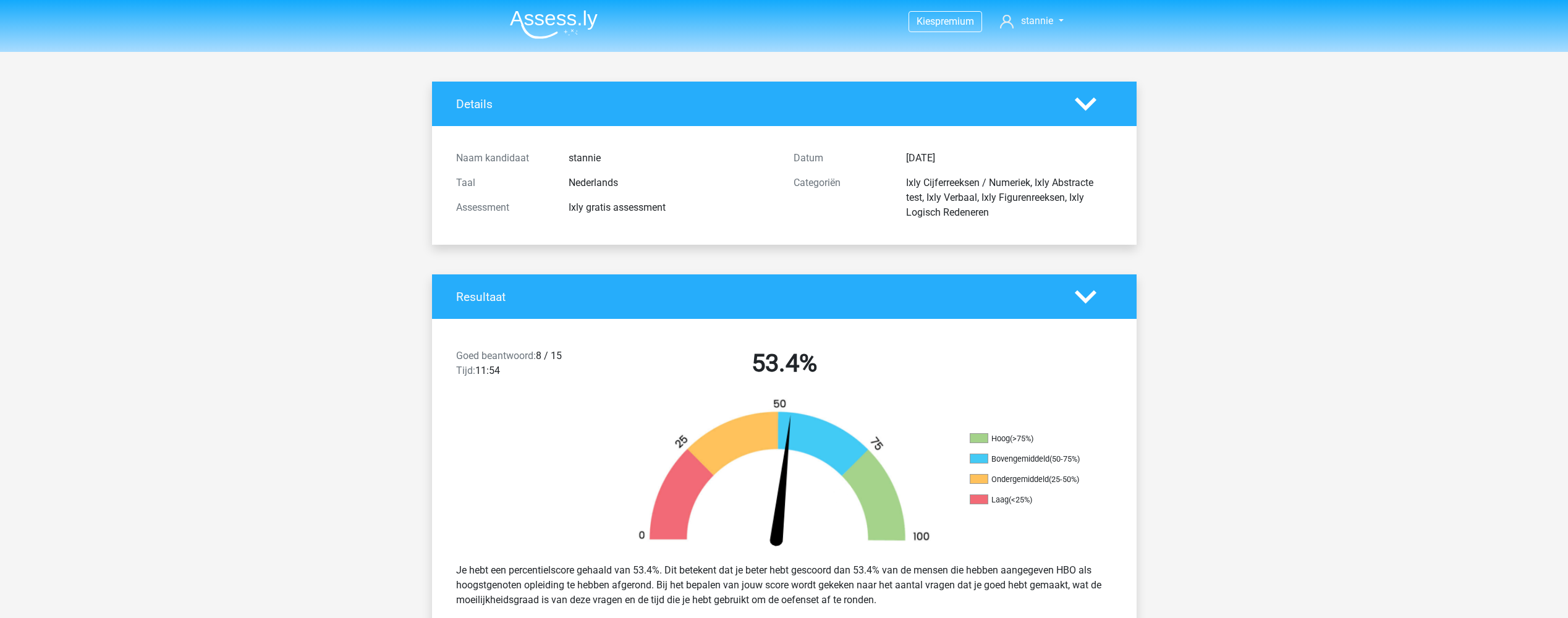
drag, startPoint x: 907, startPoint y: 181, endPoint x: 993, endPoint y: 212, distance: 91.4
click at [993, 212] on div "Ixly Cijferreeksen / Numeriek, Ixly Abstracte test, Ixly Verbaal, Ixly Figurenr…" at bounding box center [1009, 198] width 225 height 44
click at [833, 205] on div "Categoriën" at bounding box center [841, 198] width 112 height 44
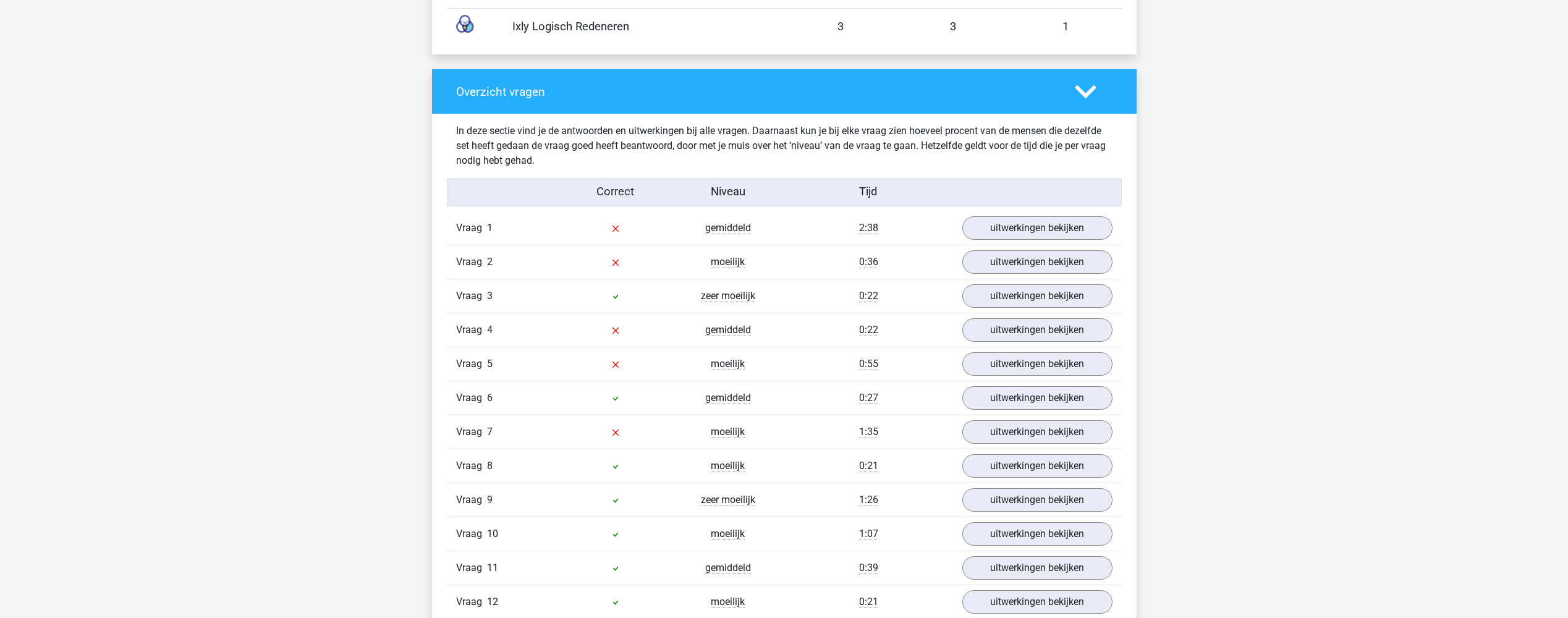
scroll to position [1236, 0]
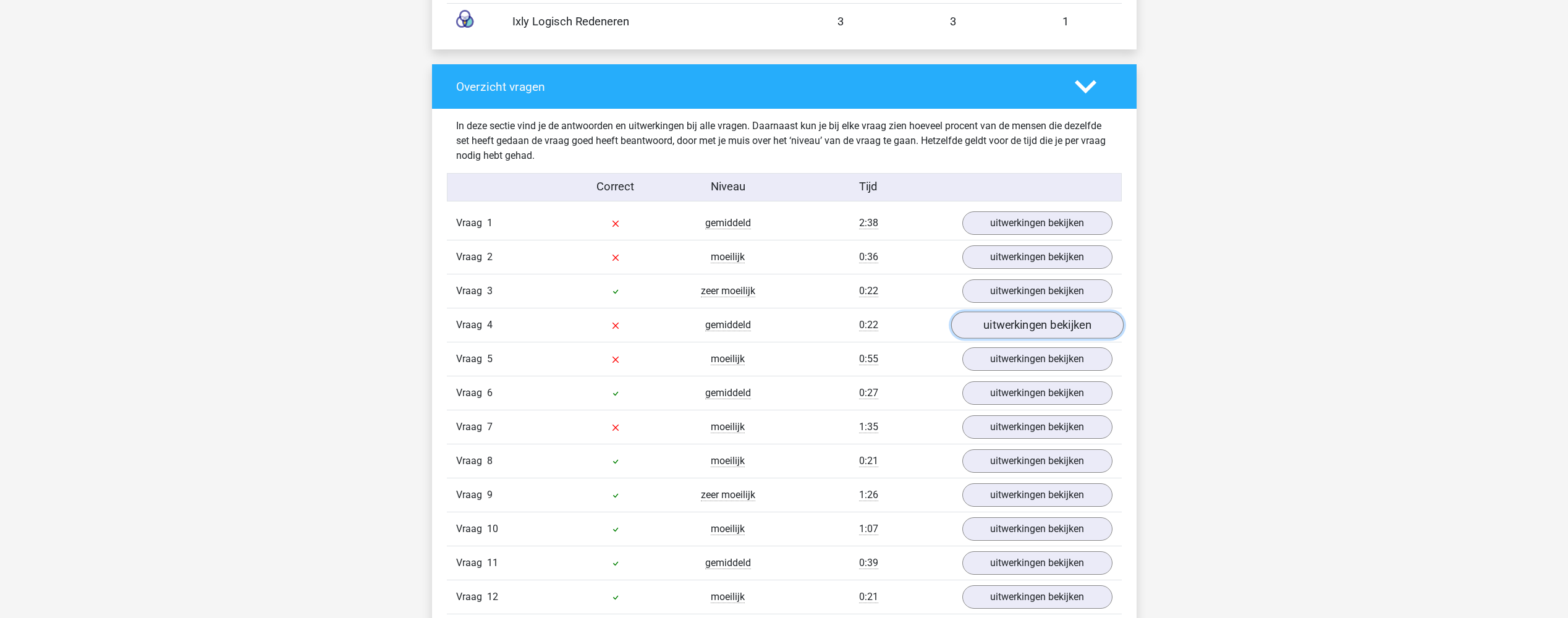
click at [1061, 339] on link "uitwerkingen bekijken" at bounding box center [1036, 325] width 172 height 28
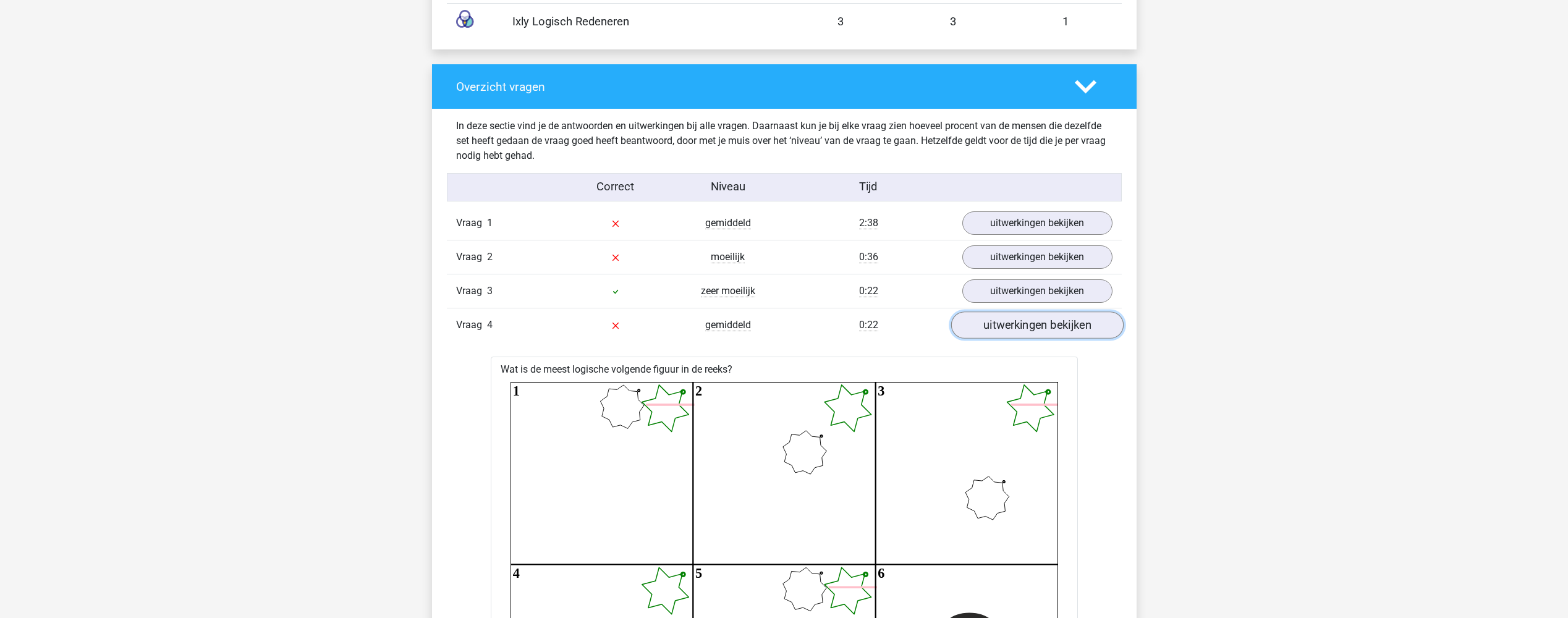
click at [1059, 339] on link "uitwerkingen bekijken" at bounding box center [1036, 325] width 172 height 28
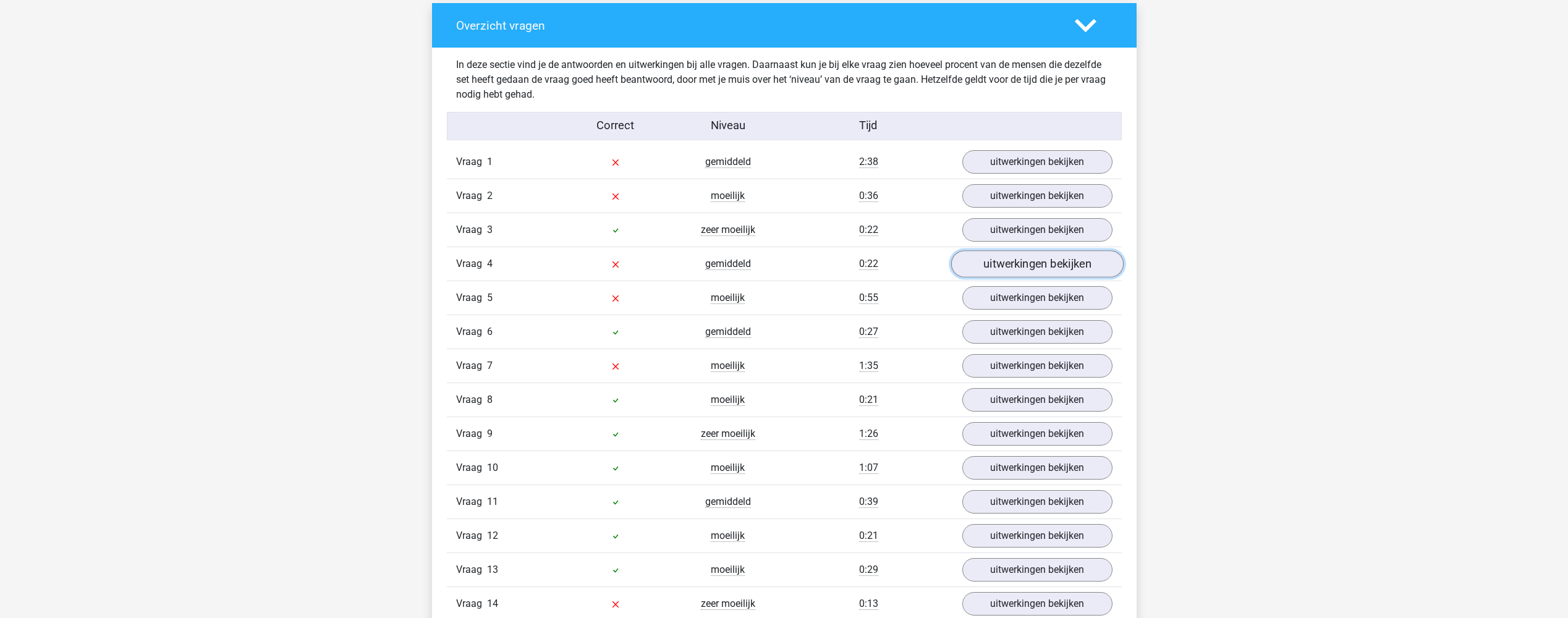
scroll to position [1298, 0]
click at [1054, 311] on link "uitwerkingen bekijken" at bounding box center [1036, 297] width 172 height 28
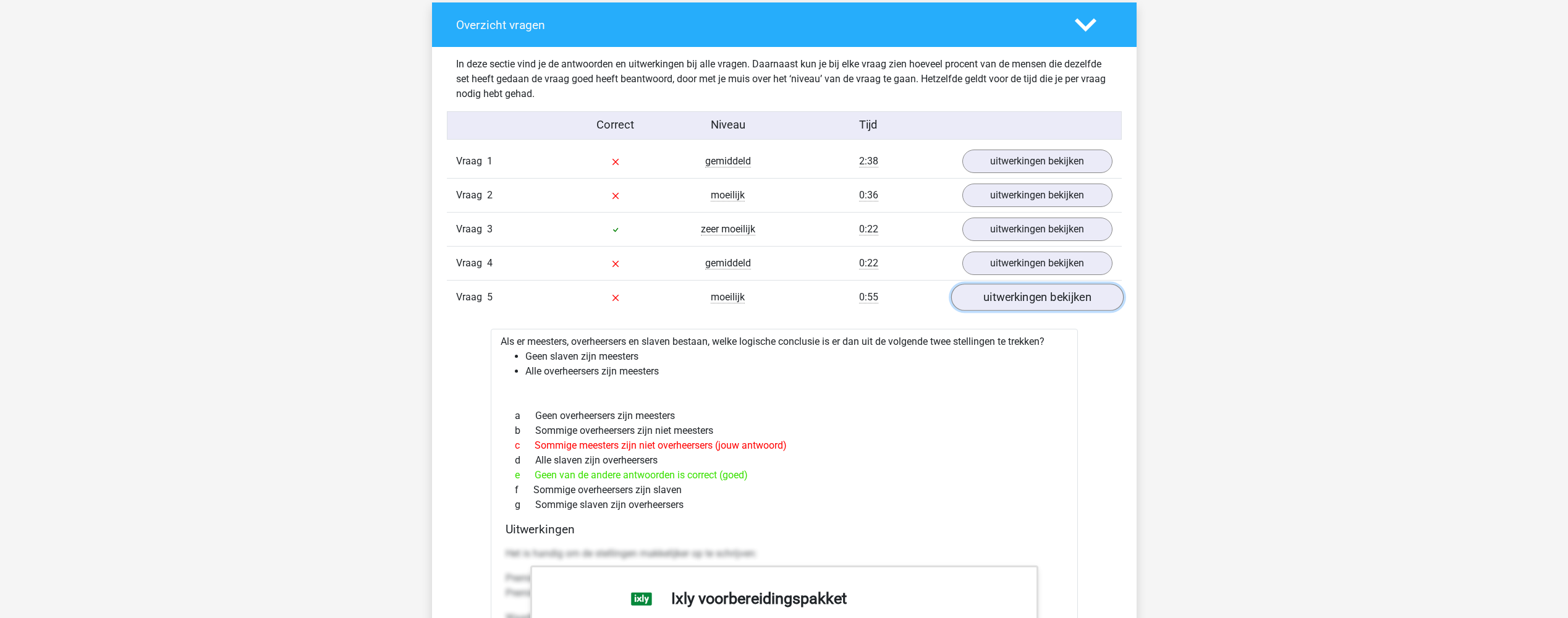
click at [1054, 311] on link "uitwerkingen bekijken" at bounding box center [1036, 297] width 172 height 28
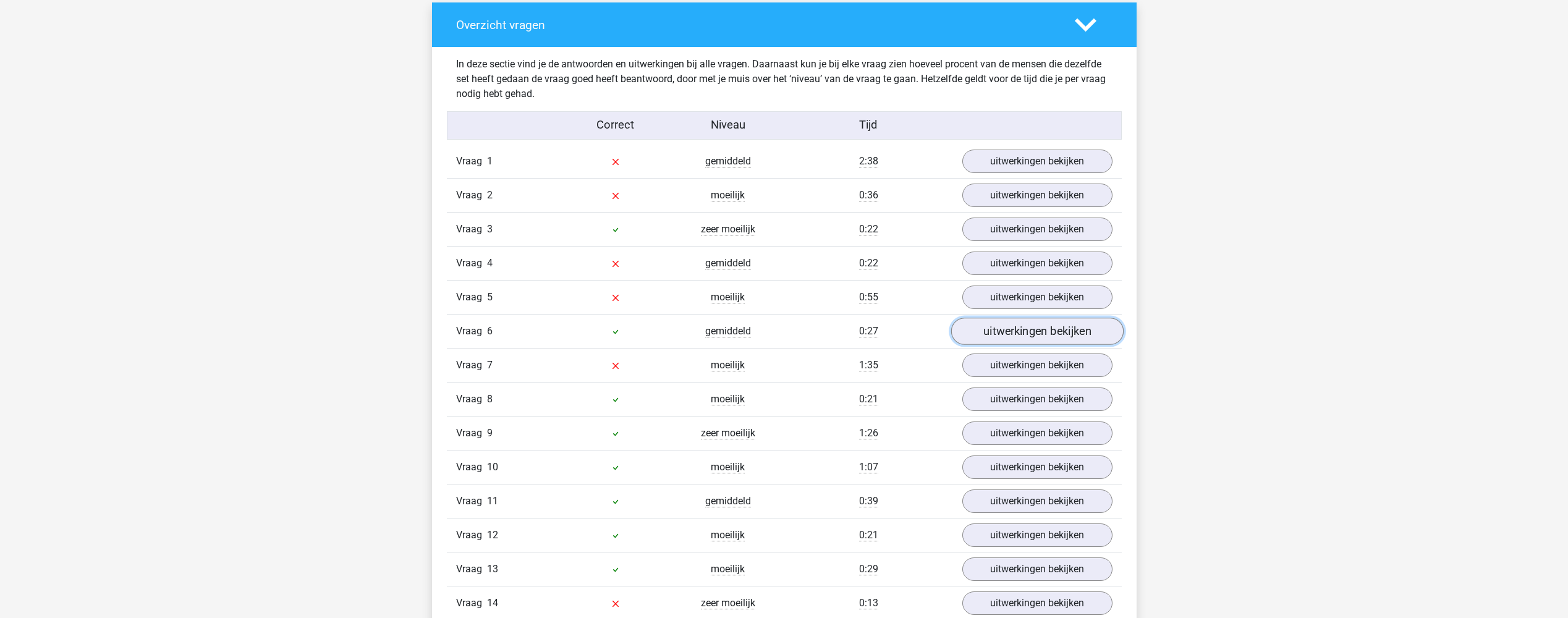
click at [1053, 344] on link "uitwerkingen bekijken" at bounding box center [1036, 332] width 172 height 28
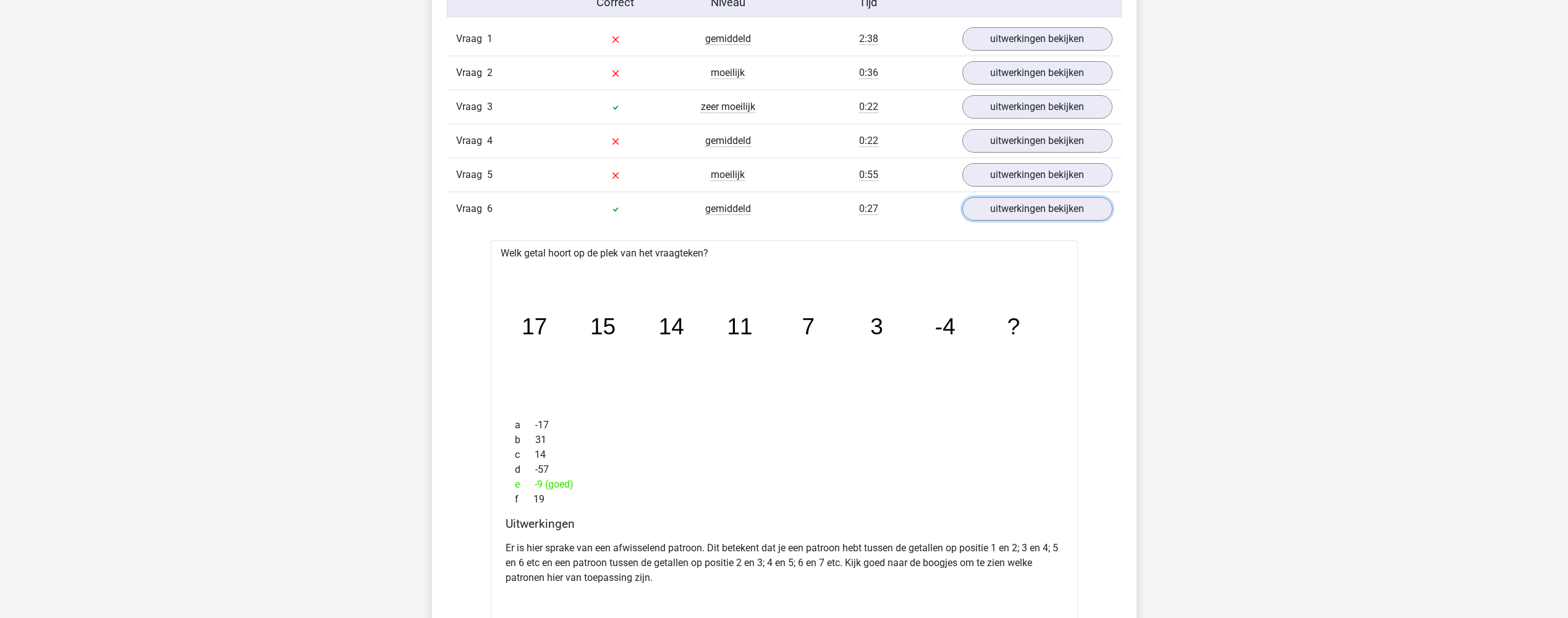
scroll to position [1422, 0]
click at [1028, 187] on link "uitwerkingen bekijken" at bounding box center [1036, 174] width 172 height 28
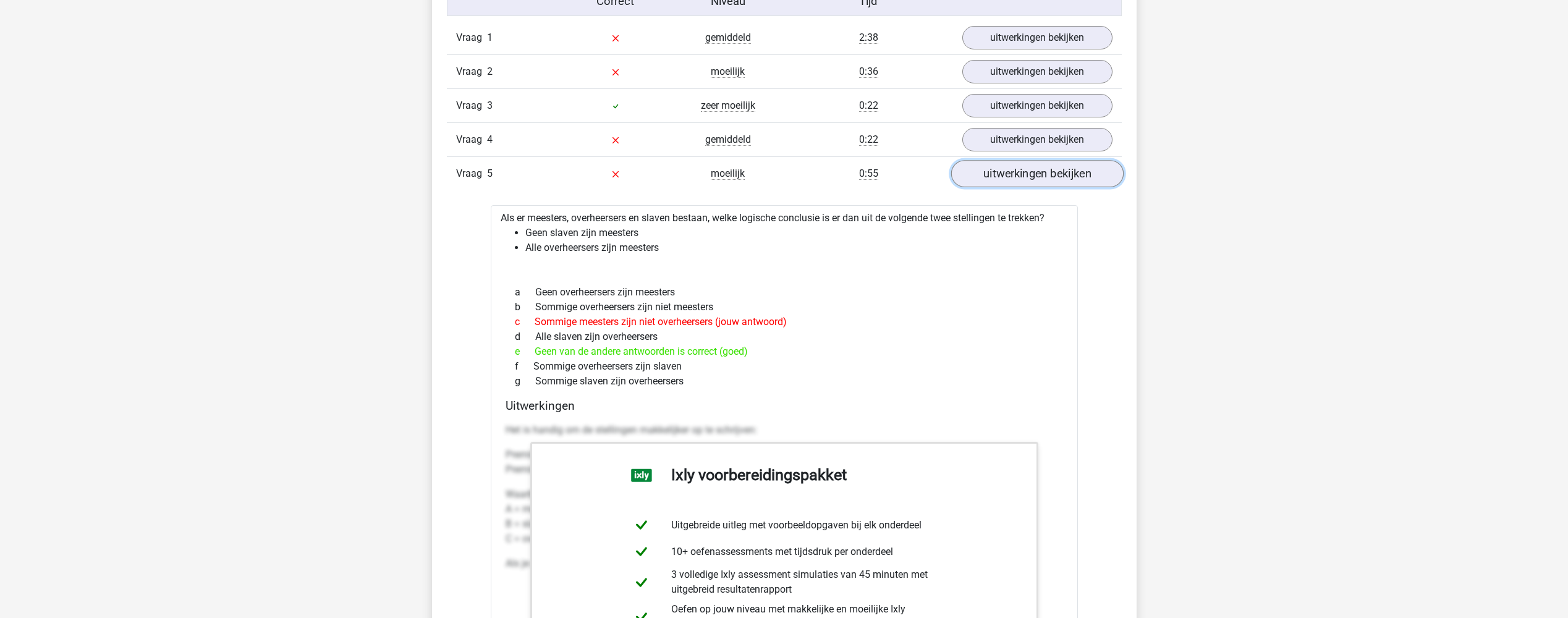
click at [1028, 187] on link "uitwerkingen bekijken" at bounding box center [1036, 174] width 172 height 28
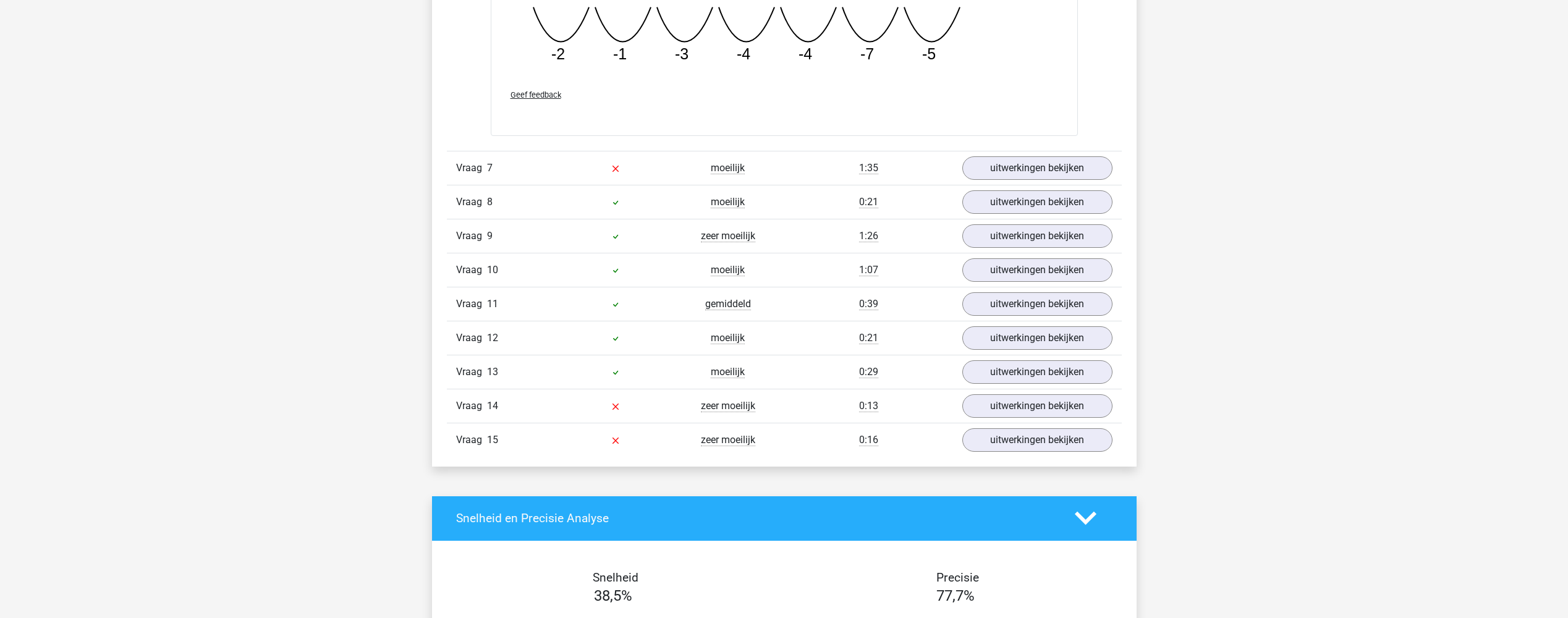
scroll to position [2102, 0]
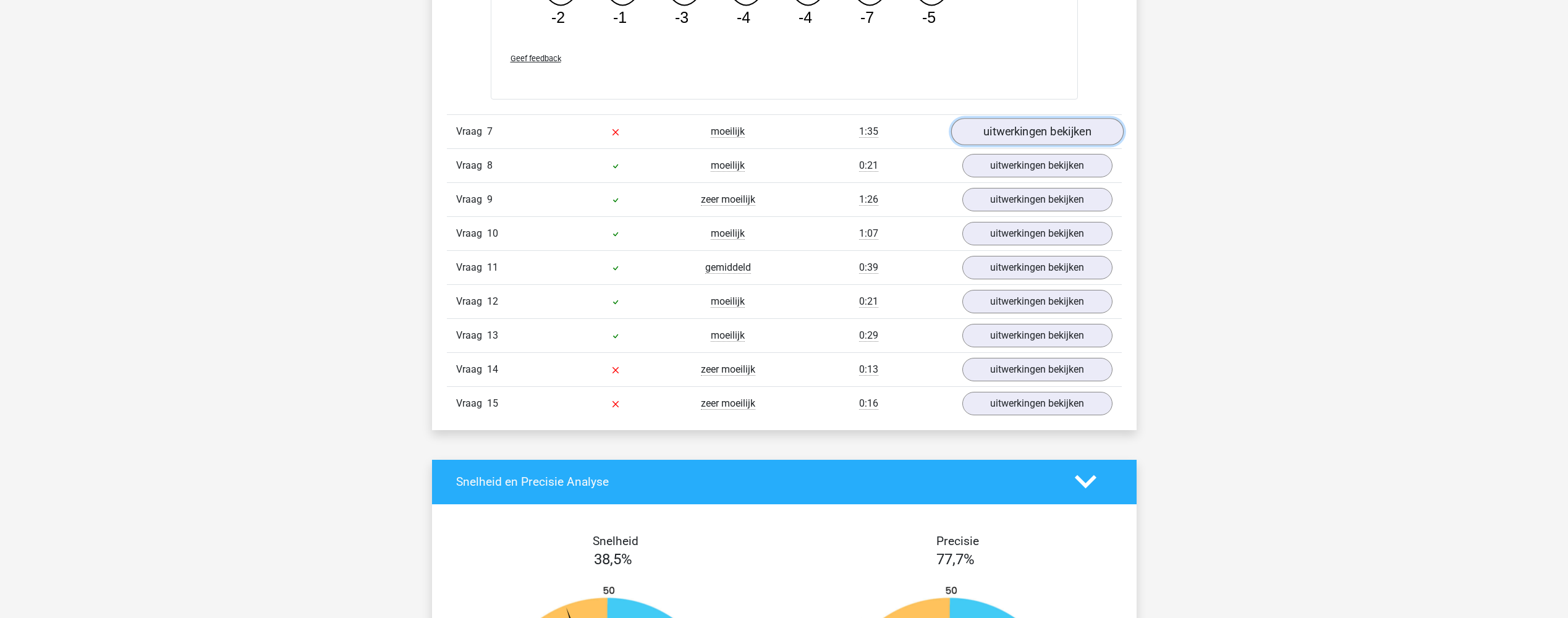
click at [1019, 146] on link "uitwerkingen bekijken" at bounding box center [1036, 132] width 172 height 28
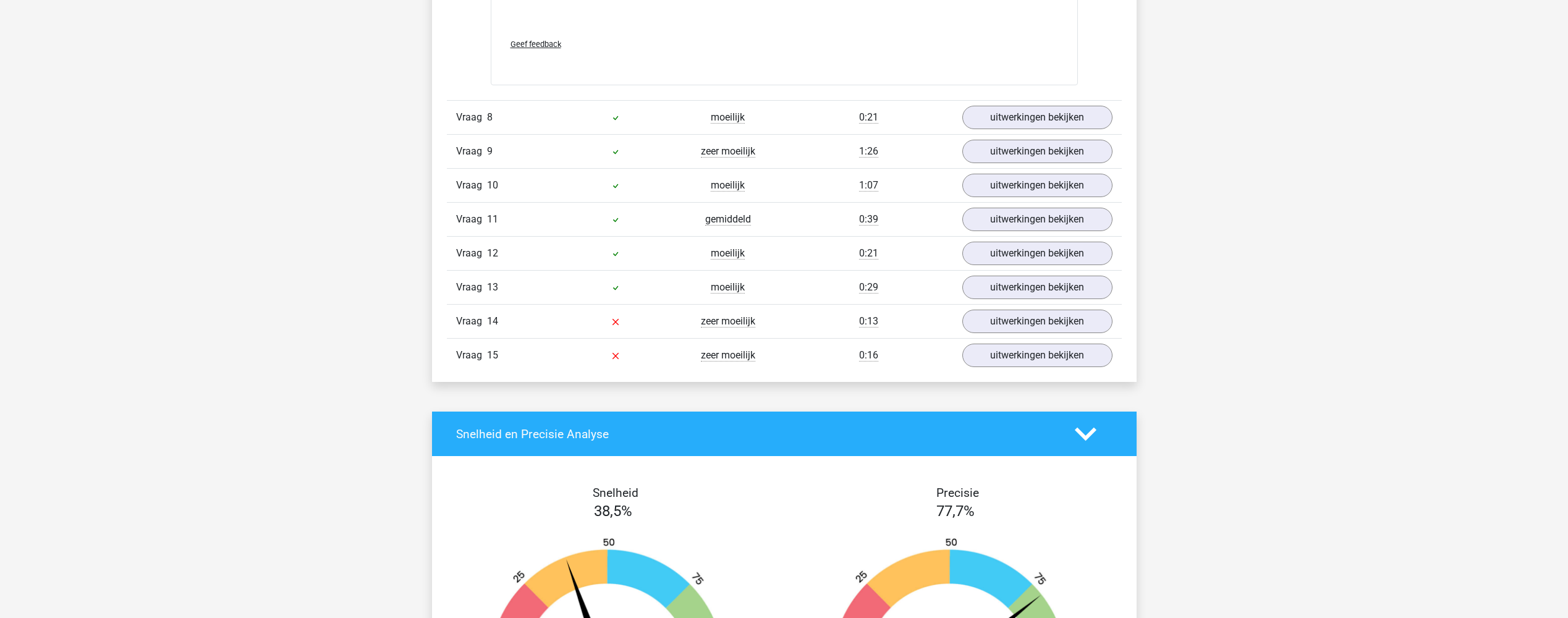
scroll to position [3028, 0]
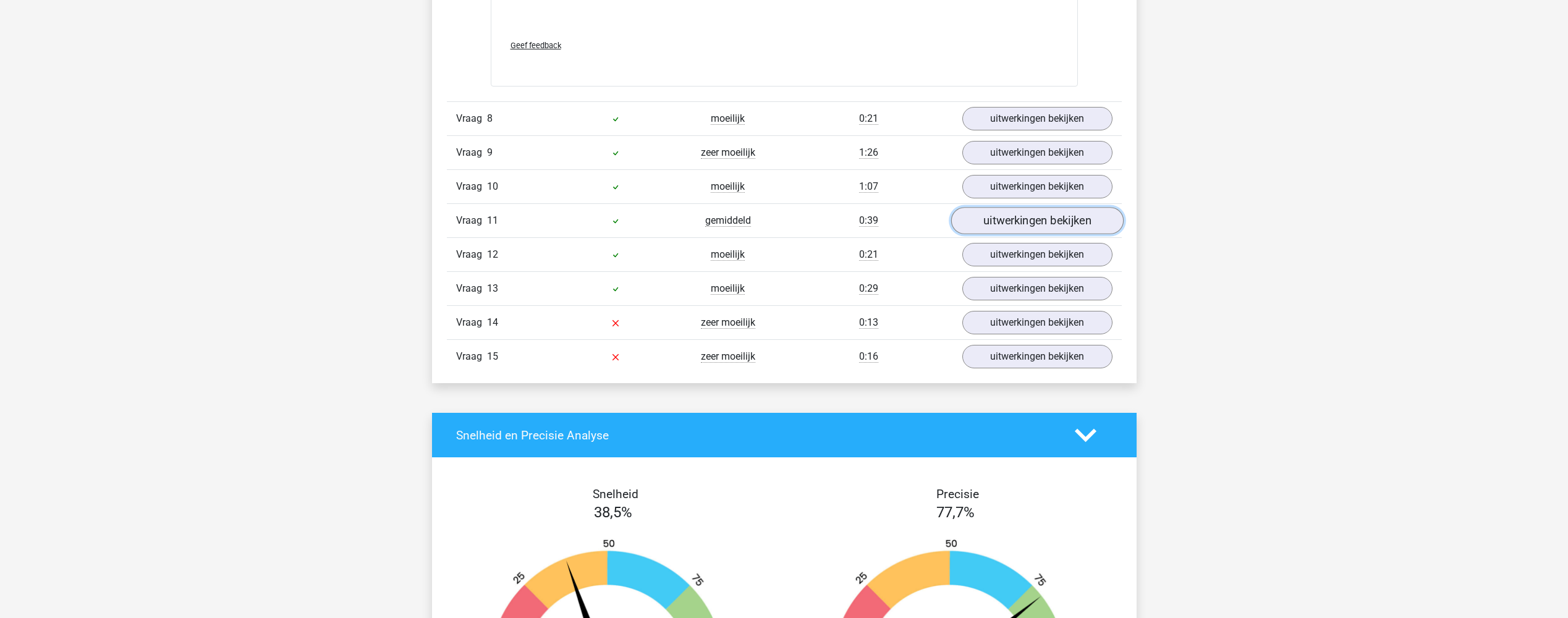
click at [1028, 234] on link "uitwerkingen bekijken" at bounding box center [1036, 221] width 172 height 28
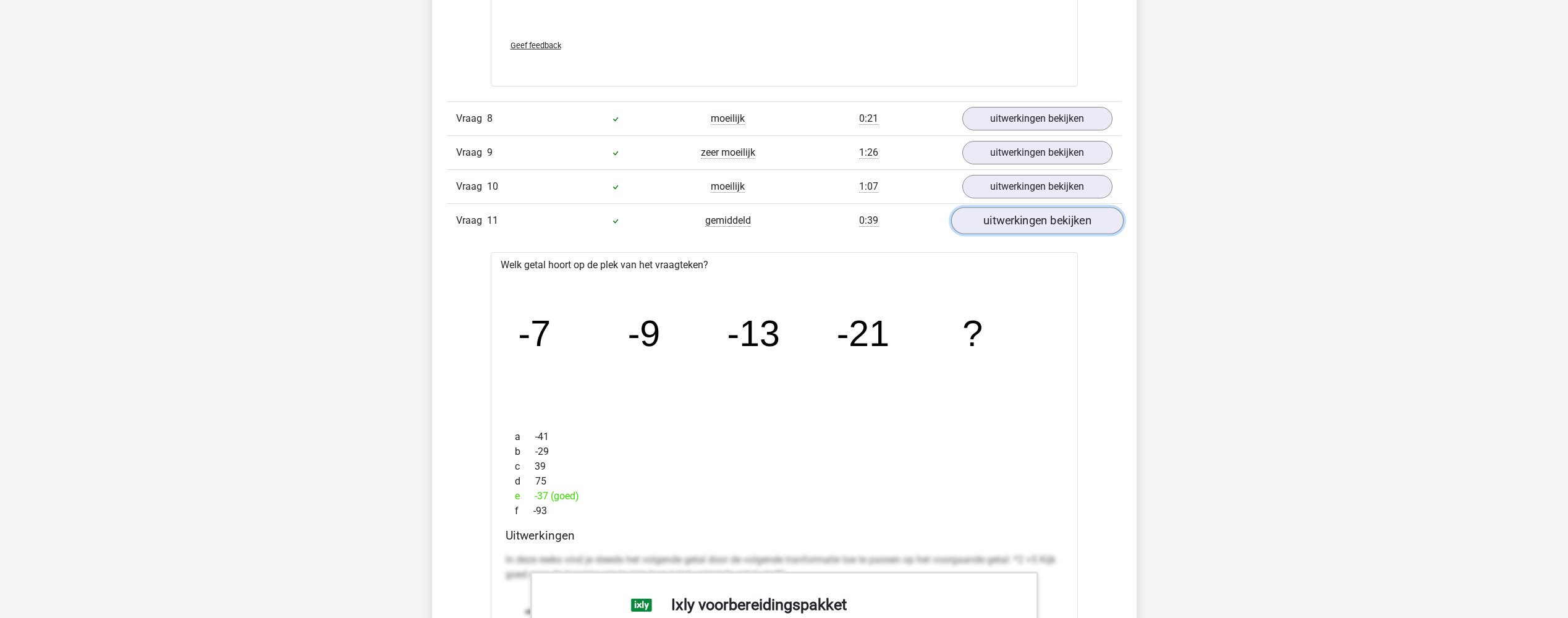
click at [999, 234] on link "uitwerkingen bekijken" at bounding box center [1036, 221] width 172 height 28
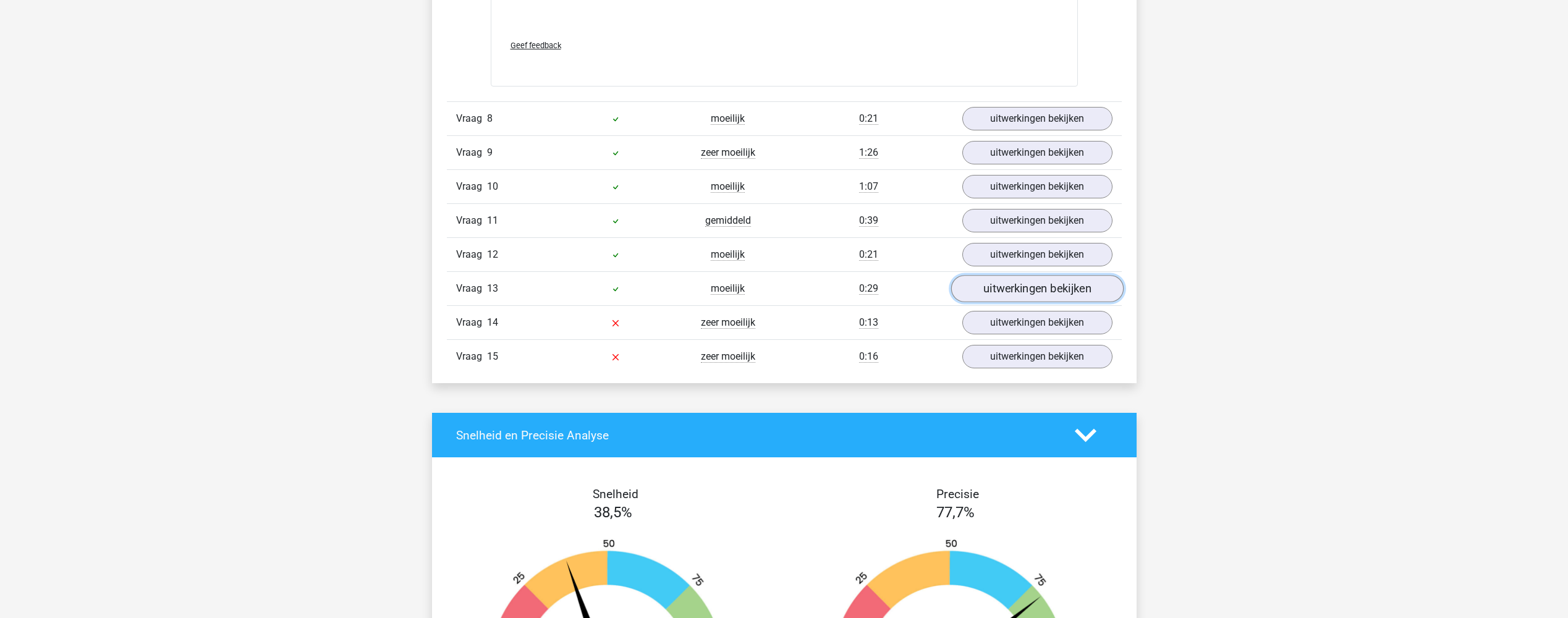
click at [993, 302] on link "uitwerkingen bekijken" at bounding box center [1036, 289] width 172 height 28
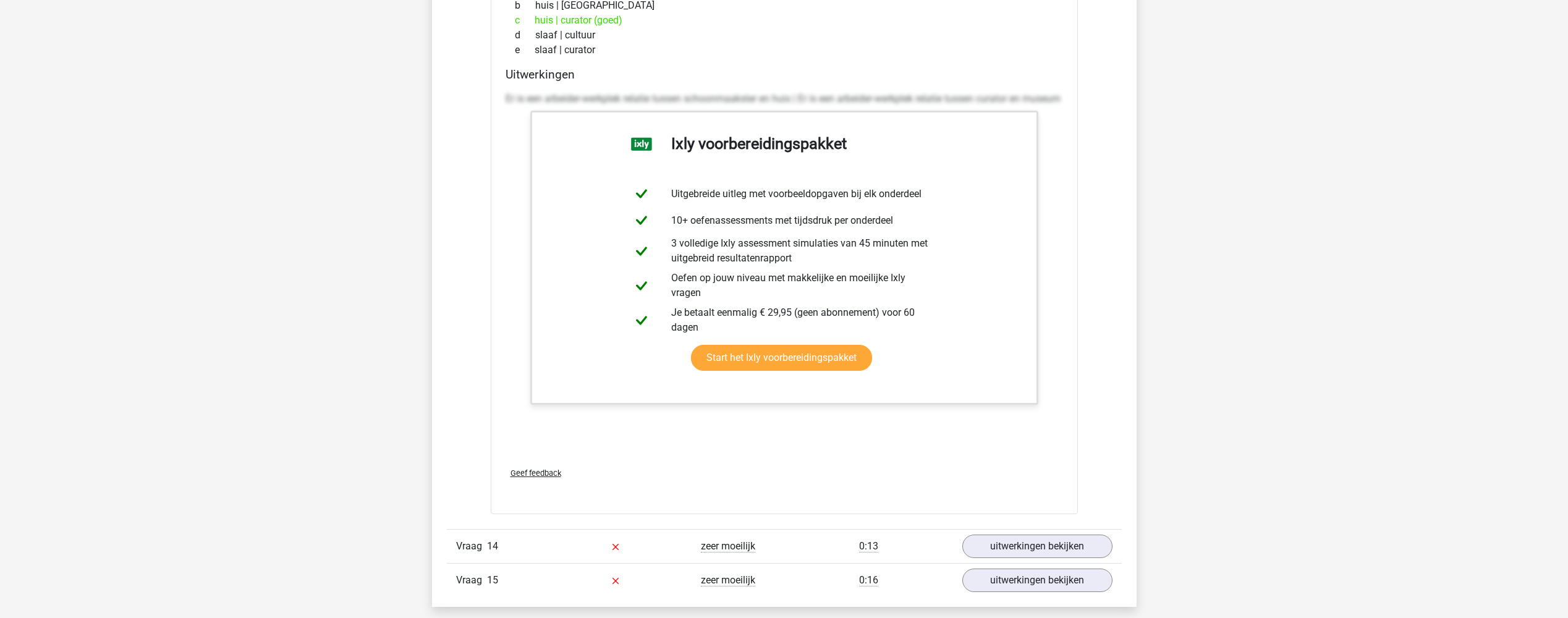
scroll to position [3523, 0]
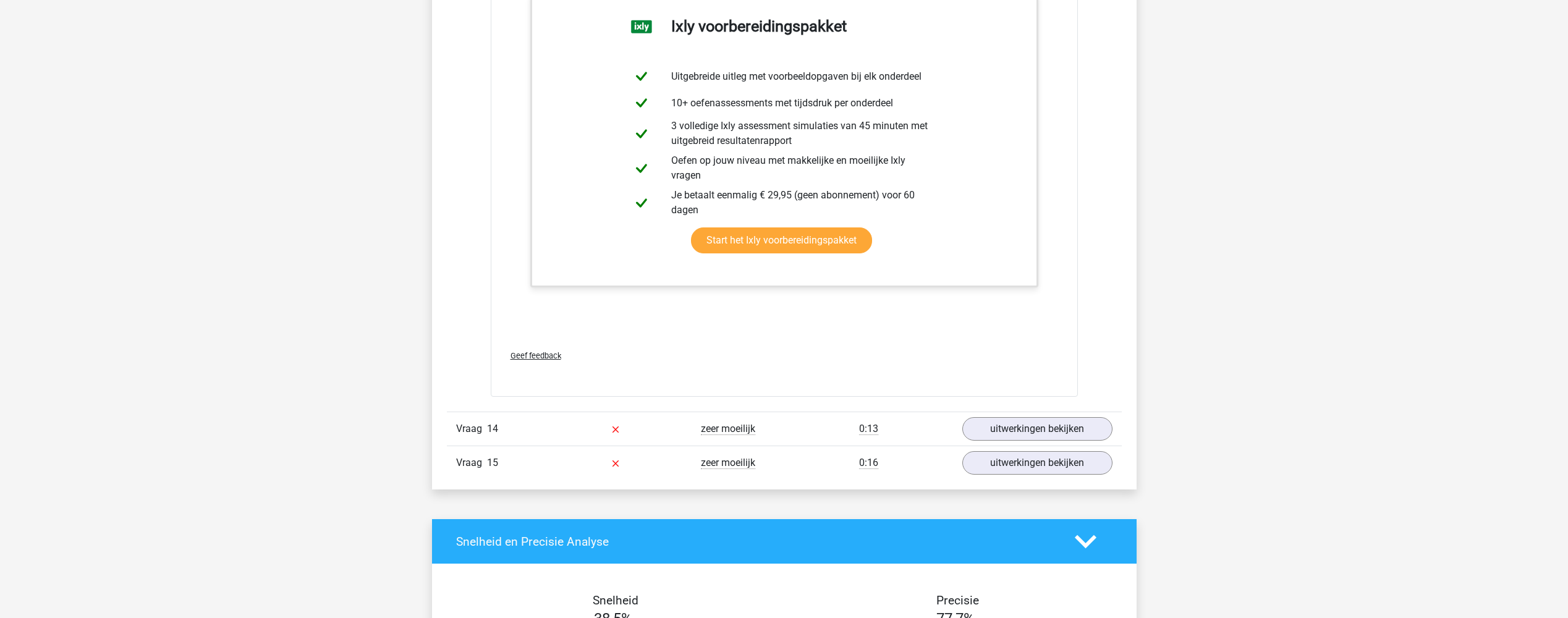
click at [984, 432] on div "Vraag 14 zeer moeilijk 0:13 uitwerkingen bekijken" at bounding box center [784, 428] width 675 height 34
click at [986, 434] on link "uitwerkingen bekijken" at bounding box center [1036, 429] width 172 height 28
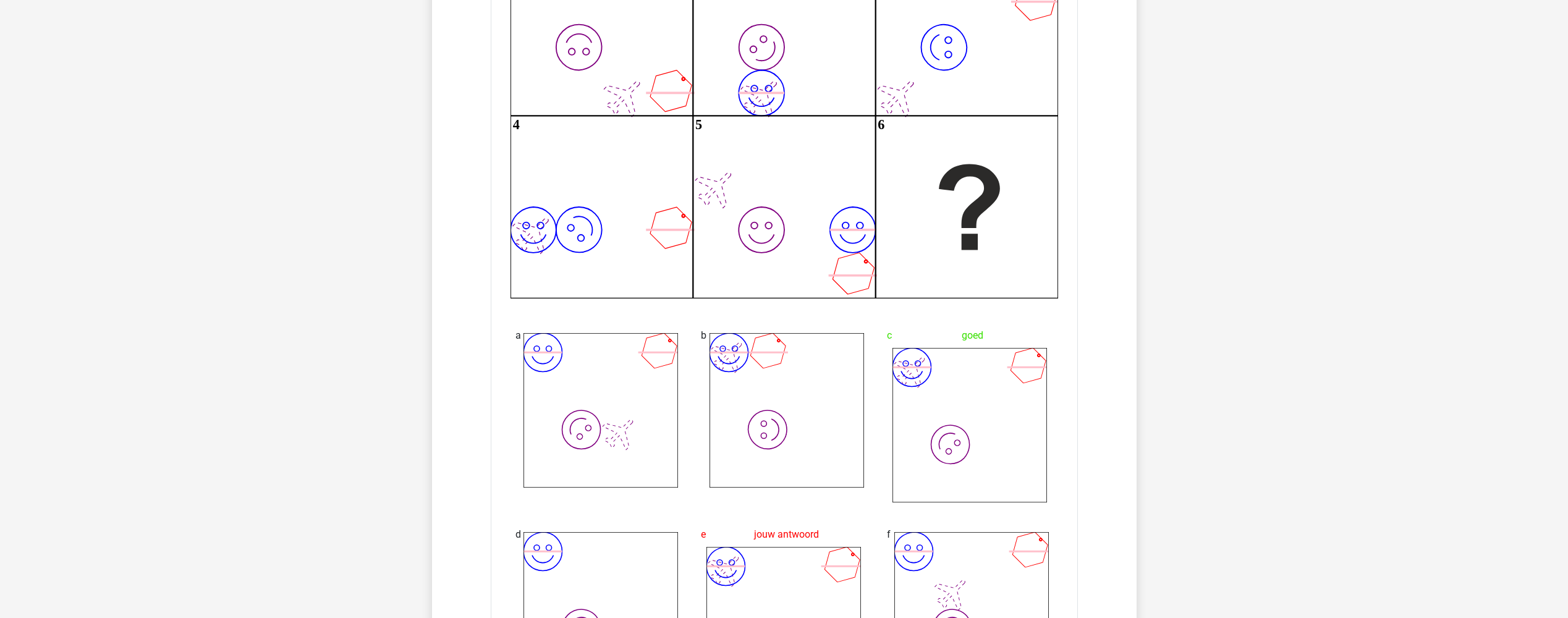
scroll to position [4141, 0]
